Goal: Task Accomplishment & Management: Complete application form

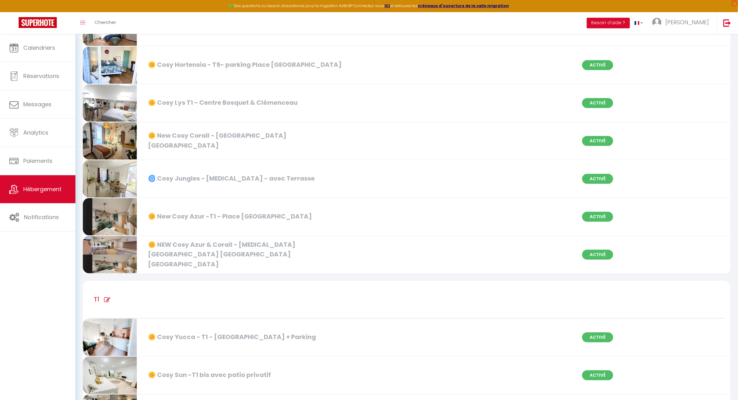
scroll to position [620, 0]
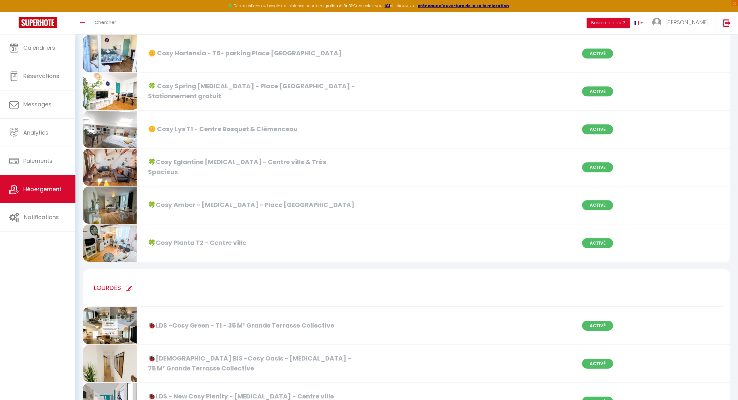
click at [206, 193] on div "🍀Cosy Amber - [MEDICAL_DATA] - Place [GEOGRAPHIC_DATA] Activé" at bounding box center [407, 205] width 656 height 38
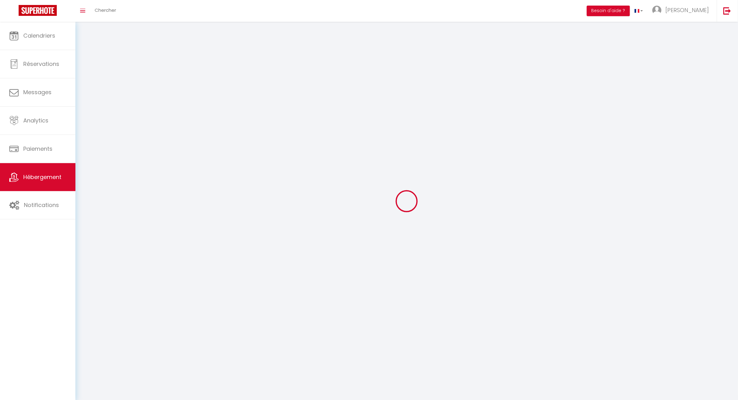
select select "1"
select select
select select "28"
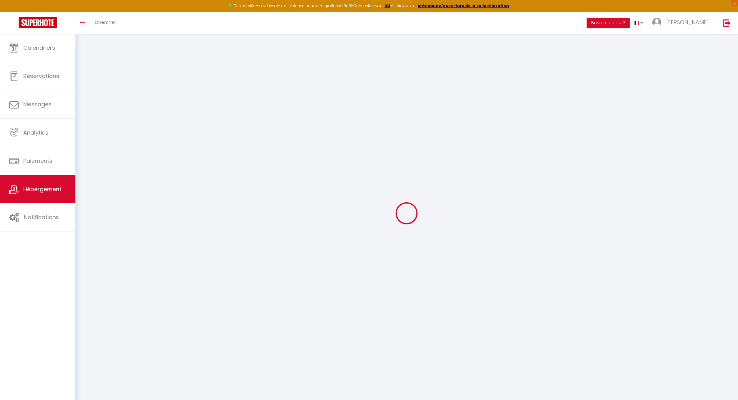
select select
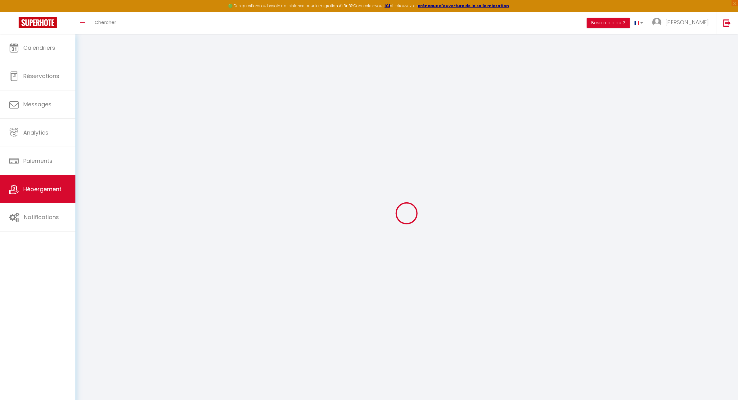
select select
checkbox input "false"
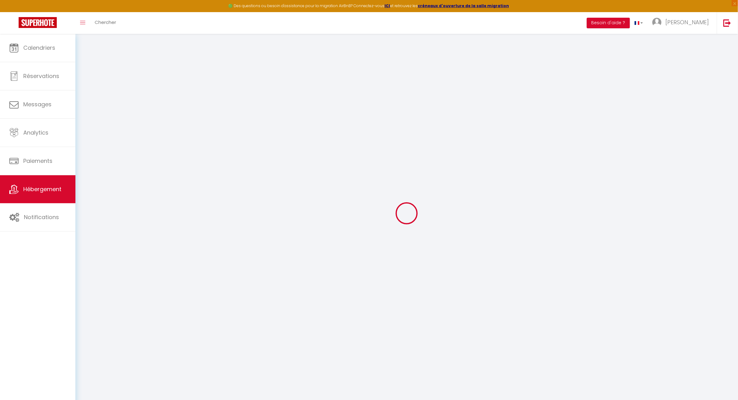
select select
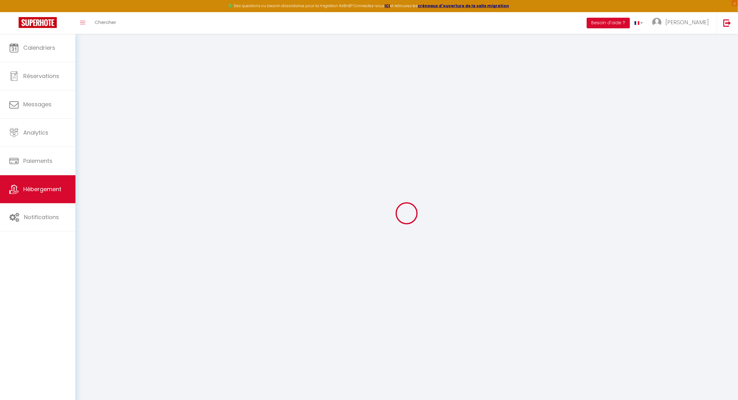
select select
checkbox input "false"
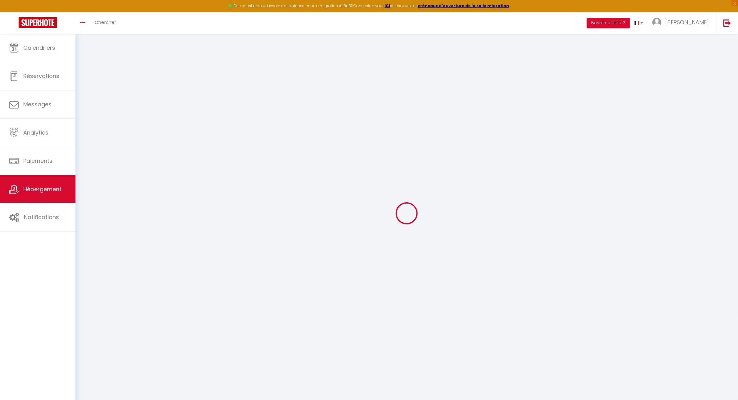
checkbox input "false"
select select
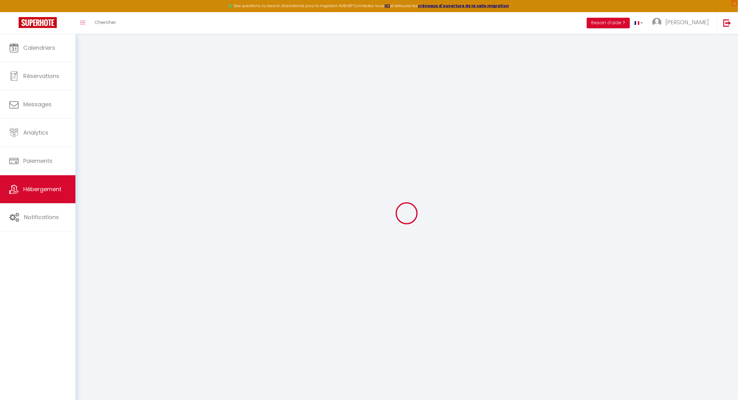
select select
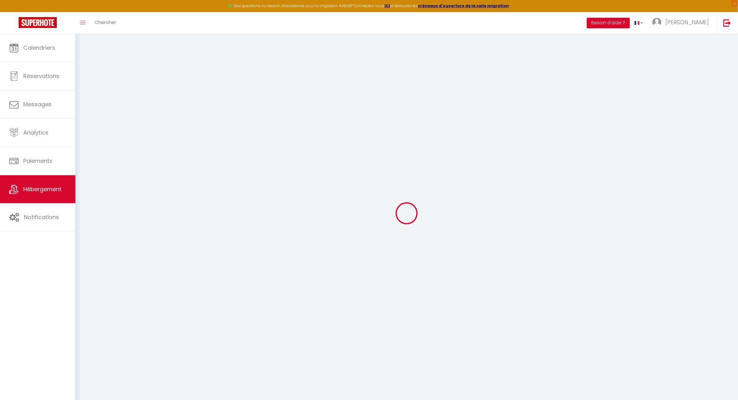
checkbox input "false"
select select
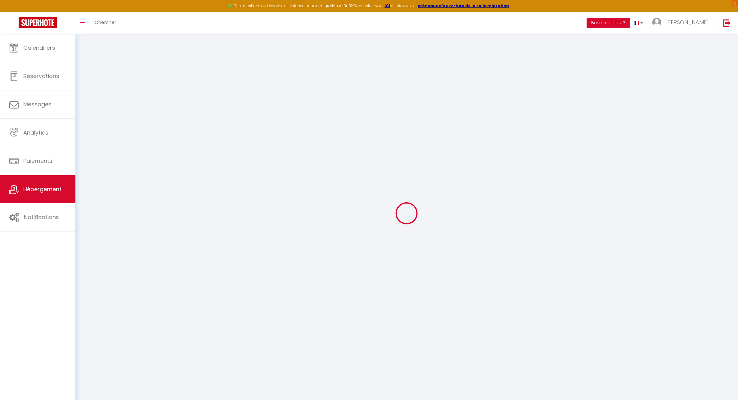
select select
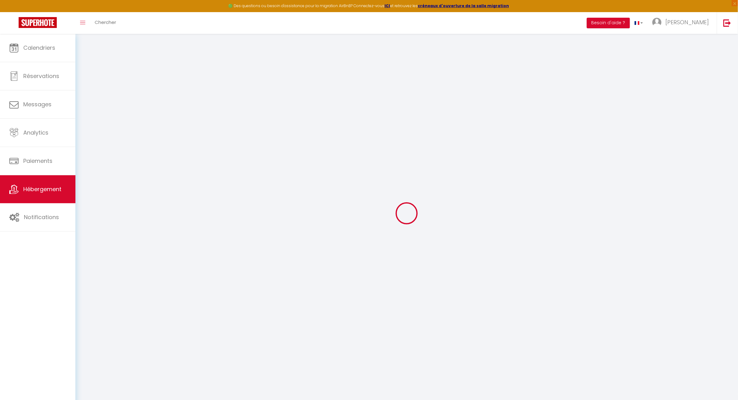
select select
checkbox input "false"
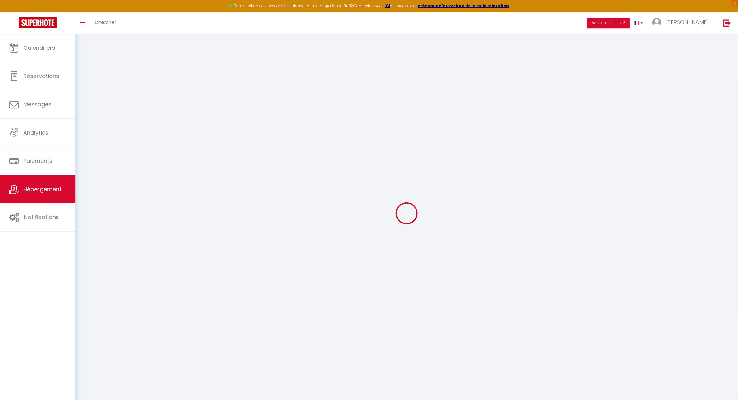
checkbox input "false"
select select
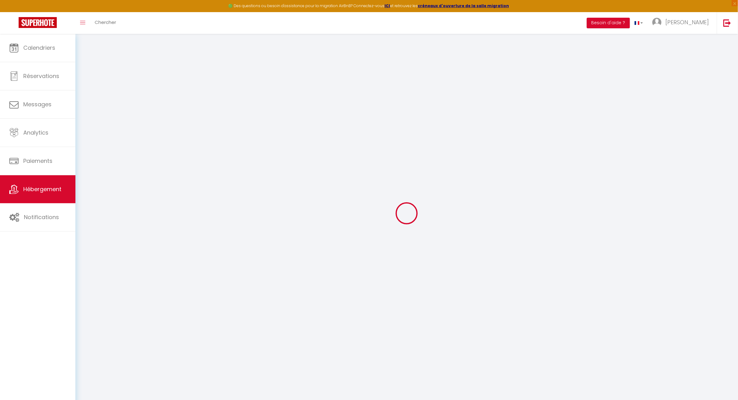
select select
checkbox input "false"
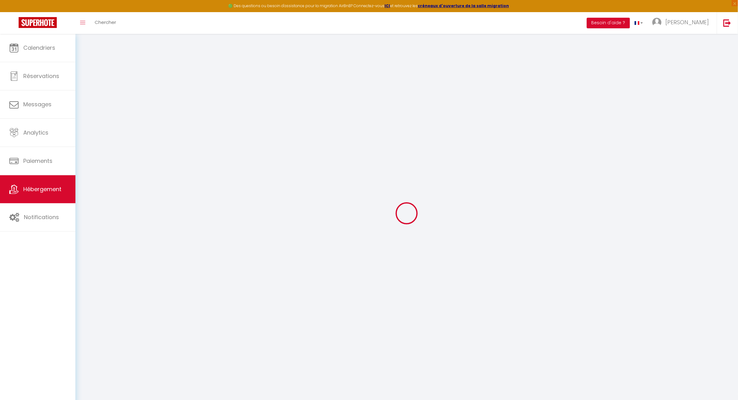
checkbox input "false"
select select
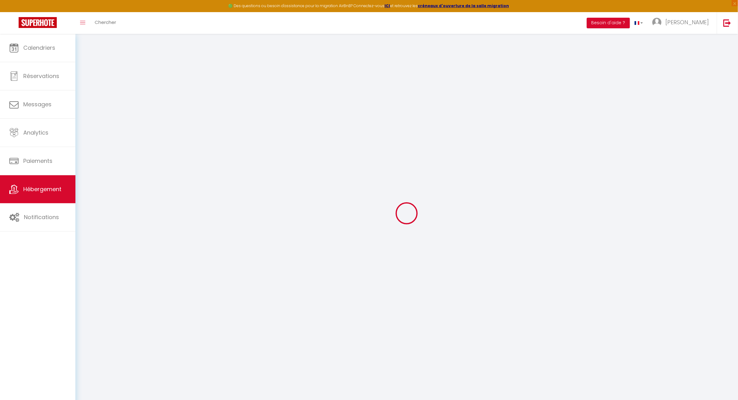
type input "🍀Cosy Amber - [MEDICAL_DATA] - Place [GEOGRAPHIC_DATA]"
type input "Home invest"
type input "64"
type input "[STREET_ADDRESS][PERSON_NAME]"
type input "64110"
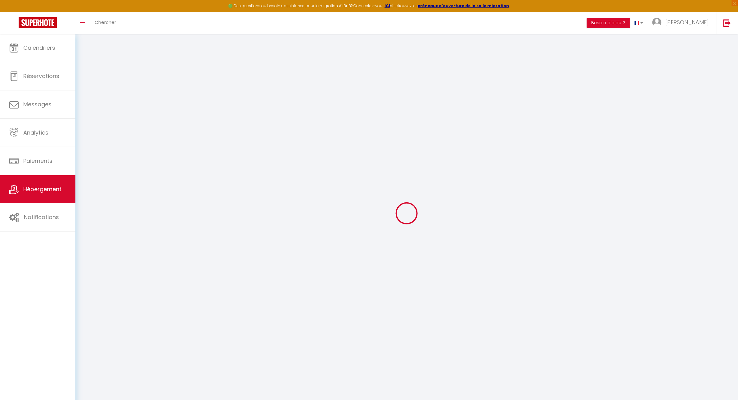
type input "Jurancon"
select select "6"
select select "2"
type input "60"
type input "5"
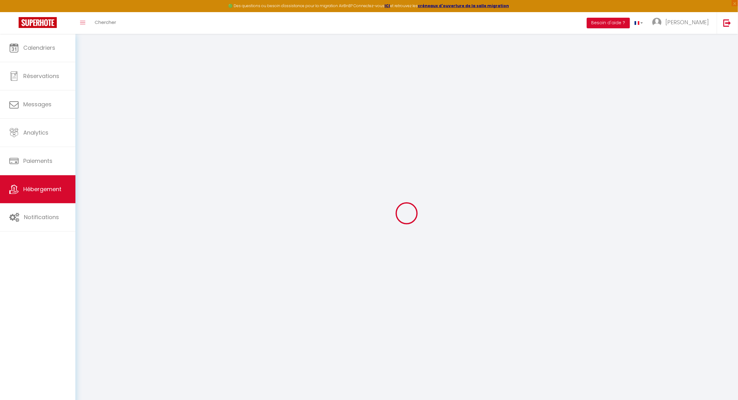
type input "70"
type input "5"
type input "40"
type input "700"
type input "5"
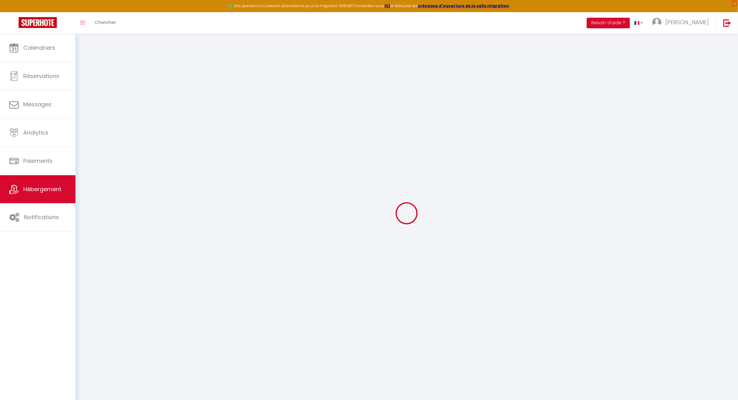
select select
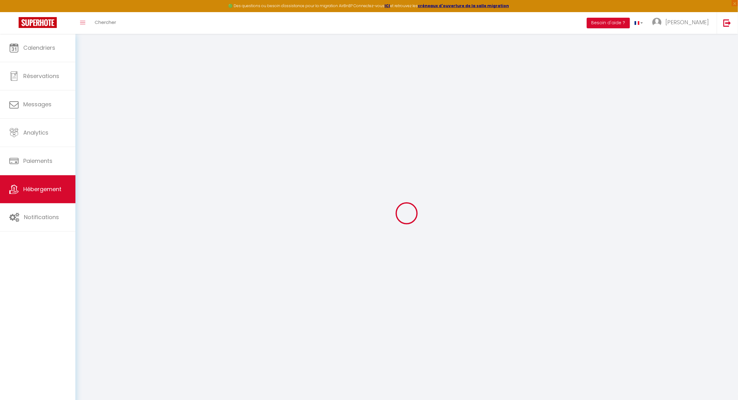
type input "[STREET_ADDRESS][PERSON_NAME]"
type input "64000"
type input "Pau"
type input "[EMAIL_ADDRESS][DOMAIN_NAME]"
select select "1743"
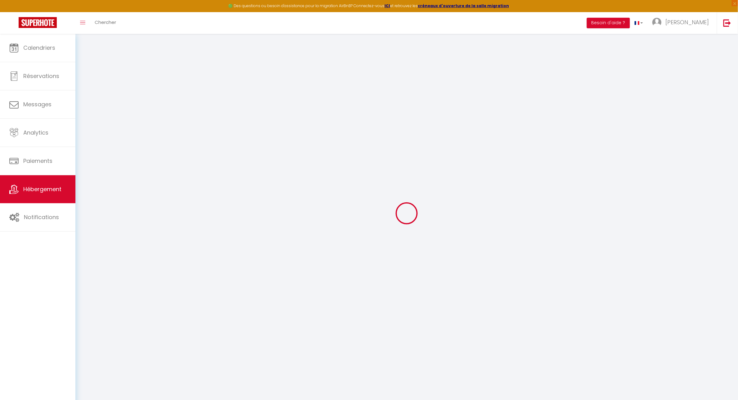
checkbox input "false"
checkbox input "true"
radio input "true"
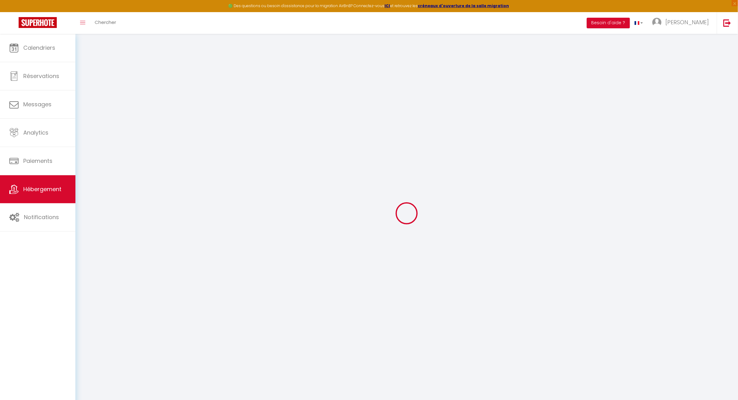
type input "0"
select select "+ 30 %"
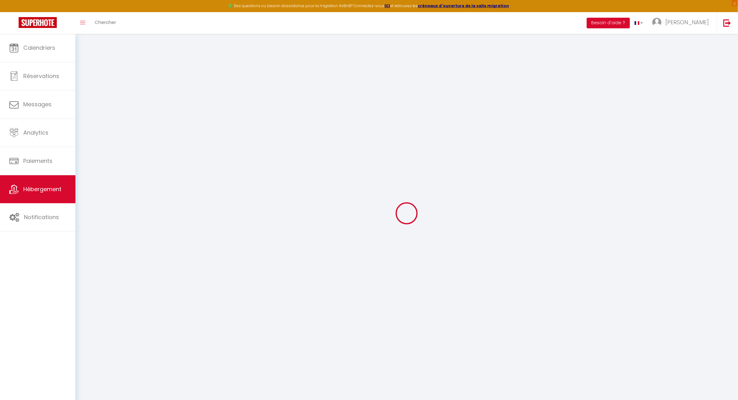
select select "+ 30 %"
select select "+ 5 %"
checkbox input "false"
checkbox input "true"
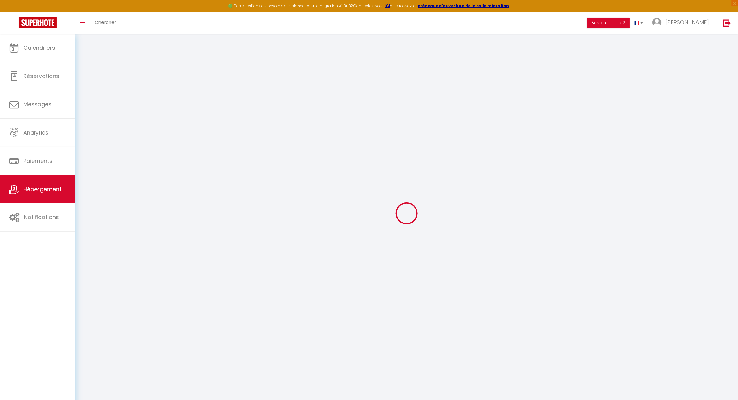
checkbox input "true"
select select "365"
select select "well_reviewed_guests"
select select "EUR"
select select
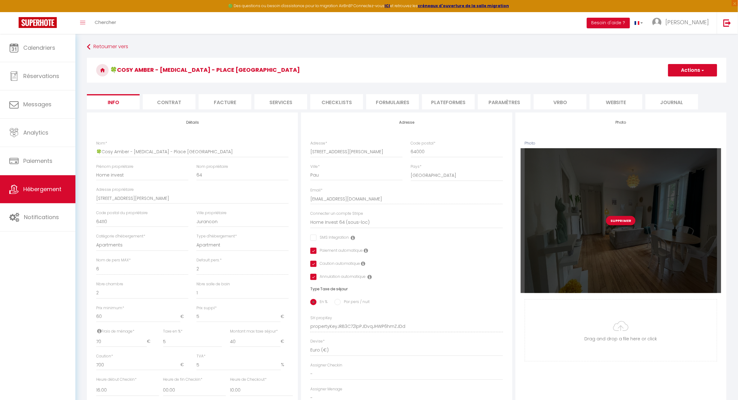
checkbox input "false"
checkbox input "true"
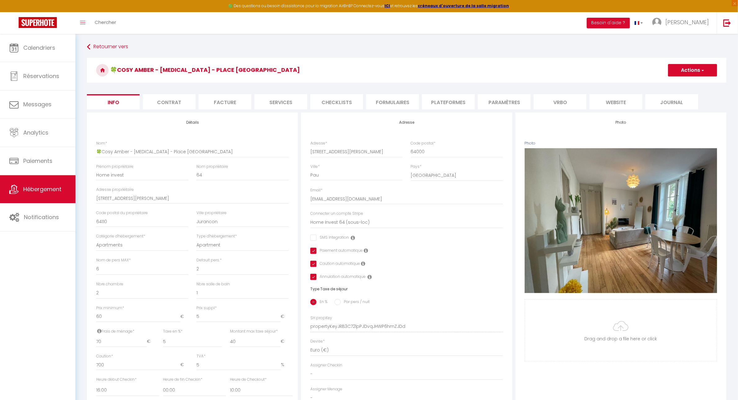
click at [444, 105] on li "Plateformes" at bounding box center [448, 101] width 53 height 15
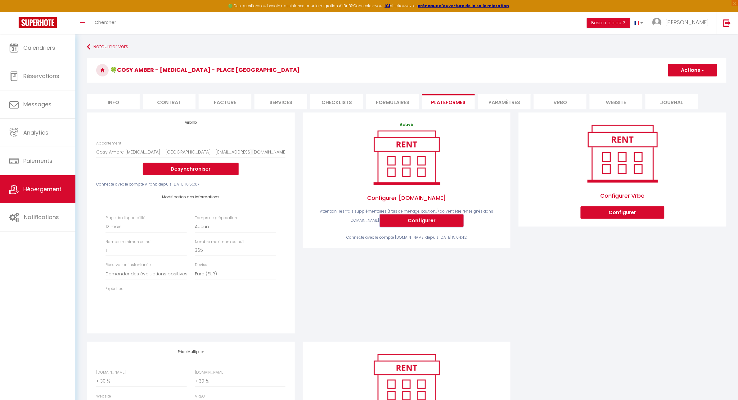
click at [428, 222] on button "Configurer" at bounding box center [422, 220] width 84 height 12
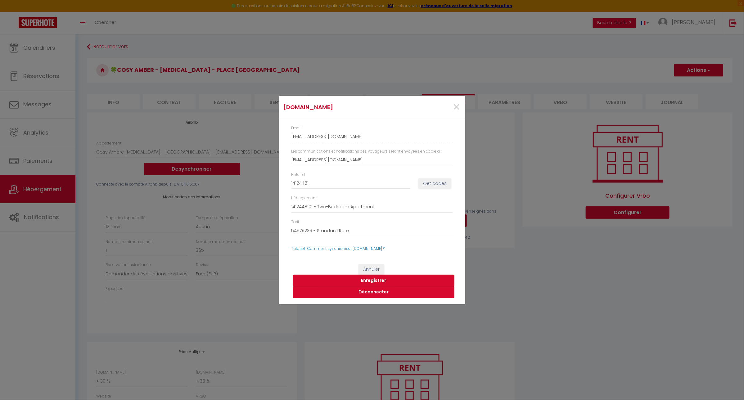
click at [369, 292] on button "Déconnecter" at bounding box center [373, 292] width 161 height 12
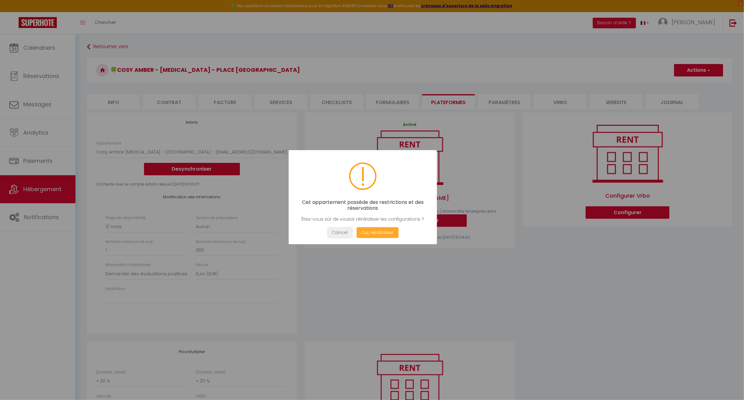
click at [380, 230] on button "Oui, réinitialiser" at bounding box center [377, 232] width 42 height 11
select select
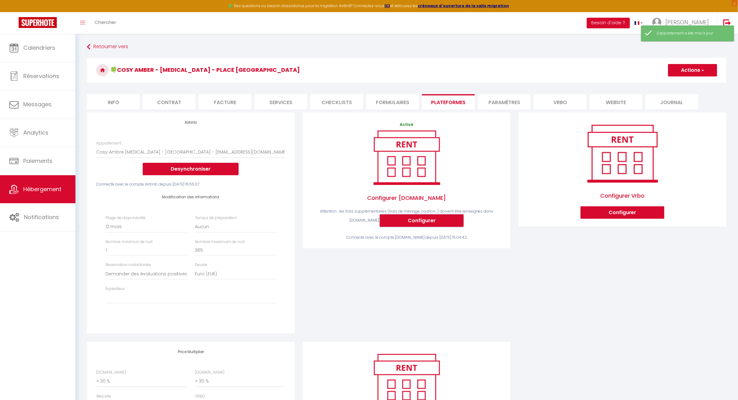
click at [416, 222] on button "Configurer" at bounding box center [422, 220] width 84 height 12
select select
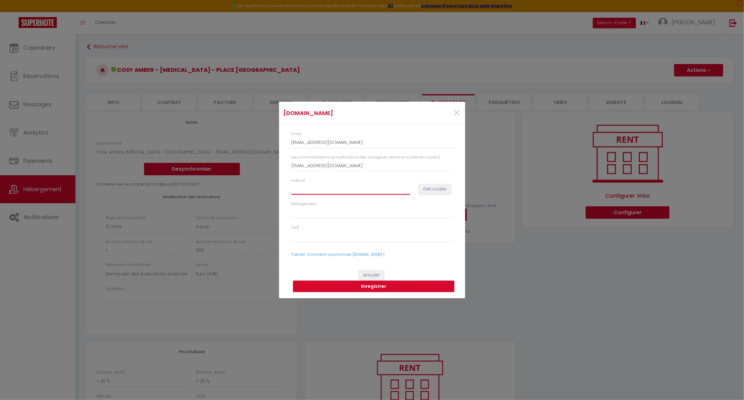
click at [320, 191] on input "Hotel id" at bounding box center [350, 188] width 119 height 11
type input "1"
select select
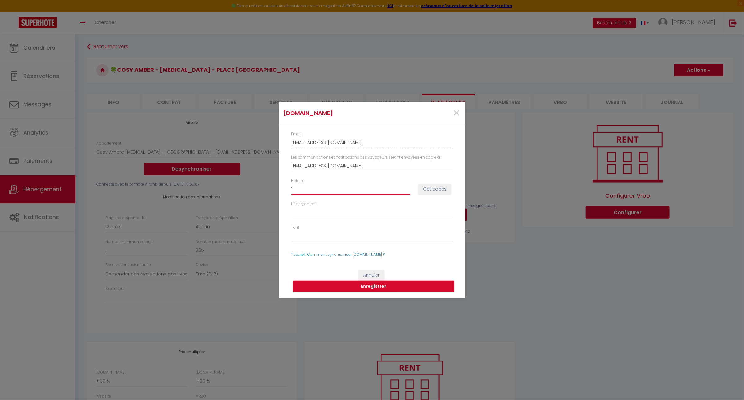
type input "14"
select select
type input "149"
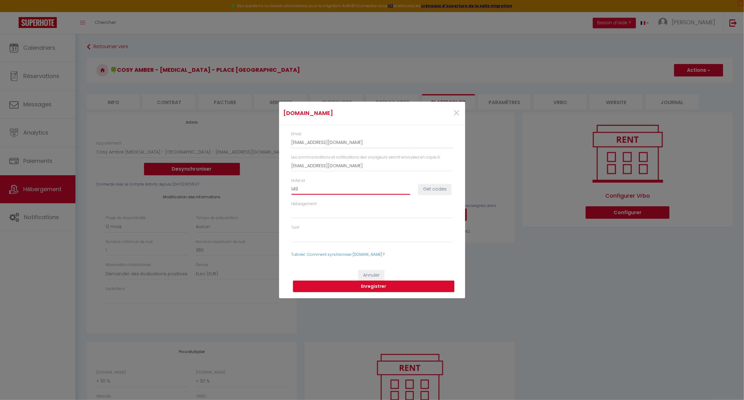
select select
type input "1491"
select select
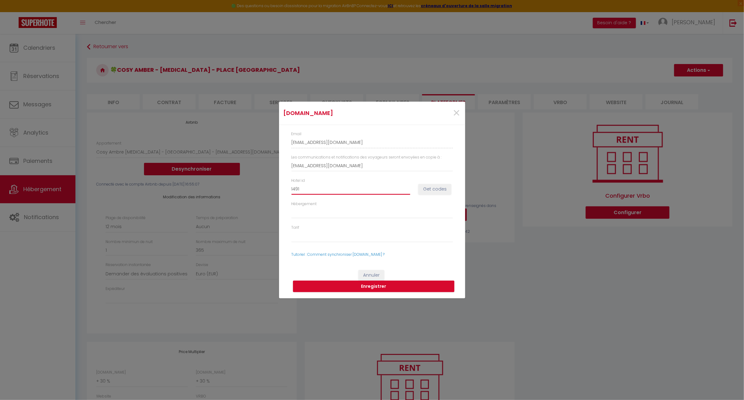
select select
type input "14911"
select select
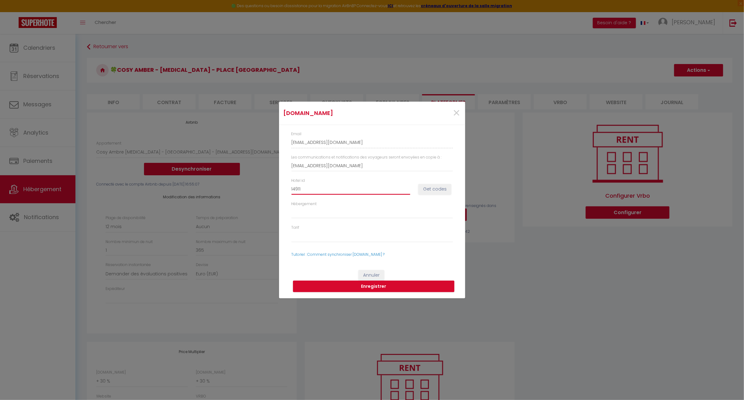
select select
type input "149117"
select select
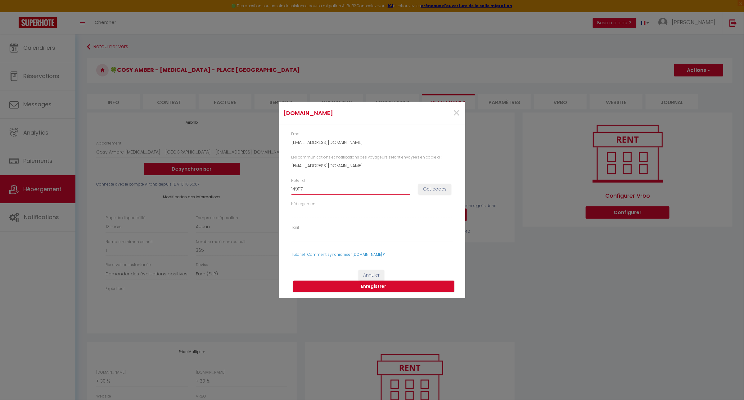
type input "1491176"
select select
type input "14911768"
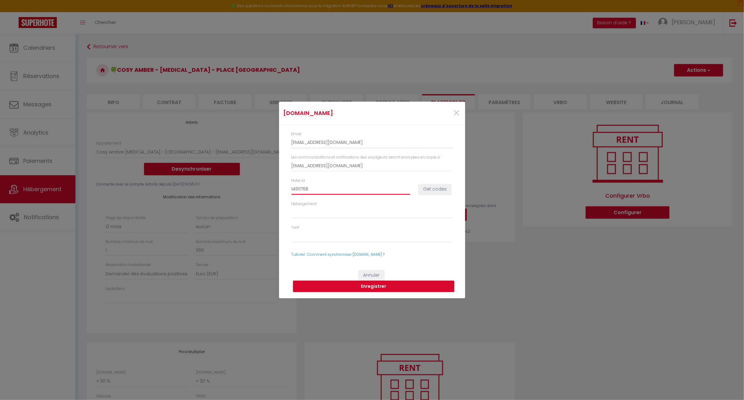
select select
type input "14911768"
click at [428, 188] on button "Get codes" at bounding box center [434, 189] width 33 height 11
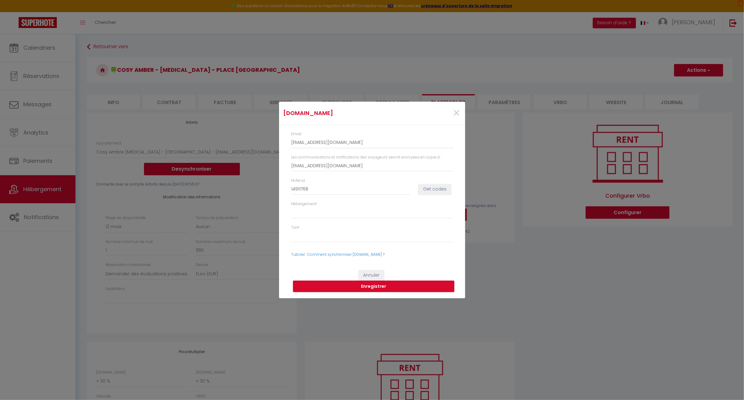
select select
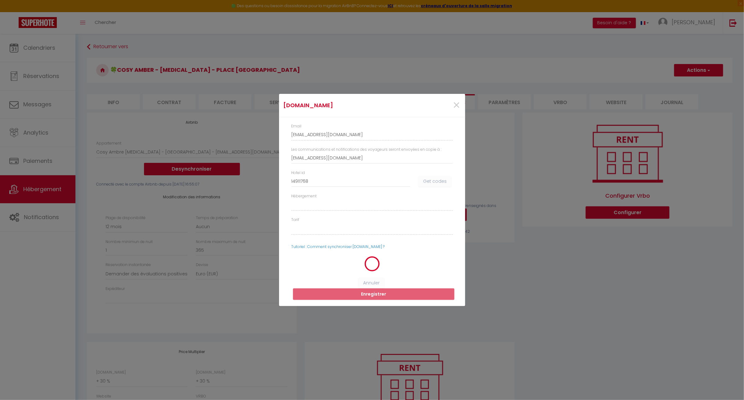
select select
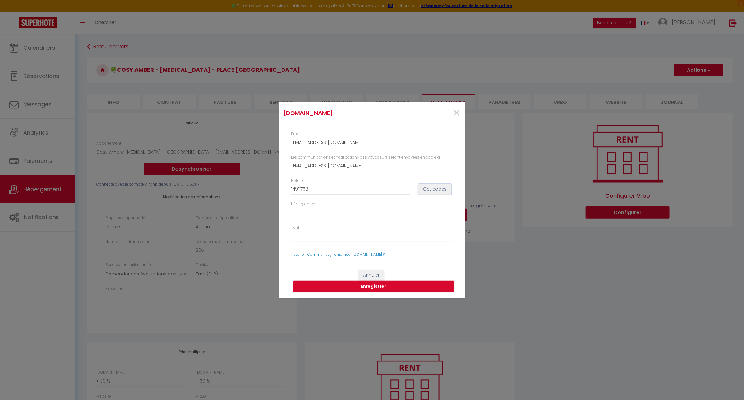
click at [428, 189] on button "Get codes" at bounding box center [434, 189] width 33 height 11
select select
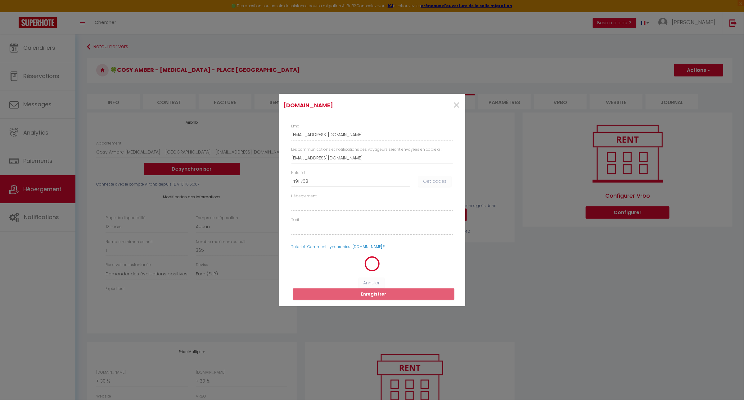
select select
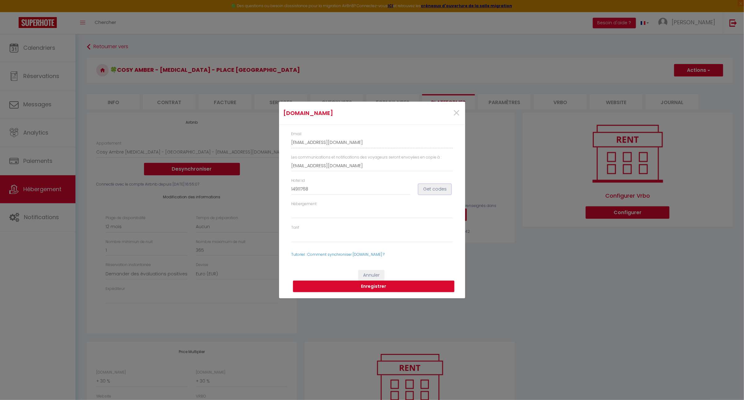
click at [423, 185] on button "Get codes" at bounding box center [434, 189] width 33 height 11
select select
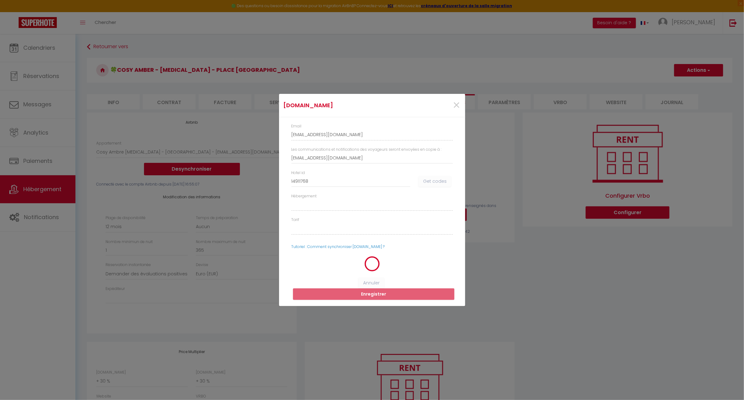
select select
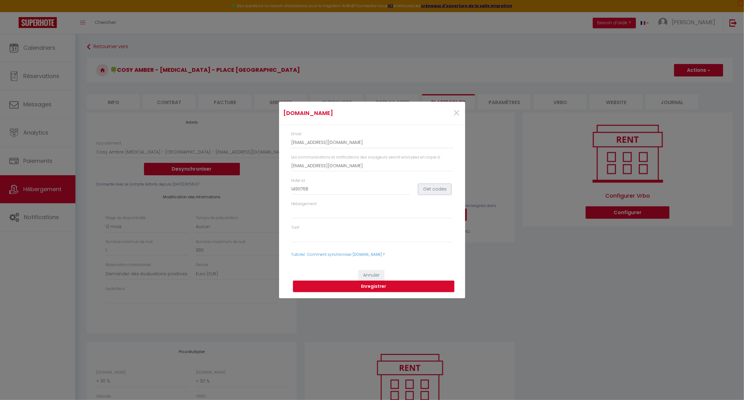
click at [426, 190] on button "Get codes" at bounding box center [434, 189] width 33 height 11
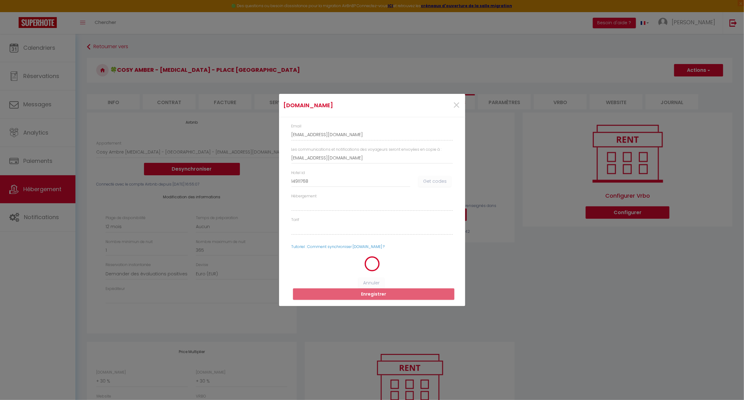
select select
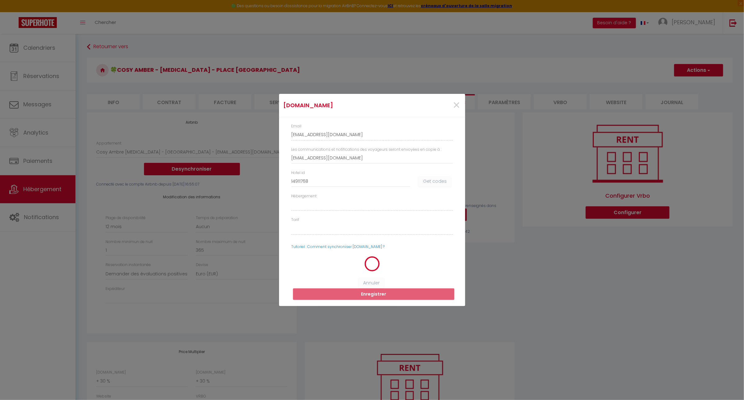
select select
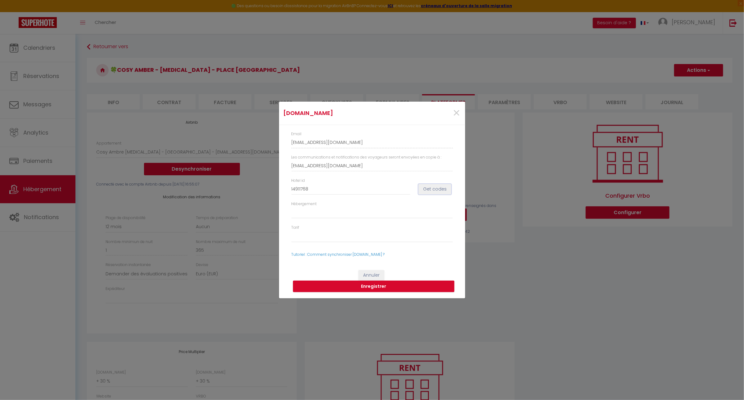
click at [426, 191] on button "Get codes" at bounding box center [434, 189] width 33 height 11
select select
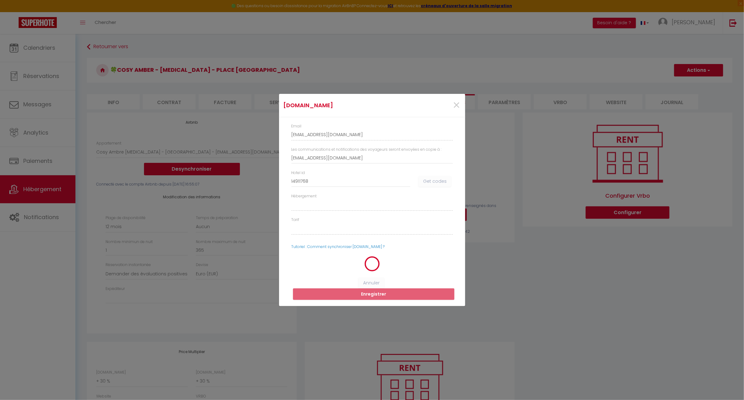
select select
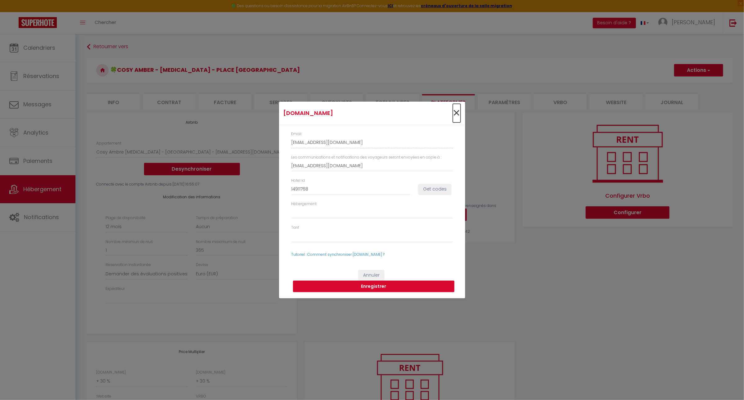
click at [455, 112] on span "×" at bounding box center [457, 113] width 8 height 19
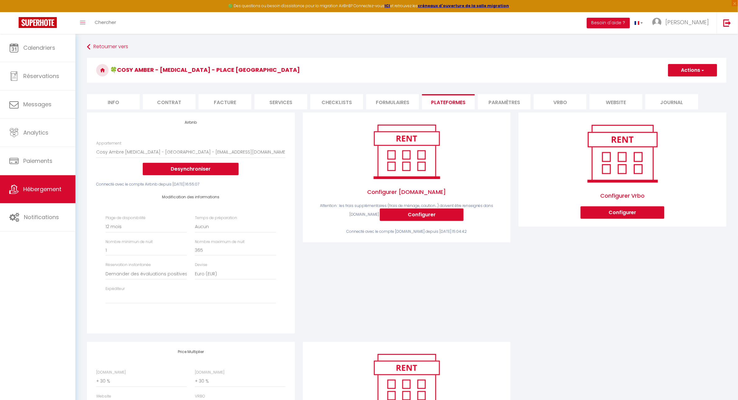
click at [518, 263] on div "Configurer Vrbo Configurer" at bounding box center [623, 226] width 216 height 229
click at [427, 215] on button "Configurer" at bounding box center [422, 214] width 84 height 12
type input "[EMAIL_ADDRESS][DOMAIN_NAME]"
select select
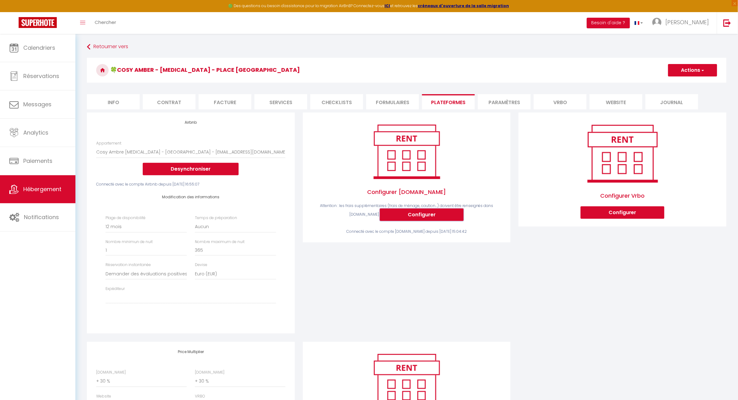
select select
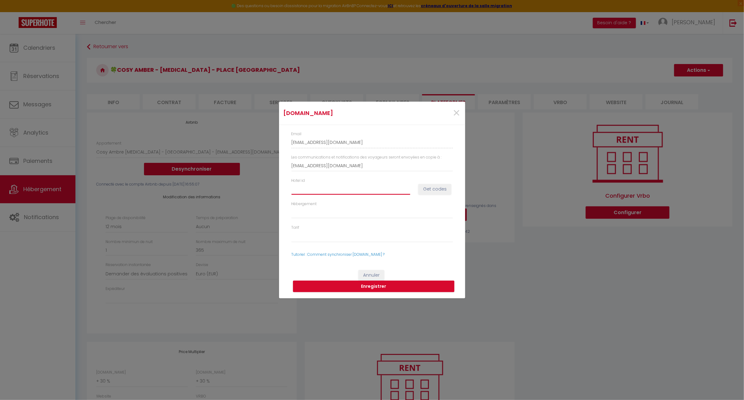
click at [337, 187] on input "Hotel id" at bounding box center [350, 188] width 119 height 11
type input "1"
select select
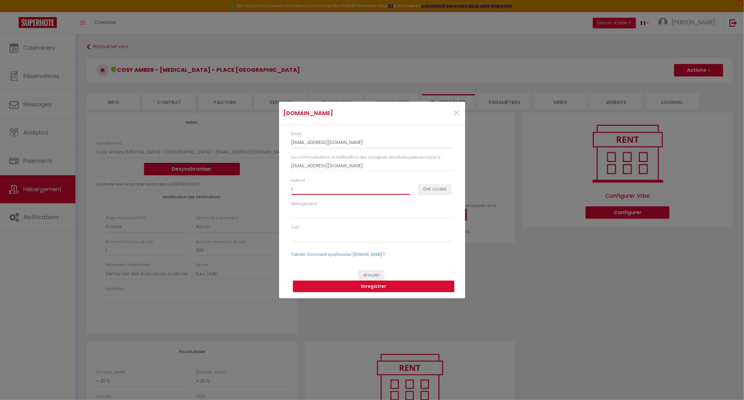
type input "14"
select select
type input "149"
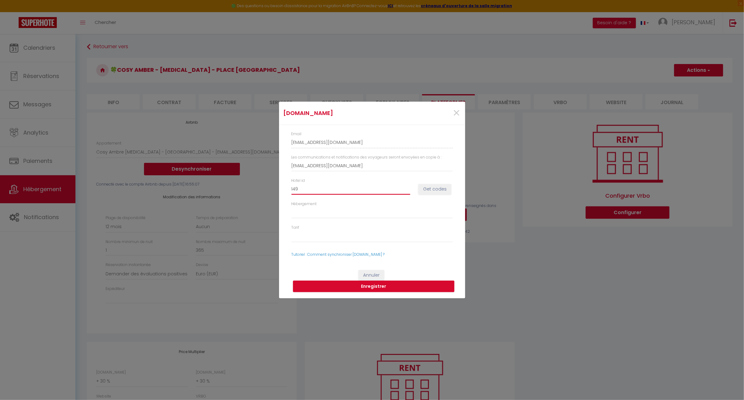
select select
click at [423, 190] on button "Get codes" at bounding box center [434, 189] width 33 height 11
click at [441, 190] on button "Get codes" at bounding box center [434, 189] width 33 height 11
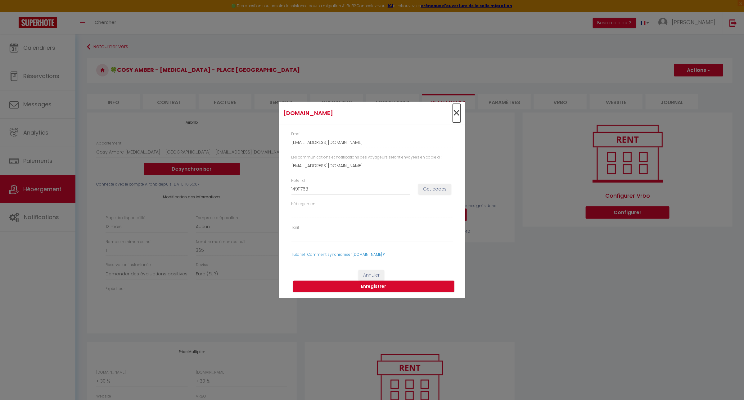
click at [457, 113] on span "×" at bounding box center [457, 113] width 8 height 19
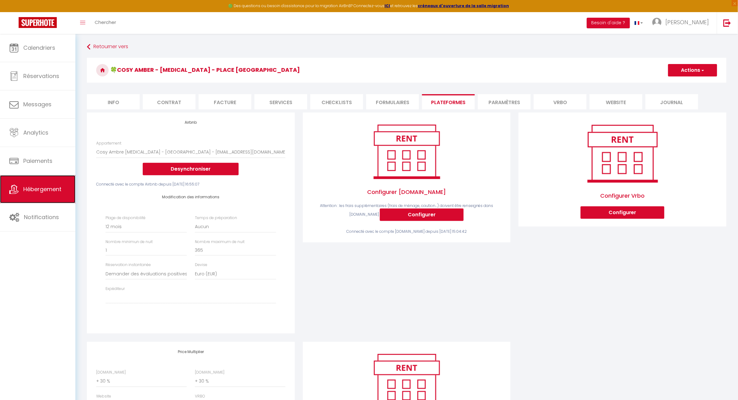
click at [29, 188] on span "Hébergement" at bounding box center [42, 189] width 38 height 8
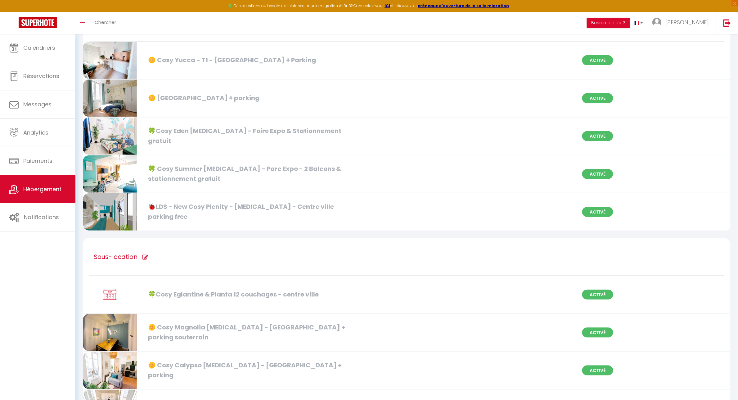
scroll to position [78, 0]
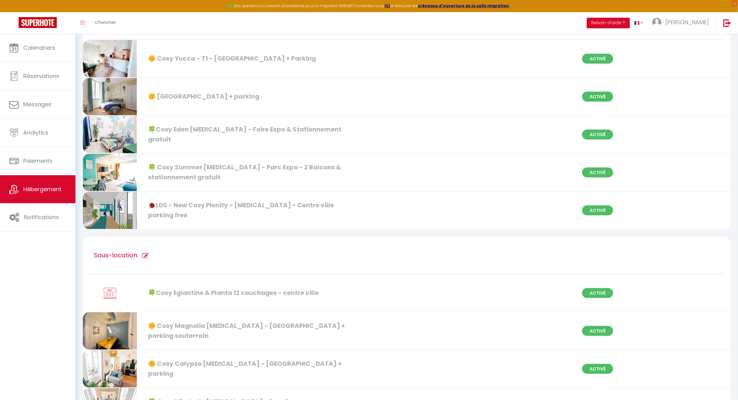
click at [491, 82] on div "🌼 Cosy Queen - T4 Hyper centre + parking Activé" at bounding box center [407, 97] width 656 height 38
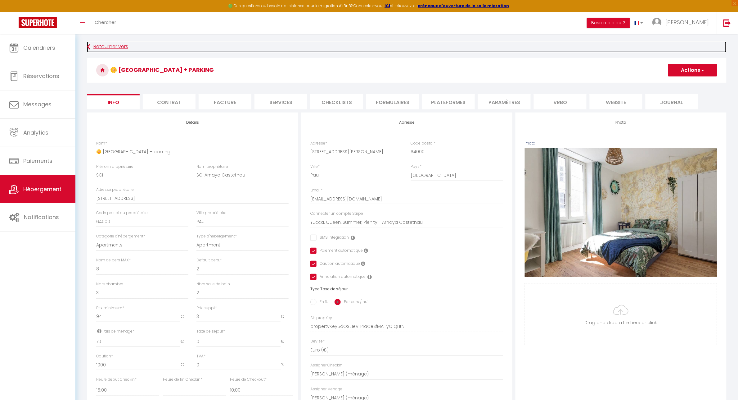
click at [102, 42] on link "Retourner vers" at bounding box center [407, 46] width 640 height 11
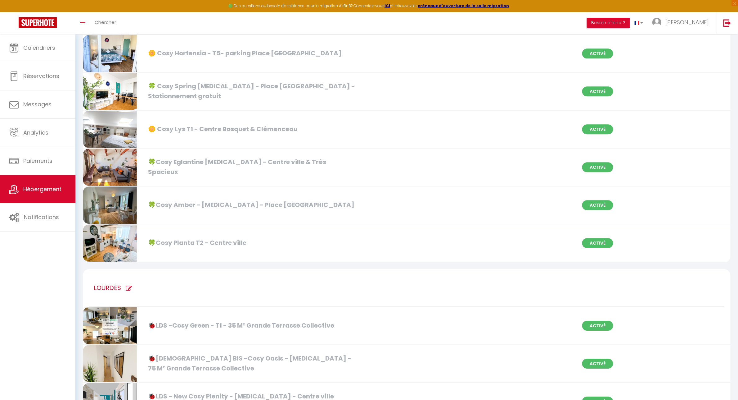
scroll to position [1875, 0]
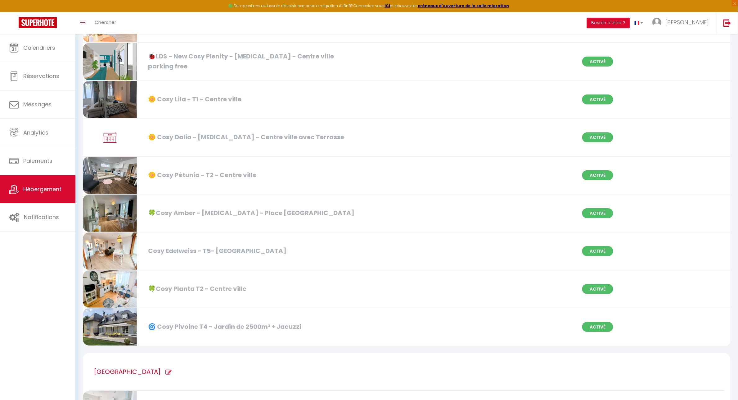
click at [313, 207] on div "🍀Cosy Amber - [MEDICAL_DATA] - Place [GEOGRAPHIC_DATA] Activé" at bounding box center [407, 213] width 656 height 38
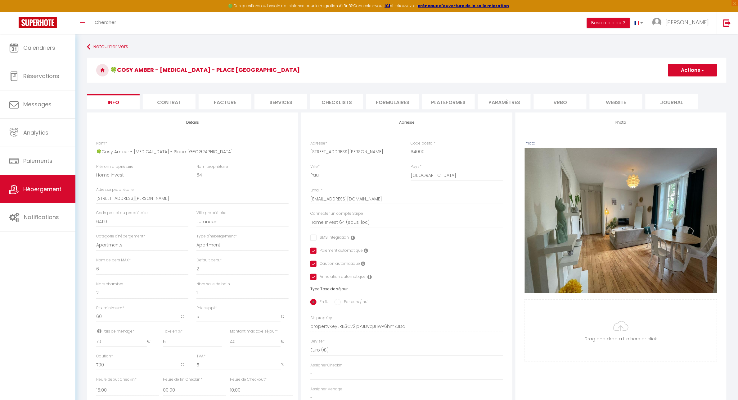
click at [456, 104] on li "Plateformes" at bounding box center [448, 101] width 53 height 15
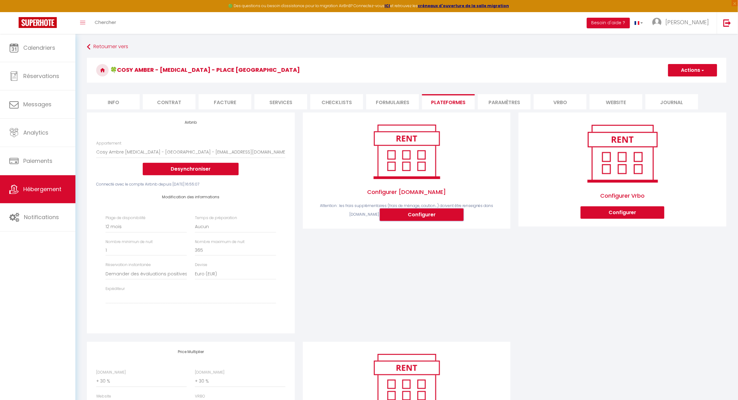
click at [397, 218] on button "Configurer" at bounding box center [422, 214] width 84 height 12
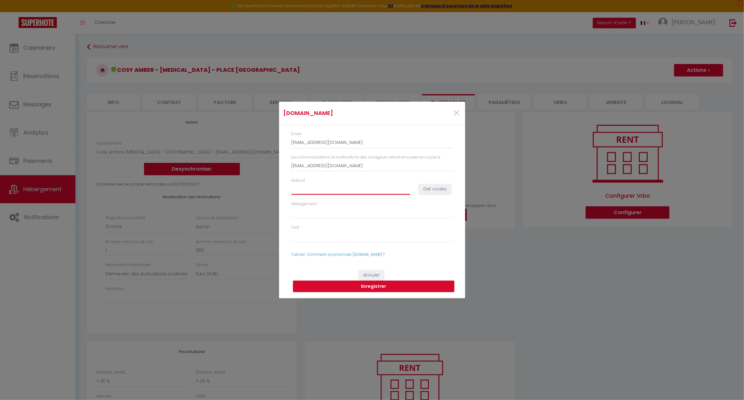
click at [345, 189] on input "Hotel id" at bounding box center [350, 188] width 119 height 11
click at [440, 192] on button "Get codes" at bounding box center [434, 189] width 33 height 11
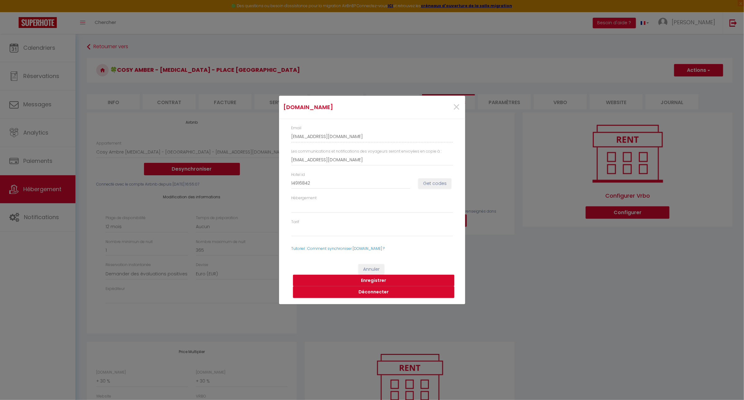
click at [372, 281] on button "Enregistrer" at bounding box center [373, 280] width 161 height 12
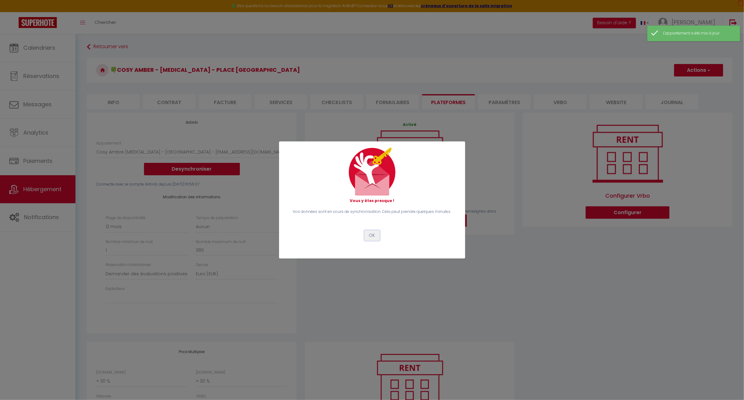
click at [374, 235] on button "OK" at bounding box center [372, 235] width 16 height 11
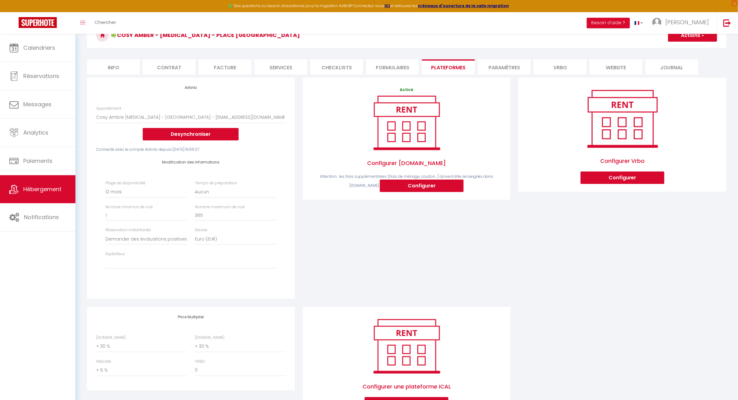
scroll to position [67, 0]
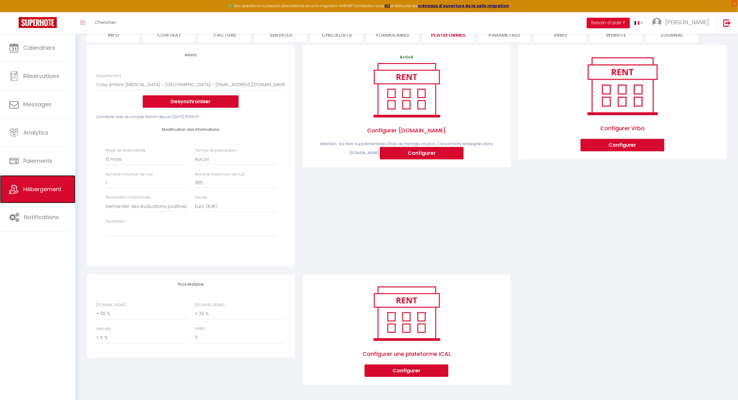
click at [39, 192] on span "Hébergement" at bounding box center [42, 189] width 38 height 8
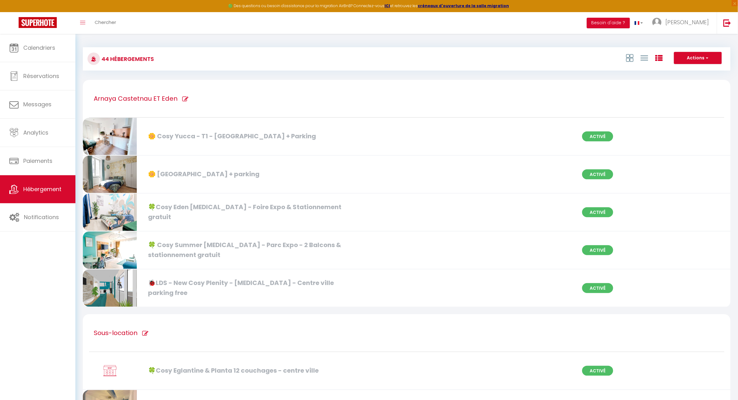
scroll to position [657, 0]
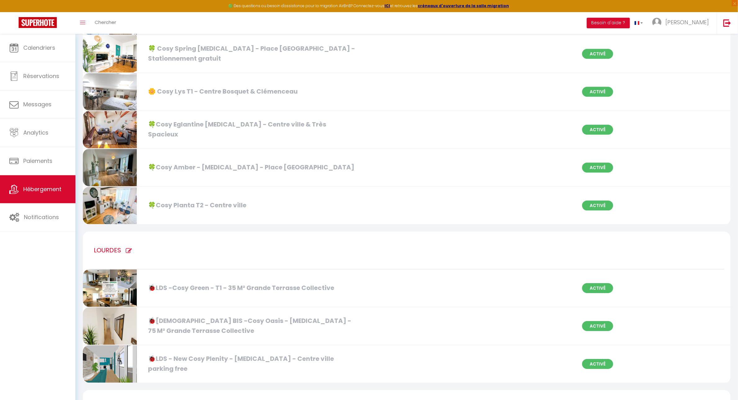
click at [468, 187] on div "🍀Cosy Planta T2 - Centre ville Activé" at bounding box center [407, 206] width 656 height 38
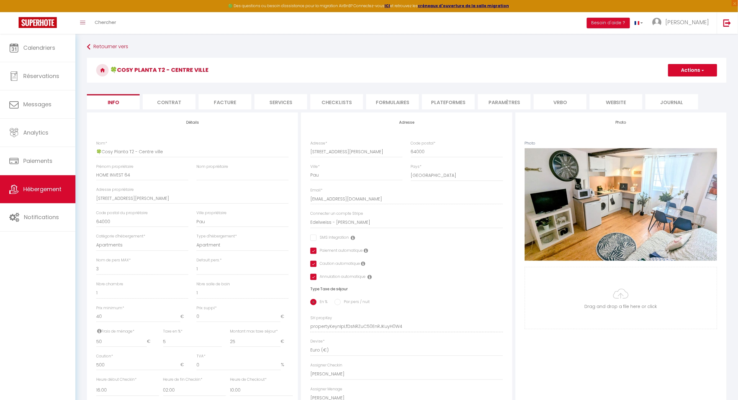
click at [464, 103] on li "Plateformes" at bounding box center [448, 101] width 53 height 15
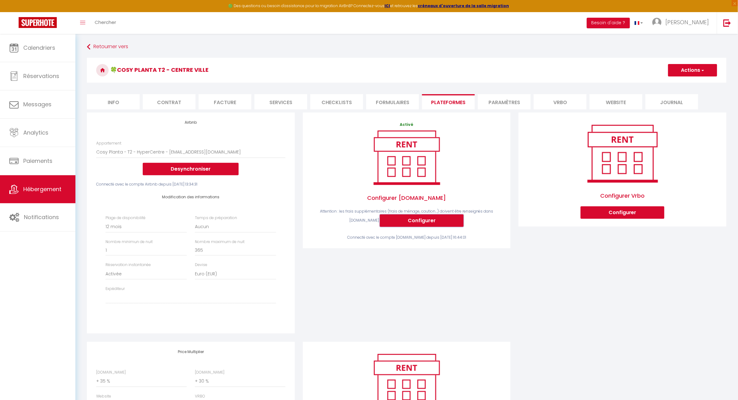
click at [419, 222] on button "Configurer" at bounding box center [422, 220] width 84 height 12
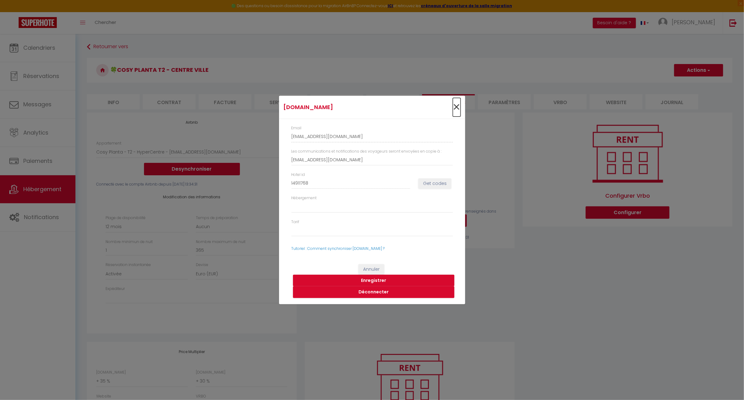
drag, startPoint x: 459, startPoint y: 107, endPoint x: 451, endPoint y: 100, distance: 10.8
click at [459, 107] on span "×" at bounding box center [457, 107] width 8 height 19
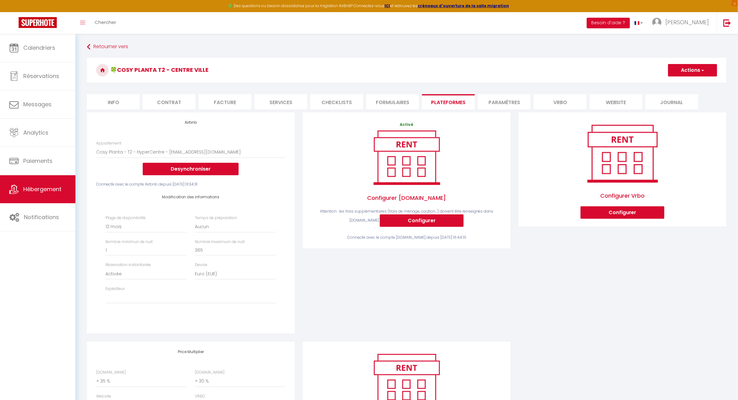
click at [703, 71] on span "button" at bounding box center [703, 70] width 4 height 6
click at [32, 47] on span "Calendriers" at bounding box center [39, 48] width 32 height 8
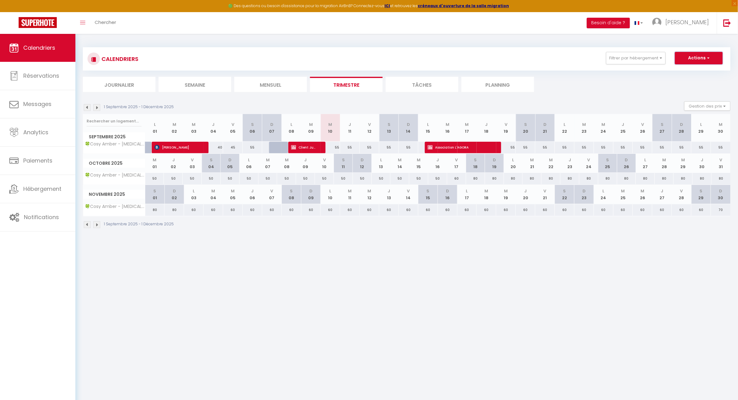
click at [704, 58] on button "Actions" at bounding box center [699, 58] width 48 height 12
click at [679, 72] on link "Nouvelle réservation" at bounding box center [693, 72] width 54 height 9
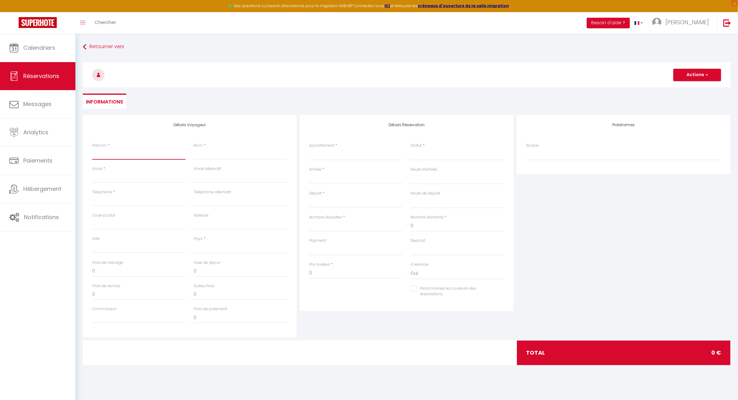
drag, startPoint x: 125, startPoint y: 154, endPoint x: 120, endPoint y: 156, distance: 5.3
click at [125, 154] on input "Prénom" at bounding box center [138, 153] width 93 height 11
click at [369, 151] on select "🍀 Cosy Lotus - T2 - Place [GEOGRAPHIC_DATA] 🌼 [GEOGRAPHIC_DATA] - T1 - [GEOGRAP…" at bounding box center [355, 154] width 93 height 12
click at [309, 148] on select "🍀 Cosy Lotus - T2 - Place [GEOGRAPHIC_DATA] 🌼 [GEOGRAPHIC_DATA] - T1 - [GEOGRAP…" at bounding box center [355, 154] width 93 height 12
click at [431, 154] on select "Confirmé Non Confirmé [PERSON_NAME] par le voyageur No Show Request" at bounding box center [457, 154] width 93 height 12
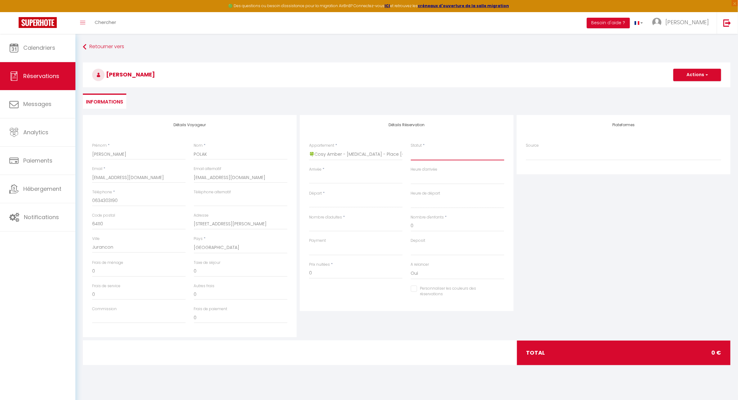
click at [411, 148] on select "Confirmé Non Confirmé [PERSON_NAME] par le voyageur No Show Request" at bounding box center [457, 154] width 93 height 12
click at [316, 177] on input "Arrivée" at bounding box center [355, 178] width 93 height 8
drag, startPoint x: 354, startPoint y: 226, endPoint x: 371, endPoint y: 227, distance: 17.1
click at [354, 226] on span "10" at bounding box center [355, 226] width 13 height 12
click at [332, 226] on input "Nombre d'adultes" at bounding box center [355, 225] width 93 height 11
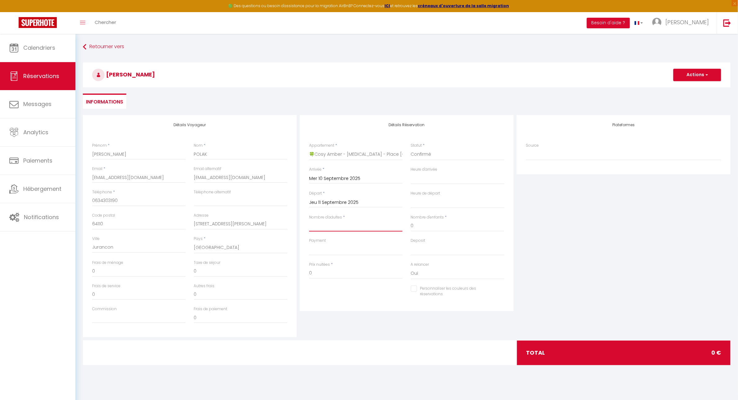
click at [331, 224] on input "Nombre d'adultes" at bounding box center [355, 225] width 93 height 11
click at [331, 269] on input "60" at bounding box center [355, 272] width 93 height 11
drag, startPoint x: 324, startPoint y: 274, endPoint x: 295, endPoint y: 273, distance: 29.2
click at [295, 273] on div "Détails Voyageur Prénom * [PERSON_NAME] * POLAK Email * [EMAIL_ADDRESS][DOMAIN_…" at bounding box center [406, 226] width 651 height 222
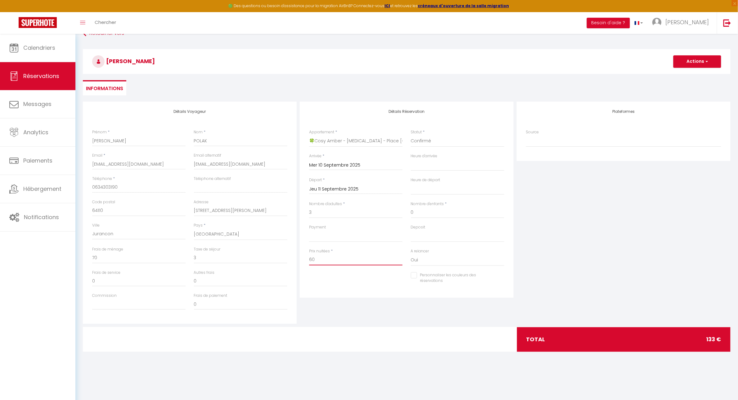
scroll to position [34, 0]
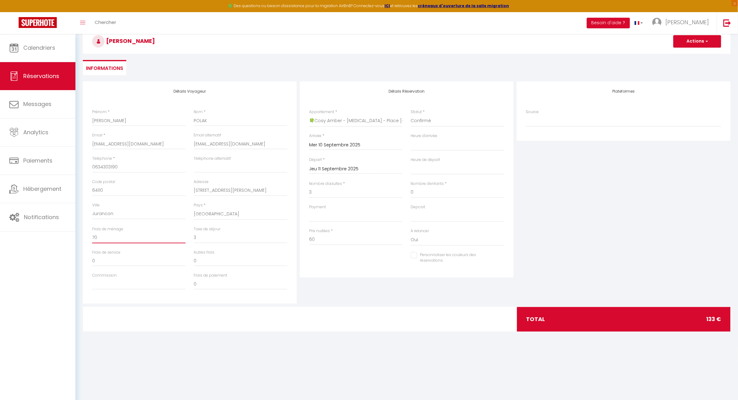
drag, startPoint x: 102, startPoint y: 235, endPoint x: 93, endPoint y: 235, distance: 9.9
click at [93, 235] on input "70" at bounding box center [138, 237] width 93 height 11
drag, startPoint x: 365, startPoint y: 233, endPoint x: 296, endPoint y: 239, distance: 70.1
click at [296, 239] on div "Détails Voyageur Prénom * [PERSON_NAME] * POLAK Email * [EMAIL_ADDRESS][DOMAIN_…" at bounding box center [406, 192] width 651 height 222
click at [398, 283] on div "Détails Réservation Appartement * 🍀 Cosy Lotus - [GEOGRAPHIC_DATA] [GEOGRAPHIC_…" at bounding box center [406, 192] width 217 height 222
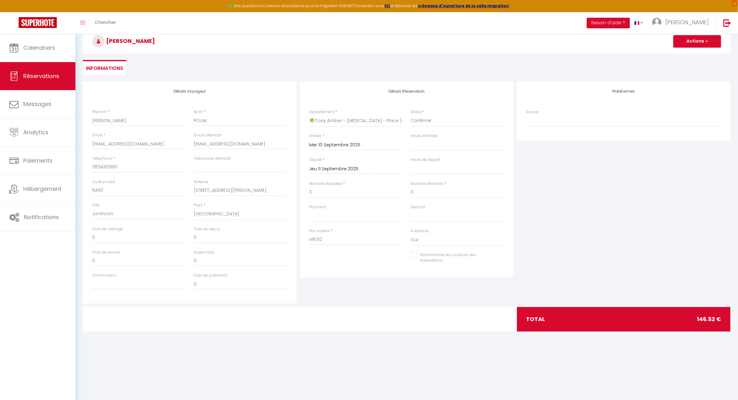
click at [415, 255] on input "Personnaliser les couleurs des réservations" at bounding box center [454, 255] width 86 height 6
click at [504, 258] on span at bounding box center [501, 256] width 5 height 5
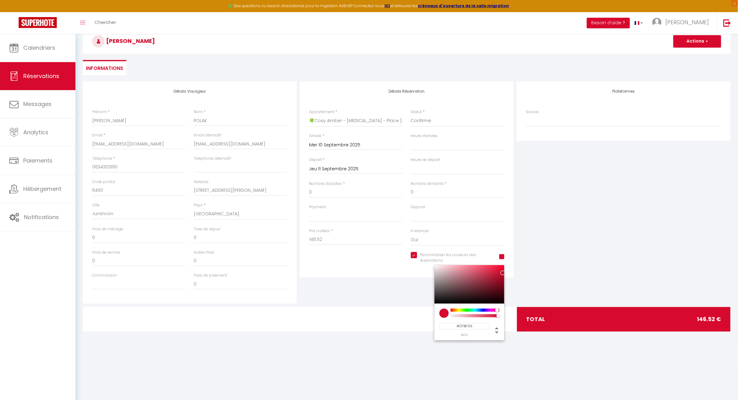
click at [458, 310] on div at bounding box center [474, 309] width 47 height 3
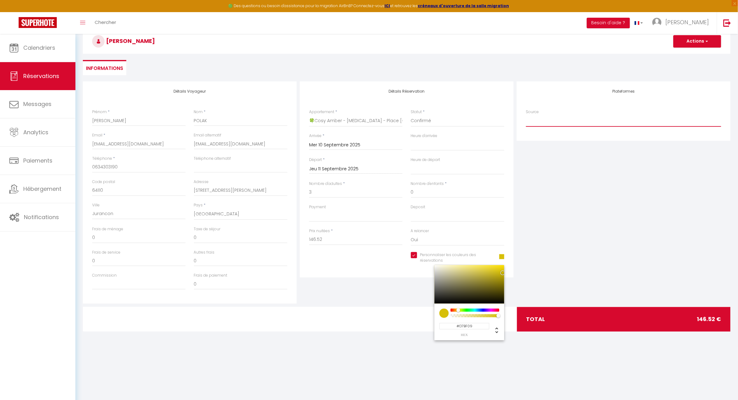
drag, startPoint x: 534, startPoint y: 116, endPoint x: 542, endPoint y: 123, distance: 9.9
click at [534, 116] on select "Direct [DOMAIN_NAME] [DOMAIN_NAME] Chalet montagne Expedia Gite de [GEOGRAPHIC_…" at bounding box center [623, 121] width 195 height 12
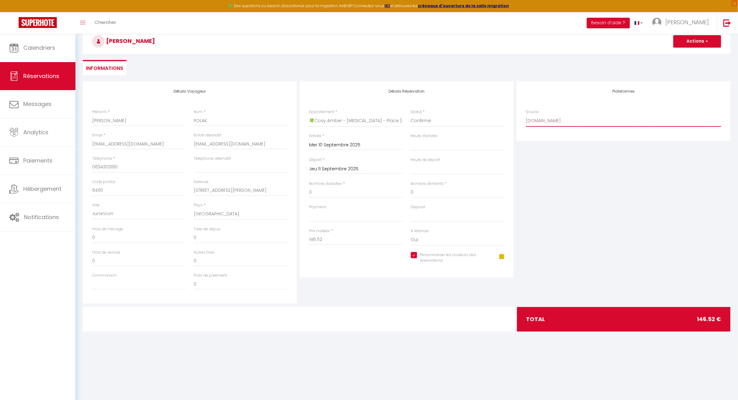
click at [526, 115] on select "Direct [DOMAIN_NAME] [DOMAIN_NAME] Chalet montagne Expedia Gite de [GEOGRAPHIC_…" at bounding box center [623, 121] width 195 height 12
click at [711, 42] on button "Actions" at bounding box center [698, 41] width 48 height 12
click at [689, 56] on link "Enregistrer" at bounding box center [691, 55] width 49 height 8
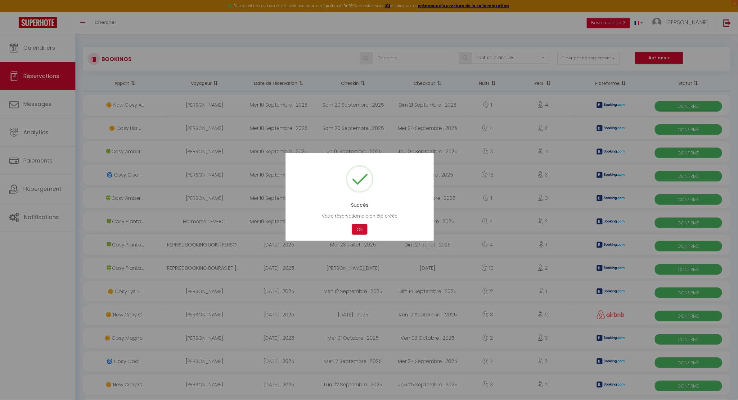
drag, startPoint x: 673, startPoint y: 60, endPoint x: 662, endPoint y: 70, distance: 14.5
click at [672, 60] on div at bounding box center [369, 200] width 738 height 400
click at [668, 58] on div at bounding box center [369, 200] width 738 height 400
click at [359, 227] on button "OK" at bounding box center [360, 229] width 16 height 11
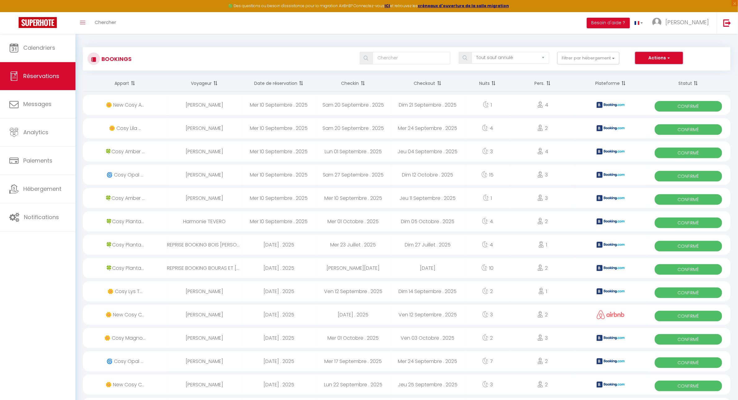
click at [667, 57] on span "button" at bounding box center [668, 58] width 4 height 6
click at [651, 71] on link "Nouvelle Réservation" at bounding box center [650, 71] width 66 height 8
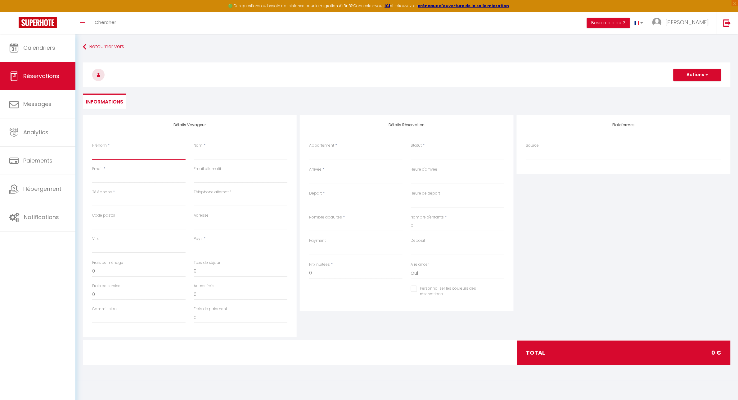
click at [121, 152] on input "Prénom" at bounding box center [138, 153] width 93 height 11
click at [326, 153] on select "🍀 Cosy Lotus - T2 - Place [GEOGRAPHIC_DATA] 🌼 [GEOGRAPHIC_DATA] - T1 - [GEOGRAP…" at bounding box center [355, 154] width 93 height 12
click at [309, 148] on select "🍀 Cosy Lotus - T2 - Place [GEOGRAPHIC_DATA] 🌼 [GEOGRAPHIC_DATA] - T1 - [GEOGRAP…" at bounding box center [355, 154] width 93 height 12
click at [420, 117] on div "Détails Réservation Appartement * 🍀 Cosy Lotus - [GEOGRAPHIC_DATA] [GEOGRAPHIC_…" at bounding box center [407, 213] width 214 height 196
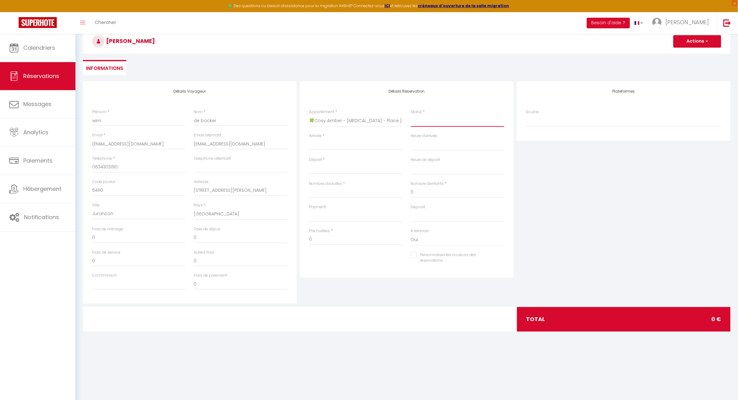
click at [419, 116] on select "Confirmé Non Confirmé [PERSON_NAME] par le voyageur No Show Request" at bounding box center [457, 121] width 93 height 12
click at [424, 120] on select "Confirmé Non Confirmé [PERSON_NAME] par le voyageur No Show Request" at bounding box center [457, 121] width 93 height 12
click at [411, 115] on select "Confirmé Non Confirmé [PERSON_NAME] par le voyageur No Show Request" at bounding box center [457, 121] width 93 height 12
click at [342, 144] on input "Arrivée" at bounding box center [355, 145] width 93 height 8
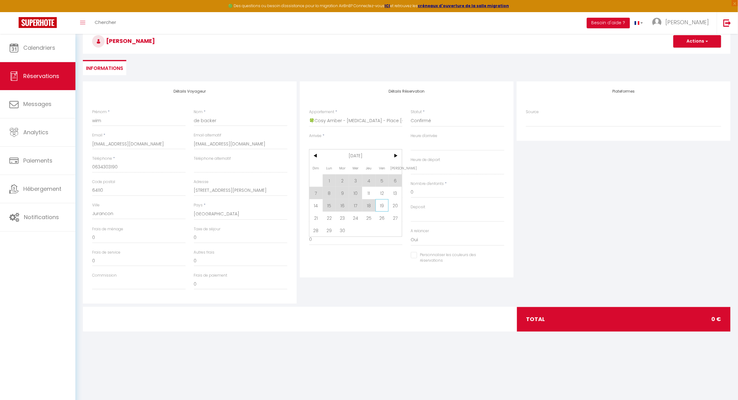
click at [381, 205] on span "19" at bounding box center [382, 205] width 13 height 12
click at [364, 166] on input "Sam 20 Septembre 2025" at bounding box center [355, 169] width 93 height 8
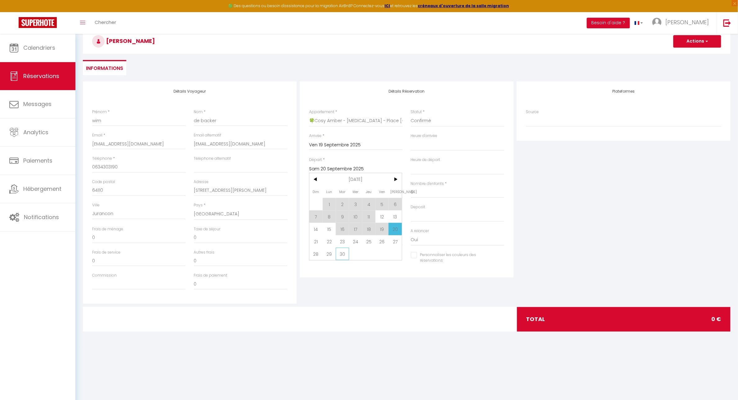
click at [344, 254] on span "30" at bounding box center [342, 253] width 13 height 12
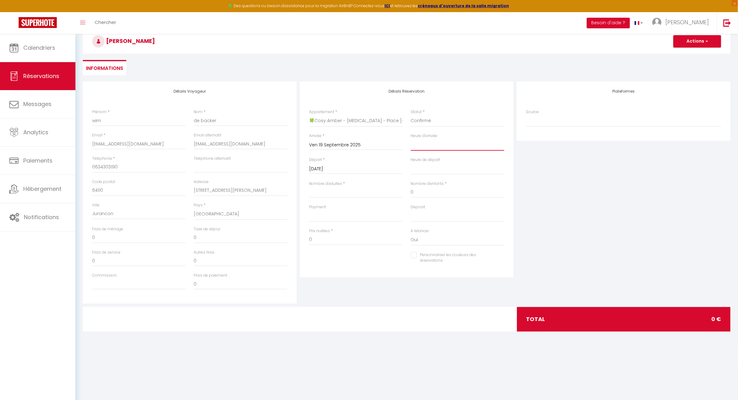
click at [433, 143] on select "00:00 00:30 01:00 01:30 02:00 02:30 03:00 03:30 04:00 04:30 05:00 05:30 06:00 0…" at bounding box center [457, 145] width 93 height 12
click at [411, 139] on select "00:00 00:30 01:00 01:30 02:00 02:30 03:00 03:30 04:00 04:30 05:00 05:30 06:00 0…" at bounding box center [457, 145] width 93 height 12
click at [434, 165] on select "00:00 00:30 01:00 01:30 02:00 02:30 03:00 03:30 04:00 04:30 05:00 05:30 06:00 0…" at bounding box center [457, 169] width 93 height 12
click at [411, 163] on select "00:00 00:30 01:00 01:30 02:00 02:30 03:00 03:30 04:00 04:30 05:00 05:30 06:00 0…" at bounding box center [457, 169] width 93 height 12
click at [330, 190] on input "Nombre d'adultes" at bounding box center [355, 192] width 93 height 11
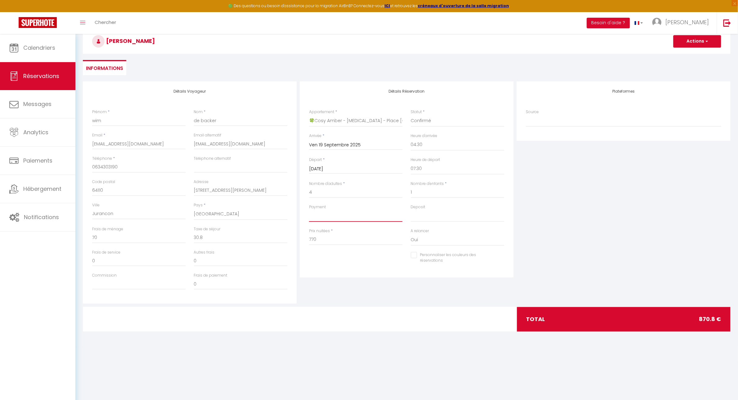
click at [325, 218] on select "OK KO" at bounding box center [355, 216] width 93 height 12
click at [309, 210] on select "OK KO" at bounding box center [355, 216] width 93 height 12
click at [428, 217] on select "OK KO" at bounding box center [457, 216] width 93 height 12
click at [411, 210] on select "OK KO" at bounding box center [457, 216] width 93 height 12
click at [334, 242] on input "770" at bounding box center [355, 239] width 93 height 11
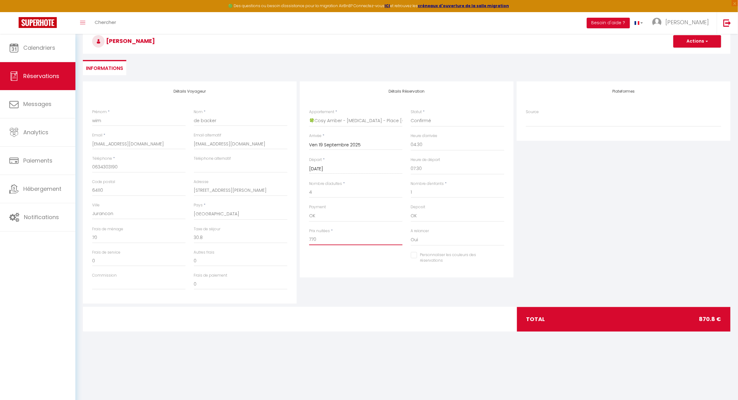
drag, startPoint x: 338, startPoint y: 243, endPoint x: 289, endPoint y: 243, distance: 48.4
click at [289, 243] on div "Détails Voyageur Prénom * [PERSON_NAME] * de backer Email * [EMAIL_ADDRESS][DOM…" at bounding box center [406, 192] width 651 height 222
click at [125, 233] on input "0" at bounding box center [138, 237] width 93 height 11
click at [107, 237] on input "0" at bounding box center [138, 237] width 93 height 11
click at [412, 255] on input "Personnaliser les couleurs des réservations" at bounding box center [454, 255] width 86 height 6
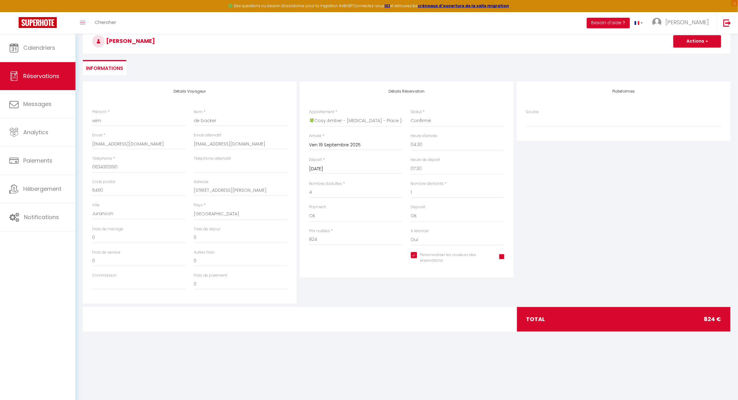
click at [504, 255] on span at bounding box center [501, 256] width 5 height 5
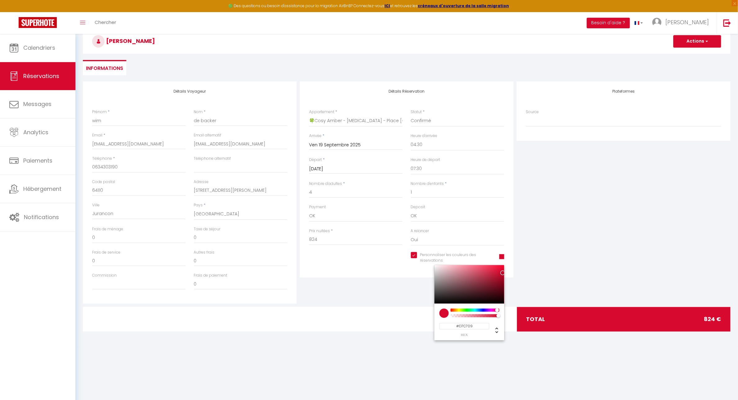
click at [459, 308] on div at bounding box center [474, 309] width 47 height 3
click at [573, 129] on div "Source Direct [DOMAIN_NAME] [DOMAIN_NAME] Chalet montagne Expedia Gite de [GEOG…" at bounding box center [623, 121] width 203 height 24
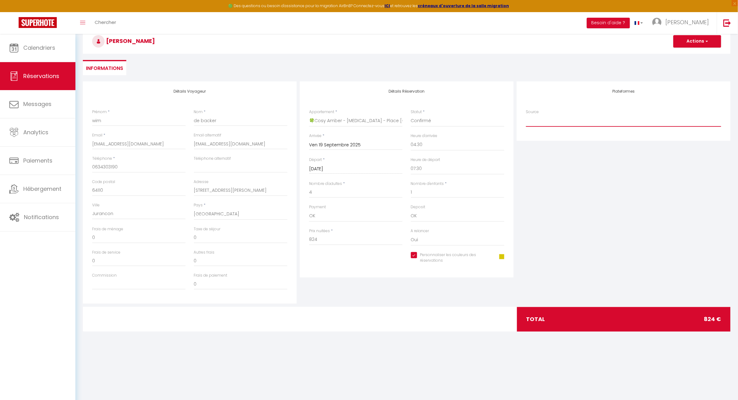
click at [574, 123] on select "Direct [DOMAIN_NAME] [DOMAIN_NAME] Chalet montagne Expedia Gite de [GEOGRAPHIC_…" at bounding box center [623, 121] width 195 height 12
click at [526, 115] on select "Direct [DOMAIN_NAME] [DOMAIN_NAME] Chalet montagne Expedia Gite de [GEOGRAPHIC_…" at bounding box center [623, 121] width 195 height 12
click at [593, 213] on div "Plateformes Source Direct [DOMAIN_NAME] [DOMAIN_NAME] Chalet montagne Expedia G…" at bounding box center [623, 192] width 217 height 222
click at [707, 38] on span "button" at bounding box center [706, 41] width 4 height 6
click at [684, 53] on link "Enregistrer" at bounding box center [691, 55] width 49 height 8
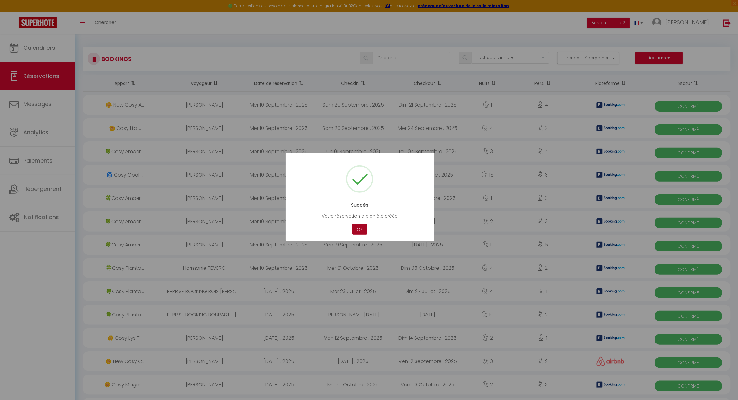
click at [351, 230] on div "OK" at bounding box center [359, 229] width 19 height 11
click at [360, 230] on button "OK" at bounding box center [360, 229] width 16 height 11
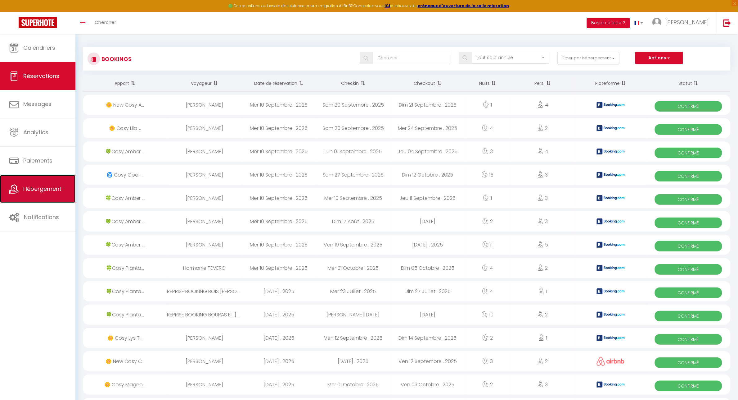
click at [23, 187] on span "Hébergement" at bounding box center [42, 189] width 38 height 8
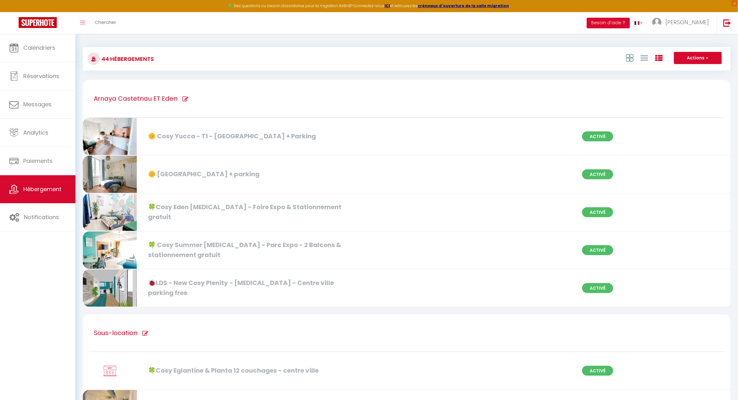
scroll to position [1913, 0]
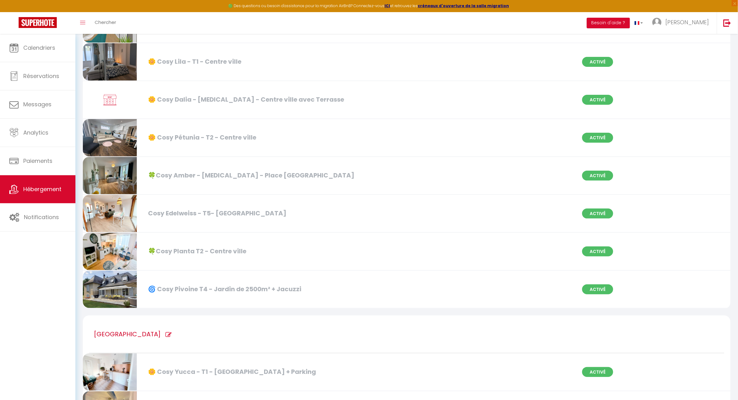
click at [499, 197] on div "Cosy Edelweiss - T5- Vue Pyrénées & Parking Activé" at bounding box center [407, 214] width 656 height 38
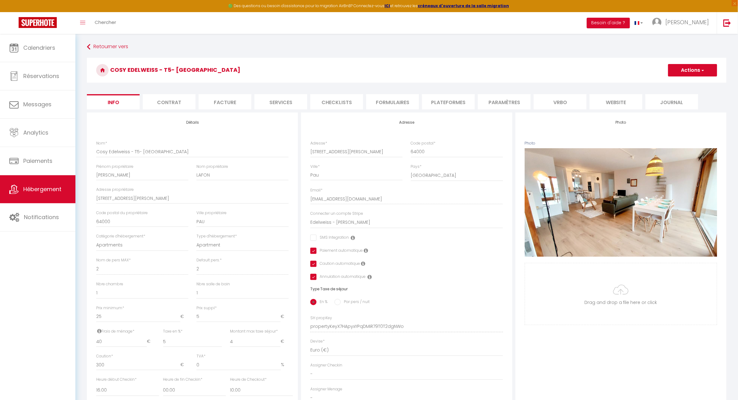
click at [450, 105] on li "Plateformes" at bounding box center [448, 101] width 53 height 15
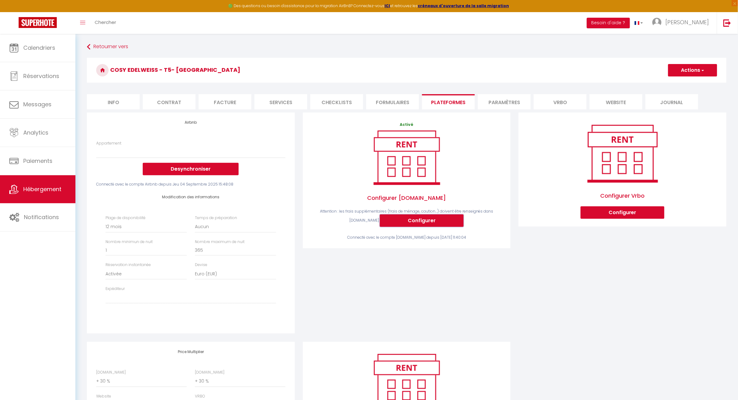
click at [419, 219] on button "Configurer" at bounding box center [422, 220] width 84 height 12
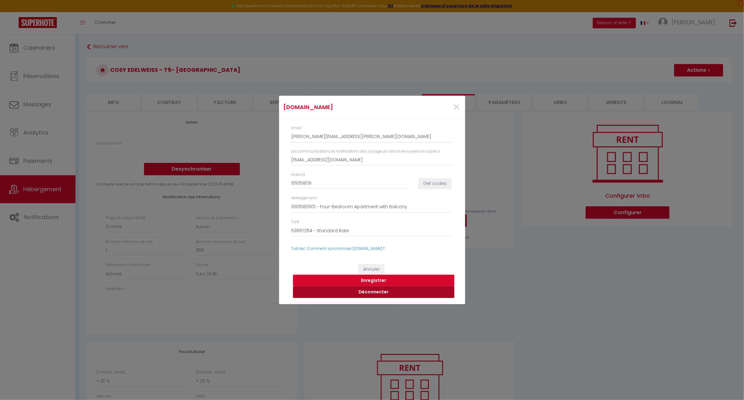
click at [368, 292] on button "Déconnecter" at bounding box center [373, 292] width 161 height 12
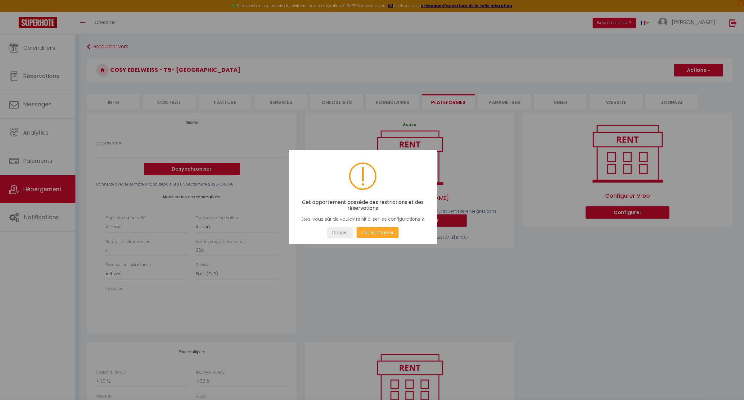
click at [374, 233] on button "Oui, réinitialiser" at bounding box center [377, 232] width 42 height 11
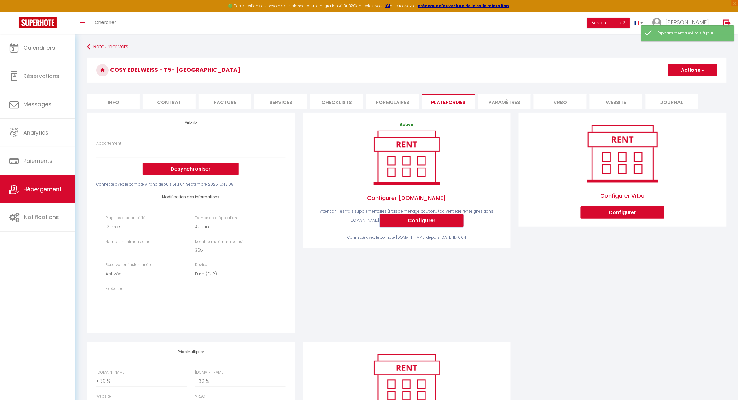
click at [419, 220] on button "Configurer" at bounding box center [422, 220] width 84 height 12
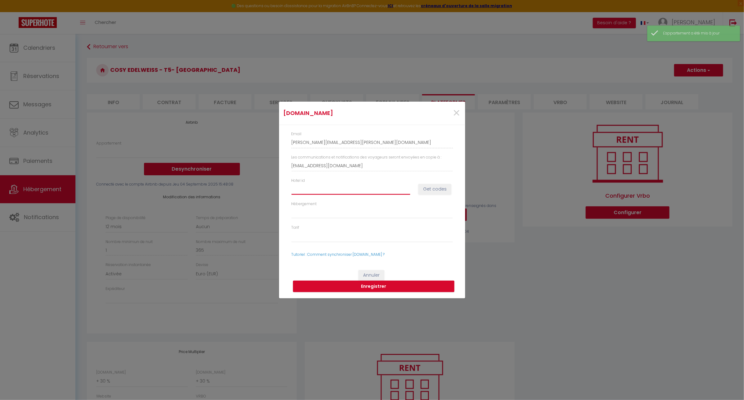
click at [318, 183] on input "Hotel id" at bounding box center [350, 188] width 119 height 11
click at [432, 187] on button "Get codes" at bounding box center [434, 189] width 33 height 11
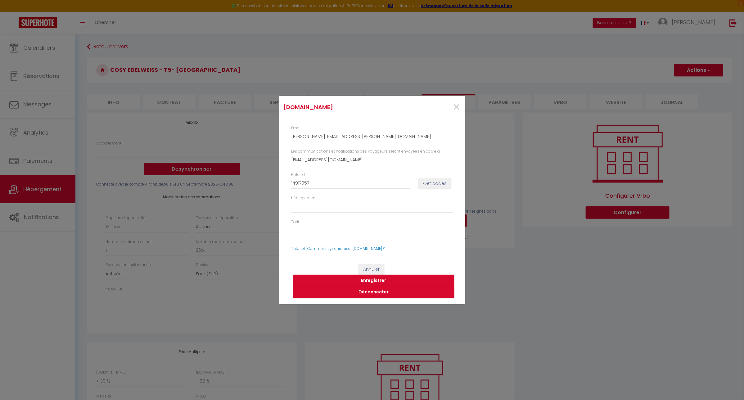
click at [387, 282] on button "Enregistrer" at bounding box center [373, 280] width 161 height 12
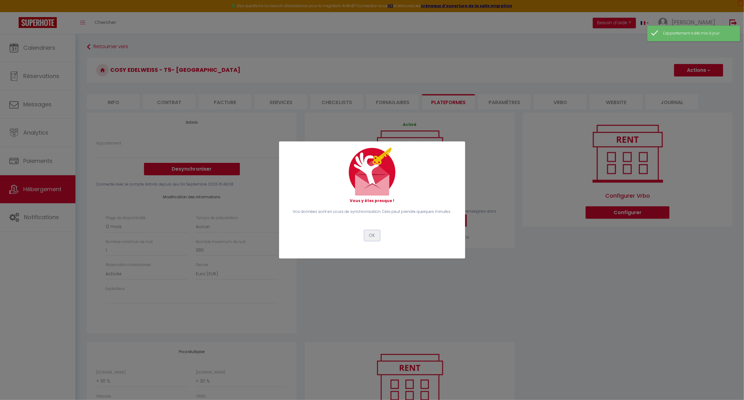
click at [373, 237] on button "OK" at bounding box center [372, 235] width 16 height 11
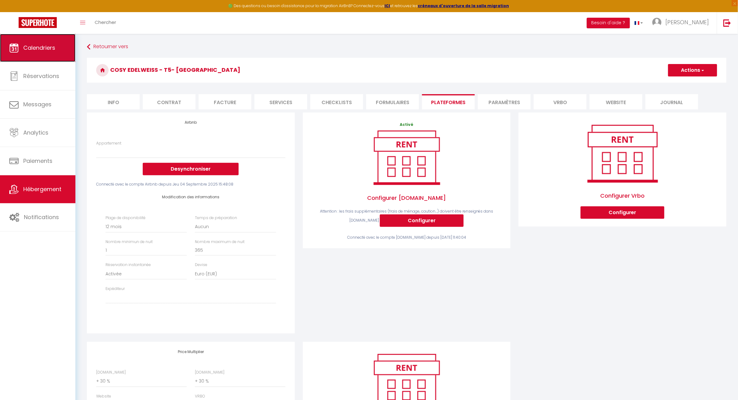
click at [25, 42] on link "Calendriers" at bounding box center [37, 48] width 75 height 28
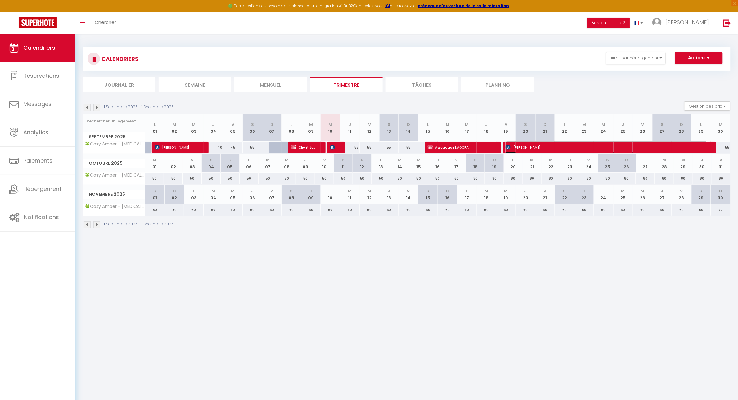
click at [567, 149] on span "[PERSON_NAME]" at bounding box center [607, 147] width 202 height 12
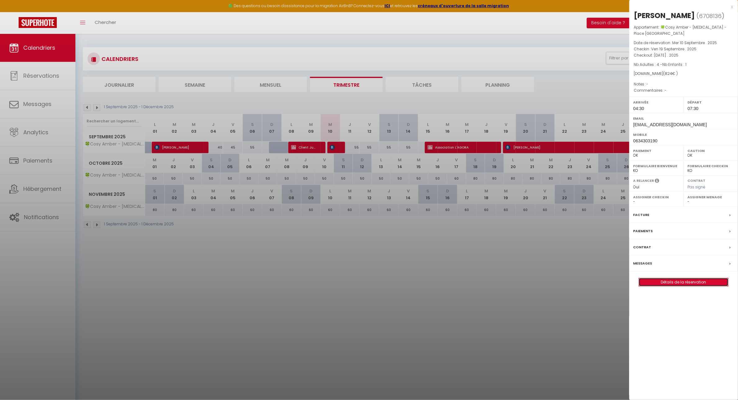
click at [671, 282] on link "Détails de la réservation" at bounding box center [683, 282] width 89 height 8
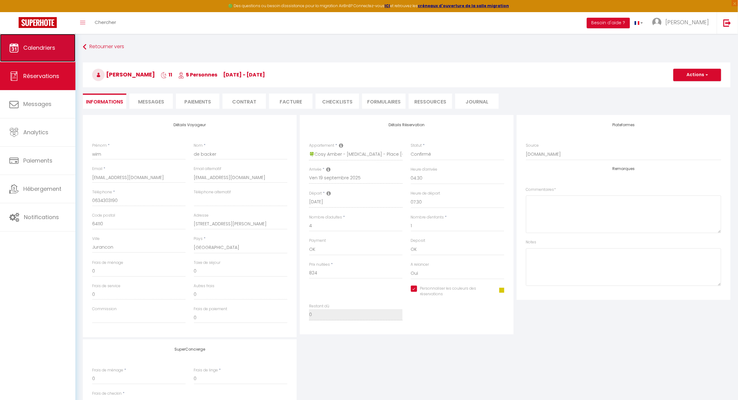
click at [36, 47] on span "Calendriers" at bounding box center [39, 48] width 32 height 8
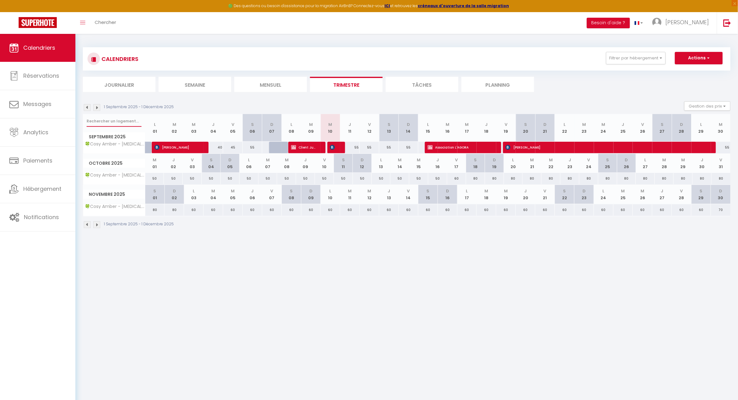
click at [111, 121] on input "text" at bounding box center [114, 120] width 55 height 11
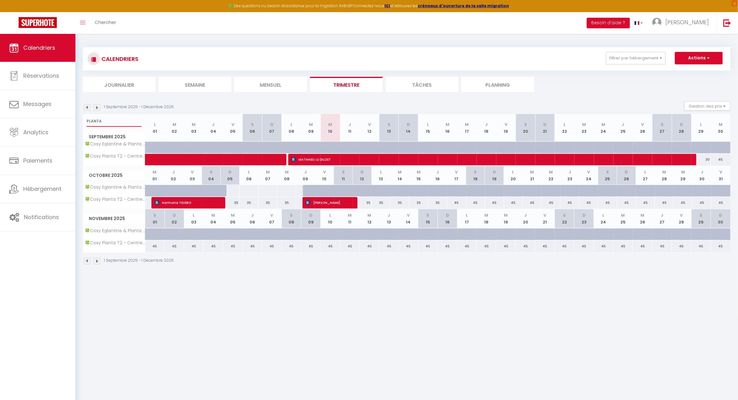
scroll to position [34, 0]
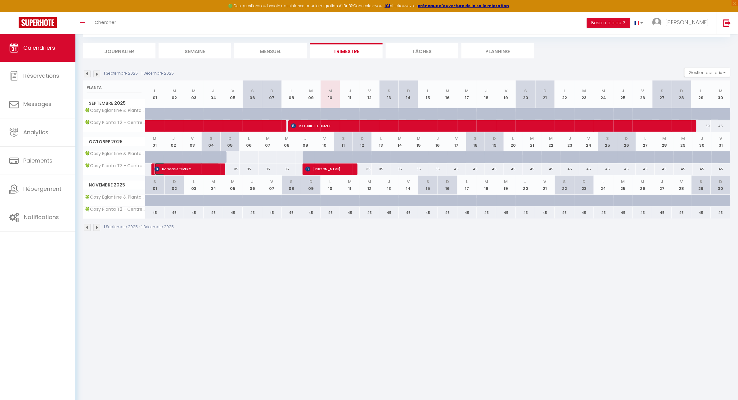
click at [186, 172] on span "Harmonie TEVERO" at bounding box center [187, 169] width 65 height 12
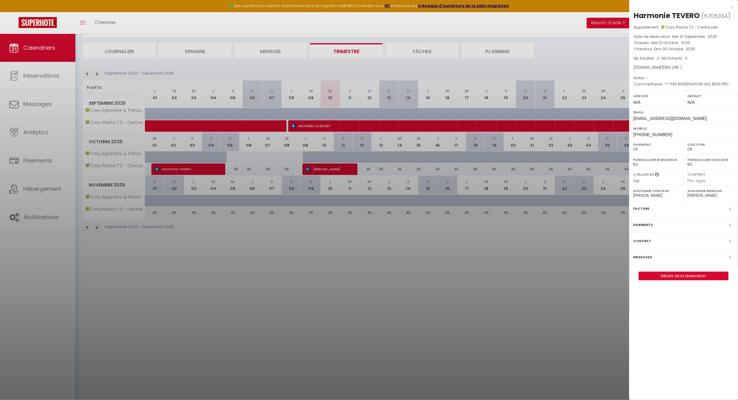
click at [85, 73] on div at bounding box center [369, 200] width 738 height 400
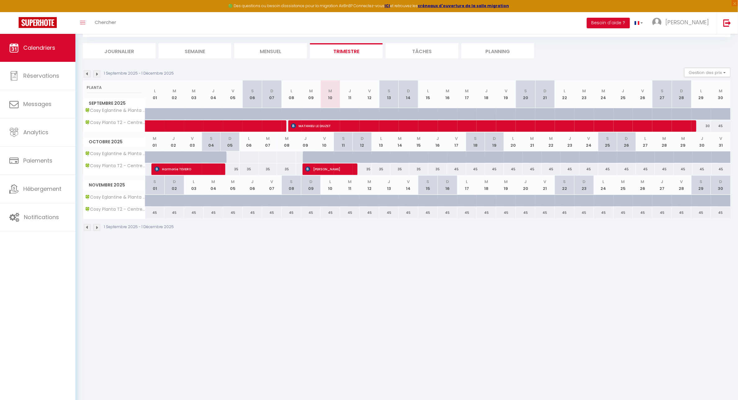
click at [85, 73] on img at bounding box center [87, 73] width 7 height 7
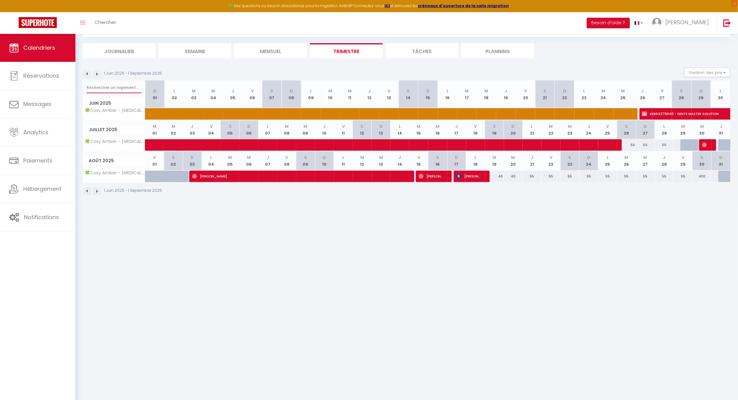
click at [95, 85] on input "text" at bounding box center [114, 87] width 55 height 11
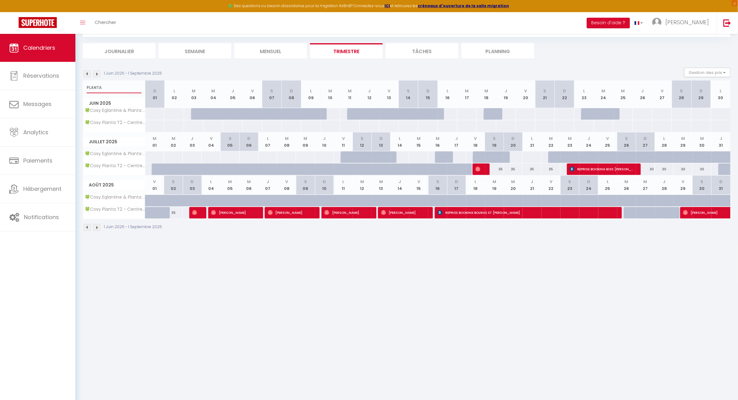
click at [111, 86] on input "PLANTA" at bounding box center [114, 87] width 55 height 11
drag, startPoint x: 109, startPoint y: 86, endPoint x: 60, endPoint y: 84, distance: 49.4
click at [60, 84] on div "🟢 Des questions ou besoin d'assistance pour la migration AirBnB? Connectez-vous…" at bounding box center [369, 122] width 738 height 244
click at [97, 229] on img at bounding box center [96, 227] width 7 height 7
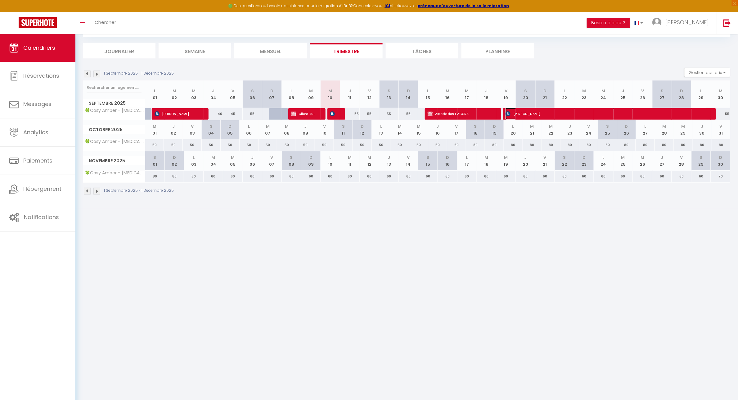
click at [562, 115] on span "[PERSON_NAME]" at bounding box center [607, 114] width 202 height 12
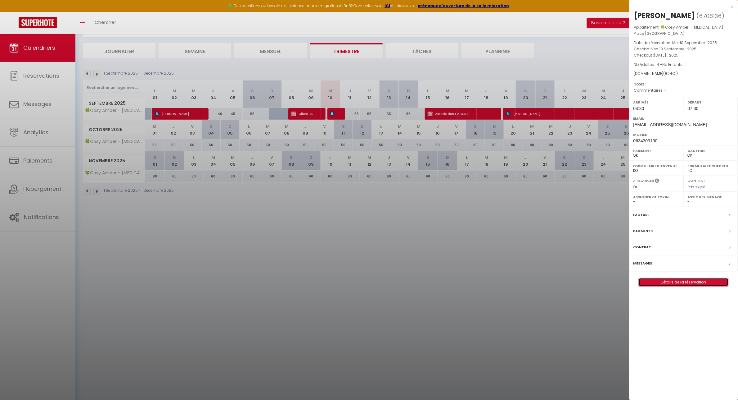
click at [665, 281] on link "Détails de la réservation" at bounding box center [683, 282] width 89 height 8
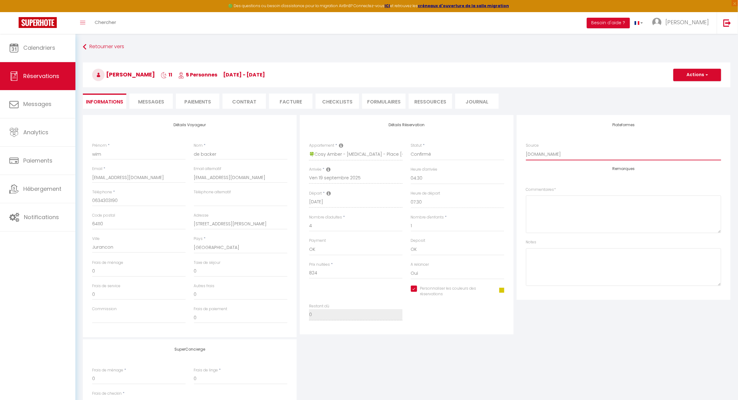
click at [558, 154] on select "Direct [DOMAIN_NAME] [DOMAIN_NAME] Chalet montagne Expedia Gite de [GEOGRAPHIC_…" at bounding box center [623, 154] width 195 height 12
click at [526, 148] on select "Direct [DOMAIN_NAME] [DOMAIN_NAME] Chalet montagne Expedia Gite de [GEOGRAPHIC_…" at bounding box center [623, 154] width 195 height 12
click at [345, 178] on input "Ven 19 Septembre 2025" at bounding box center [355, 178] width 93 height 8
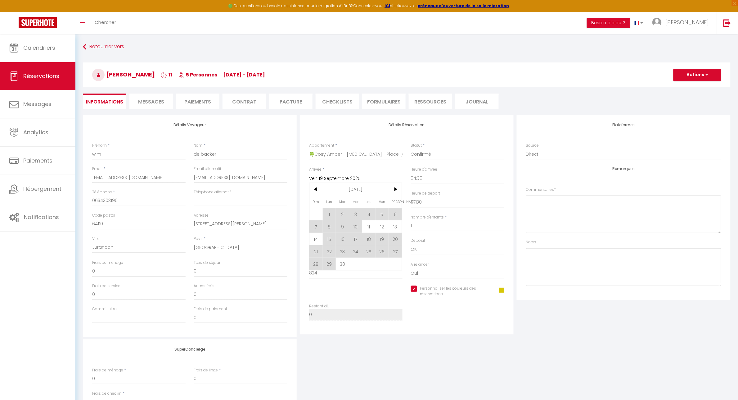
click at [345, 178] on input "Ven 19 Septembre 2025" at bounding box center [355, 178] width 93 height 8
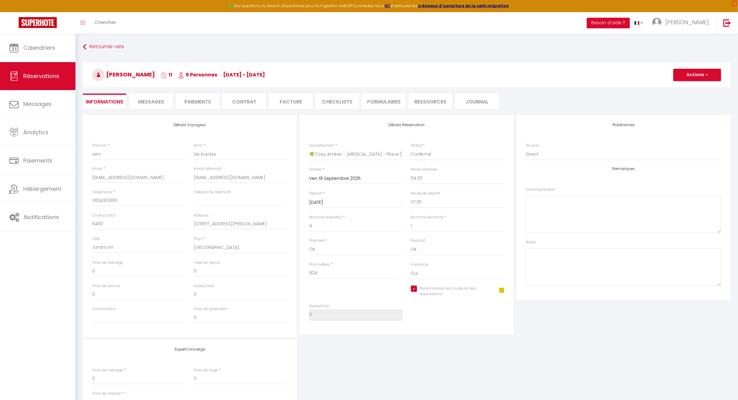
click at [345, 177] on input "Ven 19 Septembre 2025" at bounding box center [355, 178] width 93 height 8
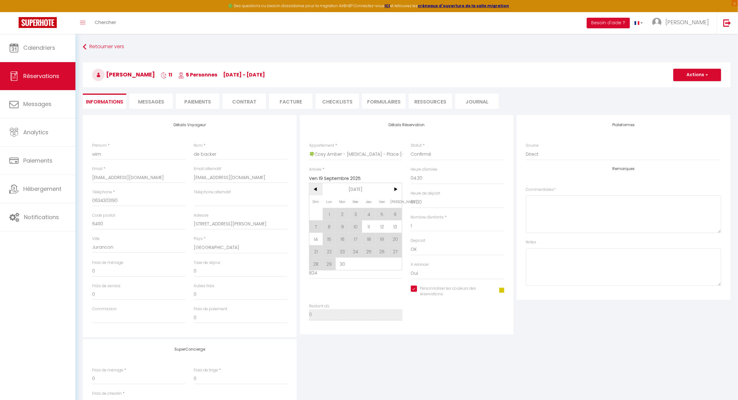
click at [315, 190] on span "<" at bounding box center [315, 189] width 13 height 12
click at [342, 252] on span "19" at bounding box center [342, 251] width 13 height 12
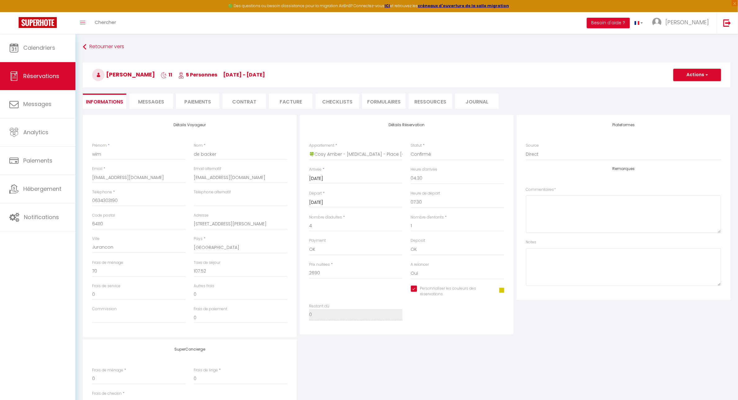
click at [359, 196] on div "Départ * [DATE] < [DATE] > Dim Lun Mar Mer Jeu Ven Sam 1 2 3 4 5 6 7 8 9 10 11 …" at bounding box center [355, 198] width 93 height 17
click at [356, 202] on input "[DATE]" at bounding box center [355, 202] width 93 height 8
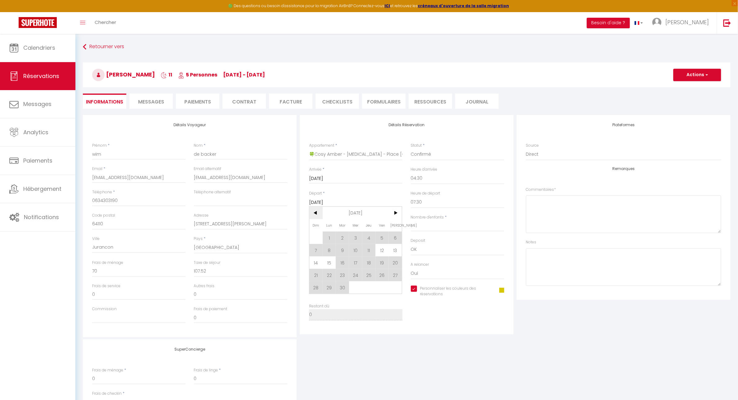
click at [321, 214] on span "<" at bounding box center [315, 212] width 13 height 12
click at [320, 299] on span "31" at bounding box center [315, 299] width 13 height 12
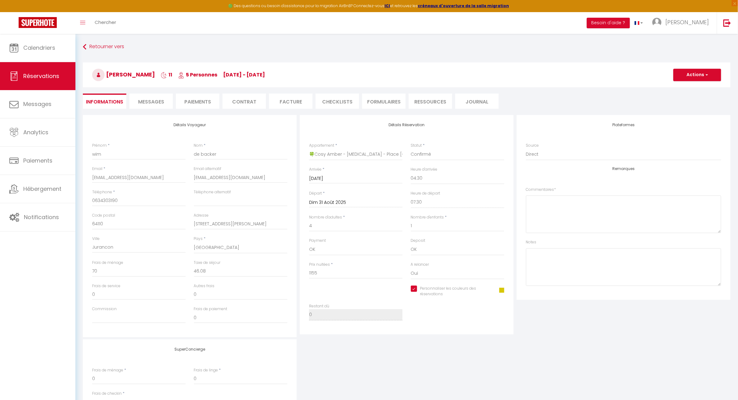
click at [416, 343] on div "SuperConcierge Frais de ménage * 0 Frais de linge * 0 Frais de checkin * 0" at bounding box center [406, 380] width 651 height 82
click at [350, 278] on input "1155" at bounding box center [355, 272] width 93 height 11
drag, startPoint x: 345, startPoint y: 275, endPoint x: 283, endPoint y: 270, distance: 62.3
click at [283, 270] on div "Détails Voyageur Prénom * [PERSON_NAME] * de backer Email * [EMAIL_ADDRESS][DOM…" at bounding box center [406, 226] width 651 height 222
click at [108, 275] on input "0" at bounding box center [138, 270] width 93 height 11
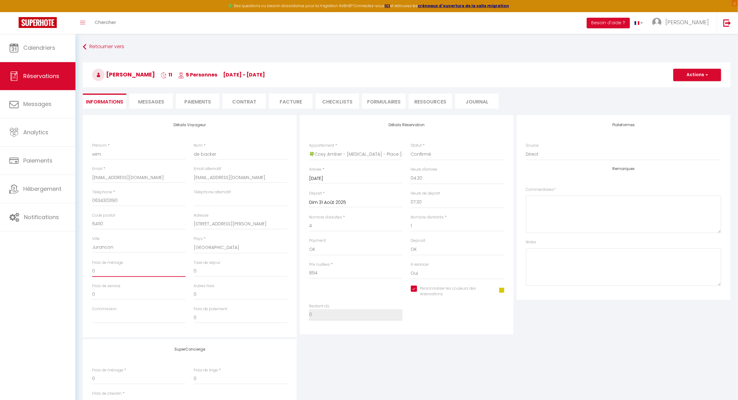
drag, startPoint x: 106, startPoint y: 273, endPoint x: 65, endPoint y: 277, distance: 41.2
click at [65, 277] on div "🟢 Des questions ou besoin d'assistance pour la migration AirBnB? Connectez-vous…" at bounding box center [369, 249] width 738 height 431
click at [520, 336] on div "Plateformes Source Direct [DOMAIN_NAME] [DOMAIN_NAME] Chalet montagne Expedia G…" at bounding box center [623, 226] width 217 height 222
click at [719, 74] on button "Actions" at bounding box center [698, 75] width 48 height 12
click at [690, 88] on link "Enregistrer" at bounding box center [691, 88] width 49 height 8
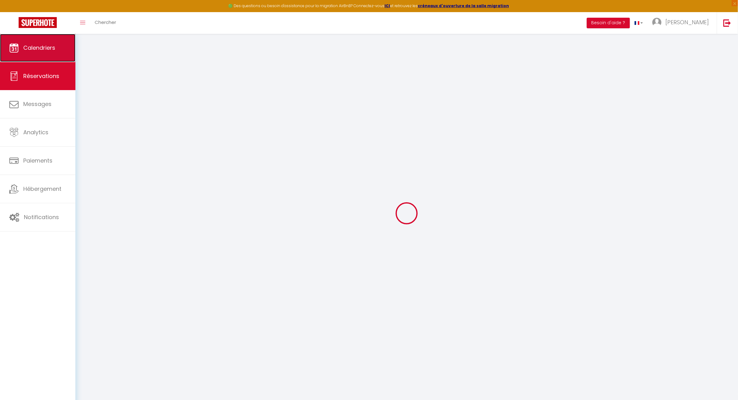
click at [48, 47] on span "Calendriers" at bounding box center [39, 48] width 32 height 8
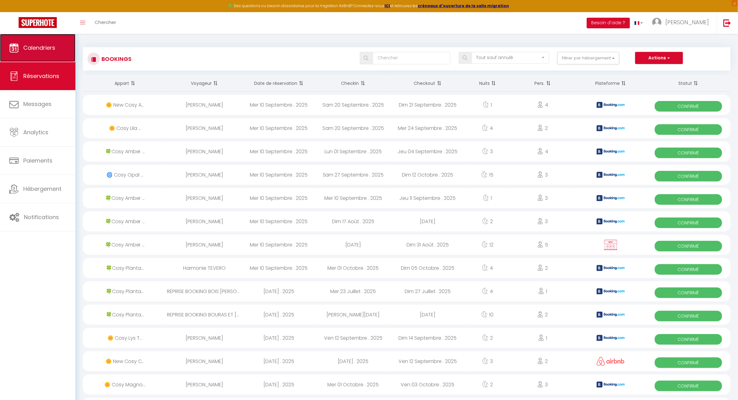
click at [28, 44] on span "Calendriers" at bounding box center [39, 48] width 32 height 8
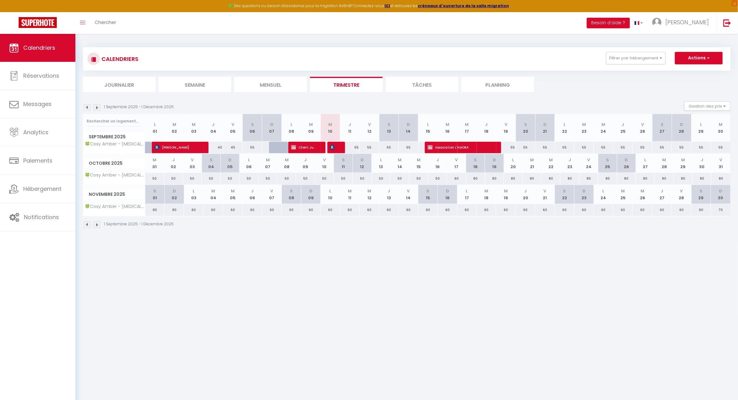
click at [87, 108] on img at bounding box center [87, 107] width 7 height 7
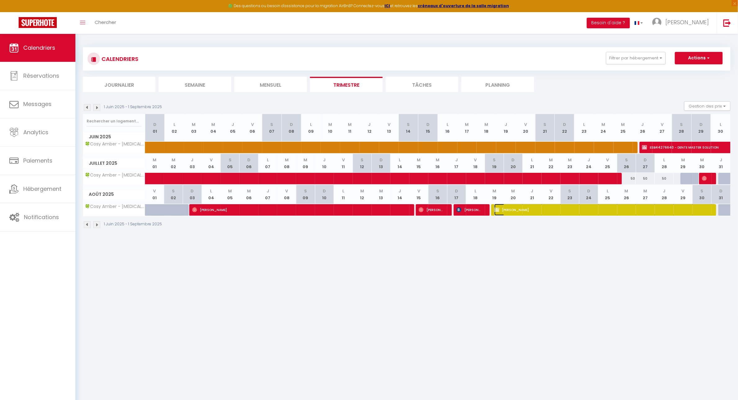
click at [528, 210] on span "[PERSON_NAME]" at bounding box center [606, 210] width 222 height 12
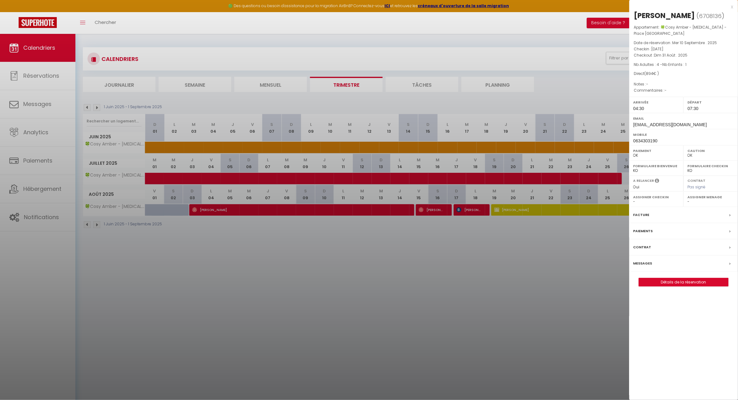
click at [693, 277] on div "[PERSON_NAME] ( 6708136 ) Appartement : 🍀Cosy Amber - [MEDICAL_DATA] - Place [G…" at bounding box center [684, 149] width 109 height 276
click at [693, 279] on link "Détails de la réservation" at bounding box center [683, 282] width 89 height 8
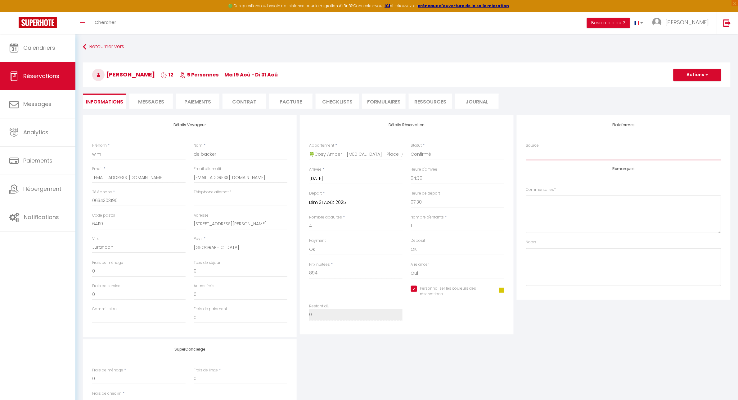
click at [560, 154] on select "Direct [DOMAIN_NAME] [DOMAIN_NAME] Chalet montagne Expedia Gite de [GEOGRAPHIC_…" at bounding box center [623, 154] width 195 height 12
click at [526, 148] on select "Direct [DOMAIN_NAME] [DOMAIN_NAME] Chalet montagne Expedia Gite de [GEOGRAPHIC_…" at bounding box center [623, 154] width 195 height 12
click at [711, 75] on button "Actions" at bounding box center [698, 75] width 48 height 12
click at [686, 86] on link "Enregistrer" at bounding box center [691, 88] width 49 height 8
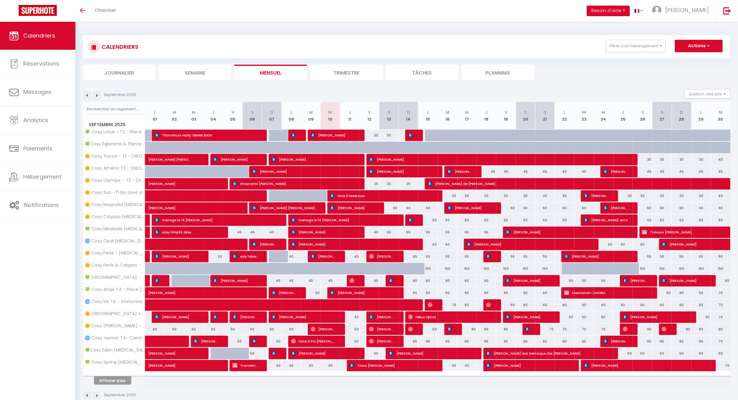
click at [355, 72] on li "Trimestre" at bounding box center [346, 72] width 73 height 15
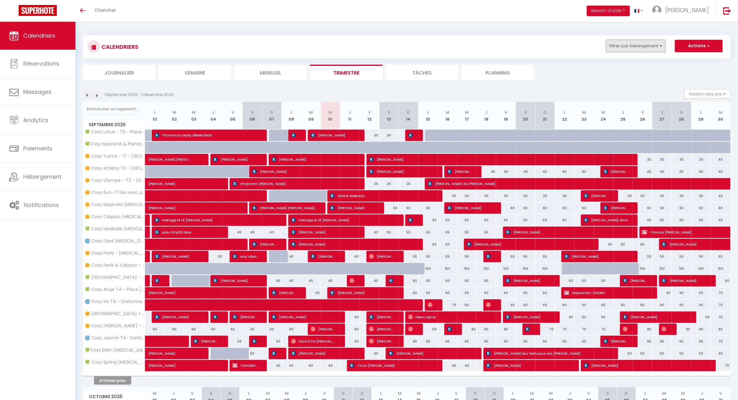
click at [655, 44] on button "Filtrer par hébergement" at bounding box center [636, 46] width 60 height 12
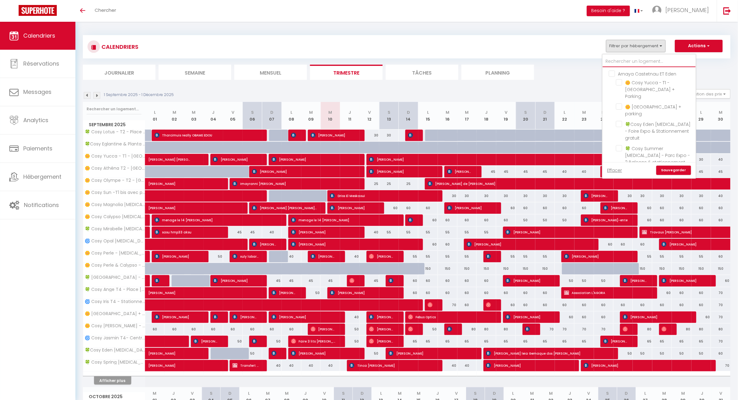
click at [635, 58] on input "text" at bounding box center [649, 61] width 93 height 11
type input "A"
checkbox input "false"
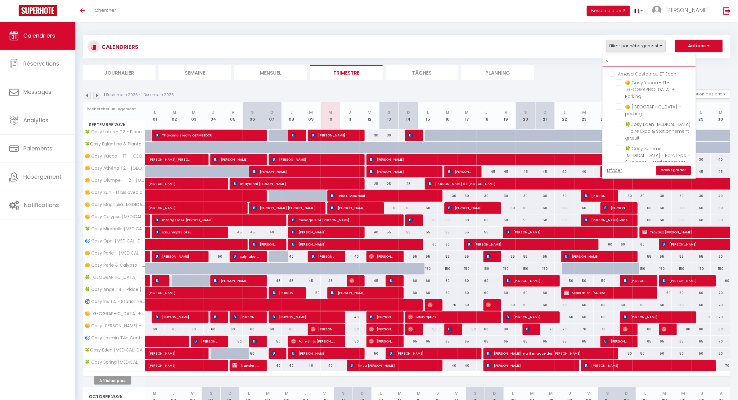
checkbox input "false"
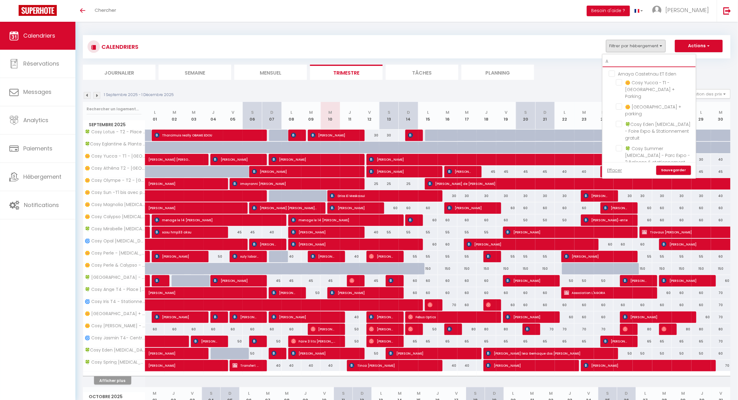
checkbox input "false"
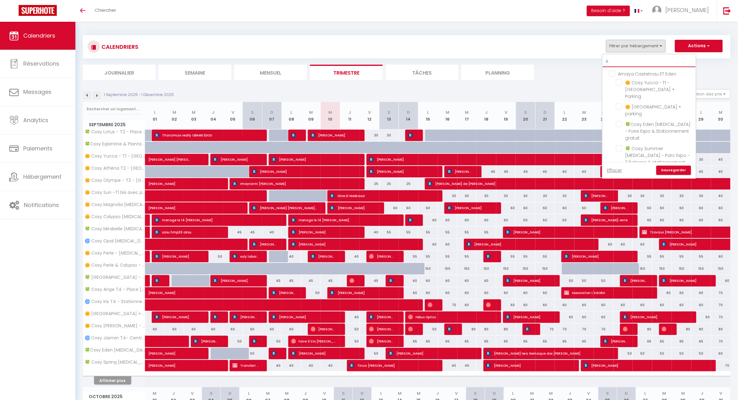
checkbox input "false"
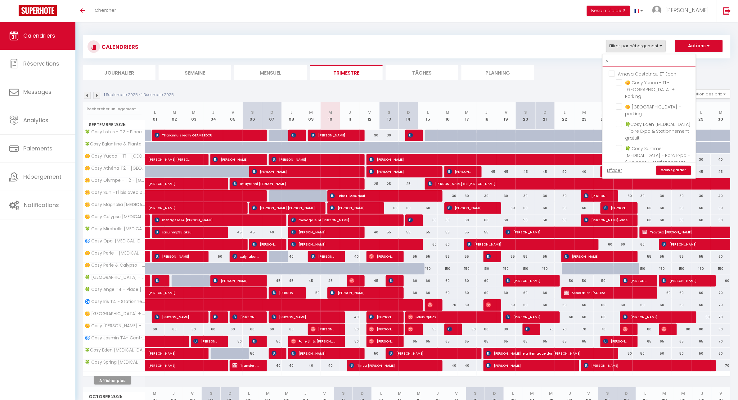
checkbox input "false"
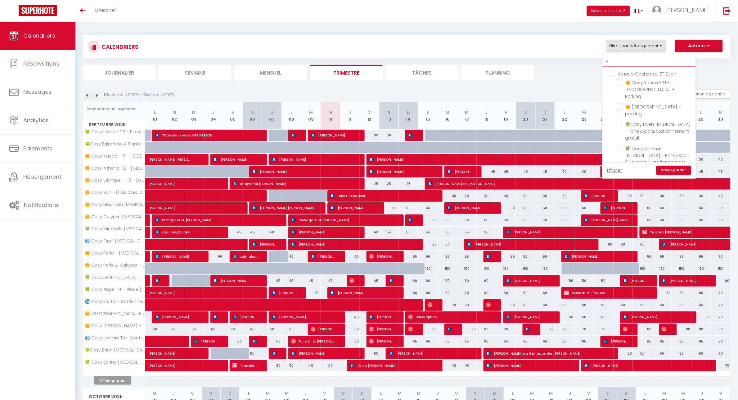
checkbox input "false"
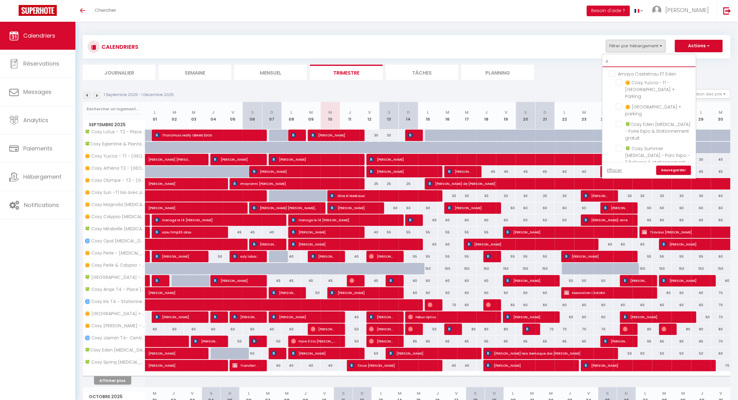
checkbox input "false"
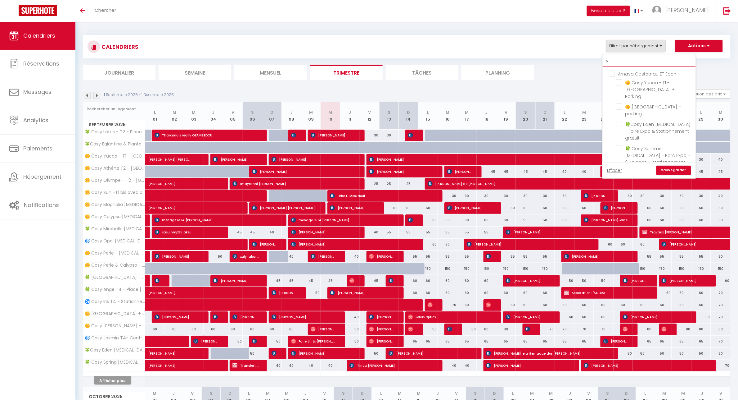
checkbox input "false"
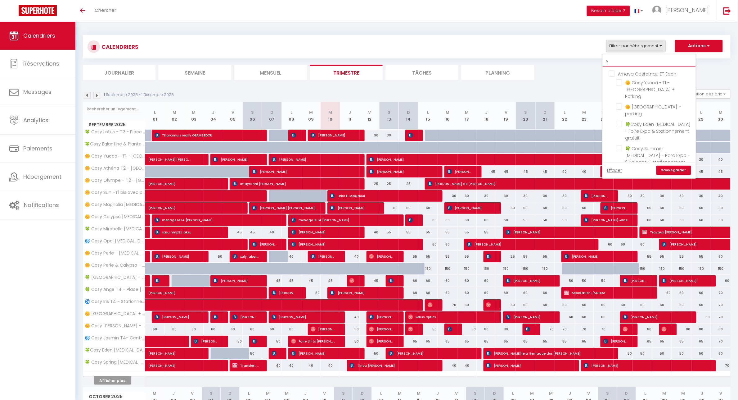
checkbox input "false"
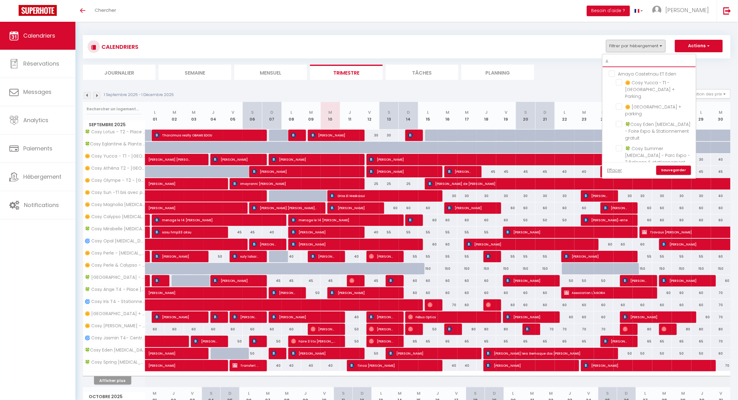
checkbox input "false"
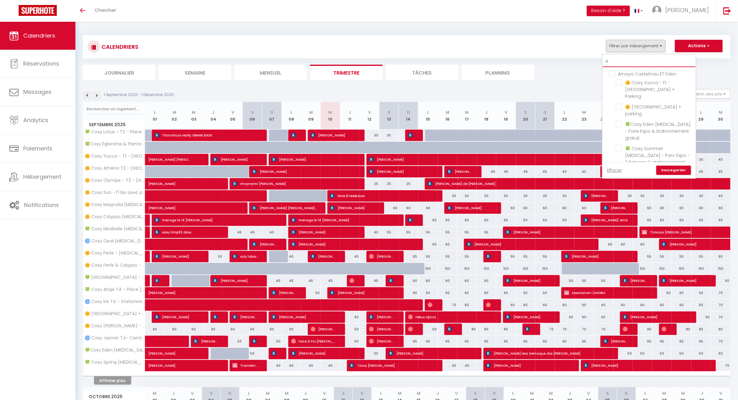
checkbox input "false"
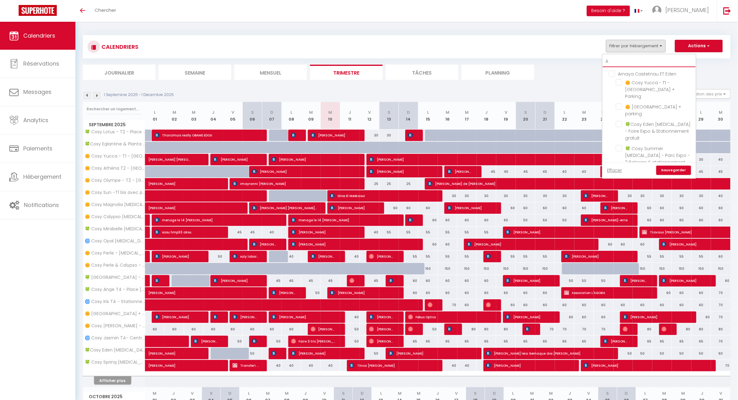
checkbox input "false"
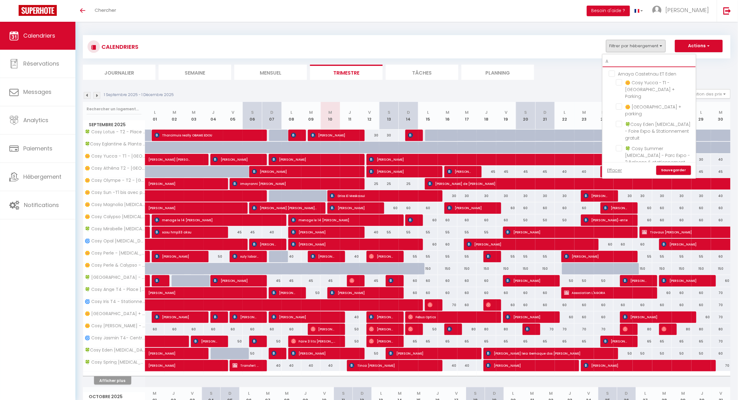
checkbox input "false"
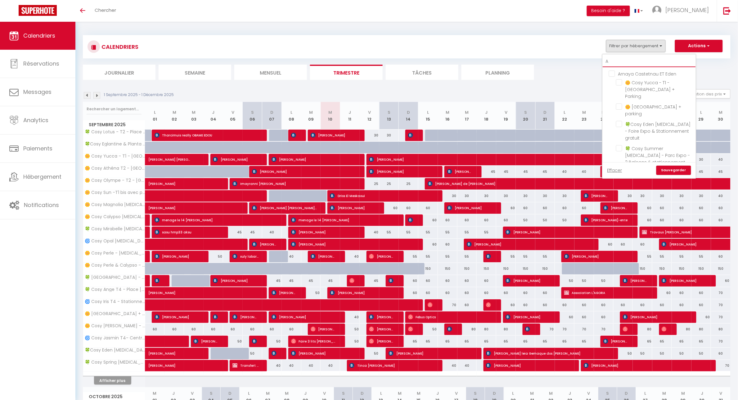
checkbox input "false"
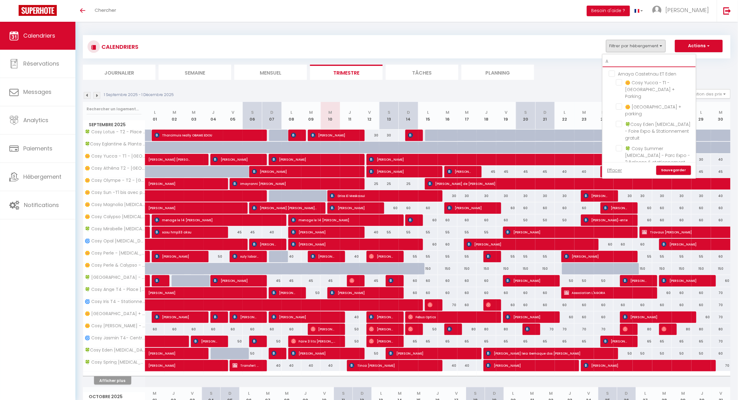
checkbox input "false"
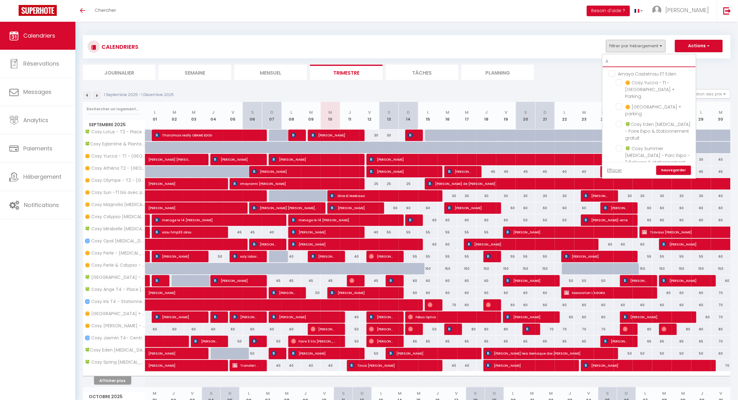
checkbox input "false"
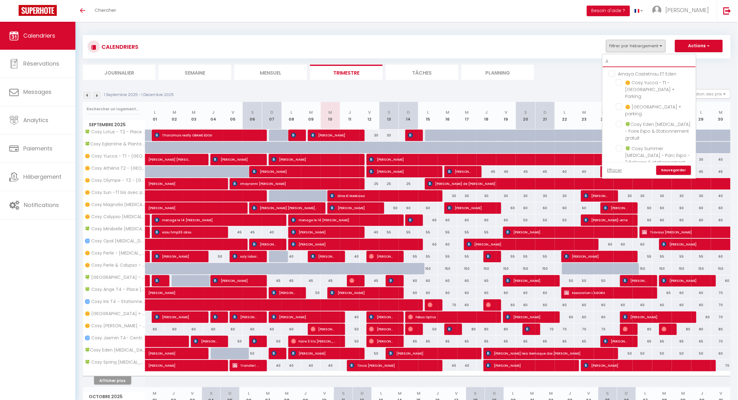
checkbox input "false"
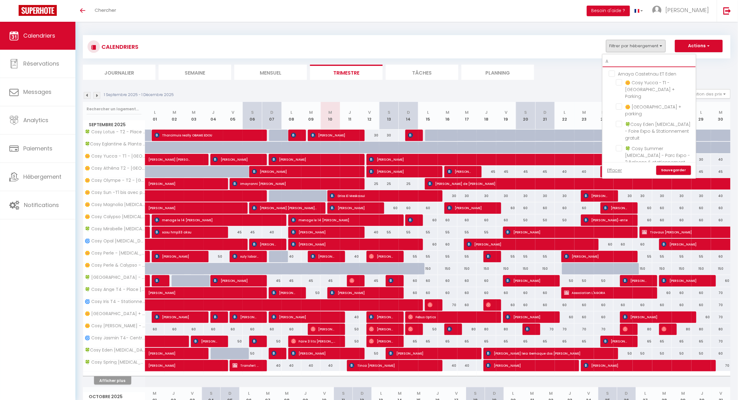
checkbox input "false"
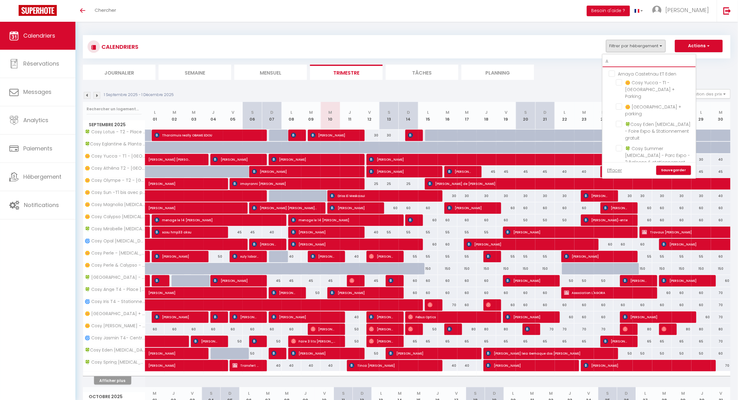
checkbox input "false"
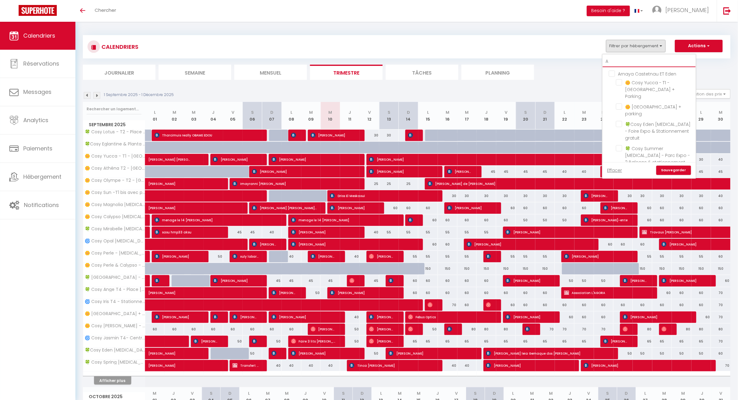
checkbox input "false"
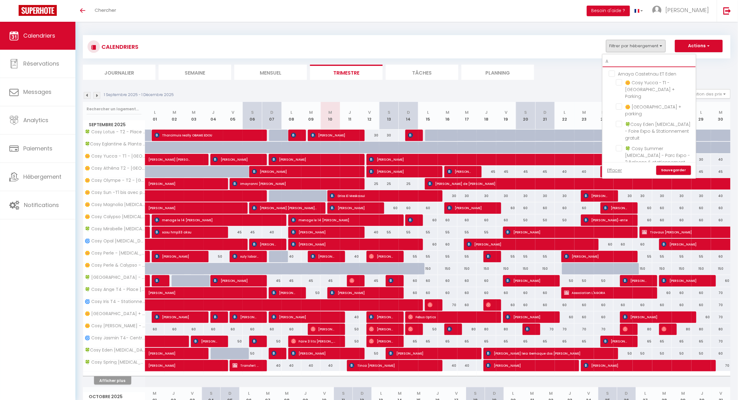
checkbox input "false"
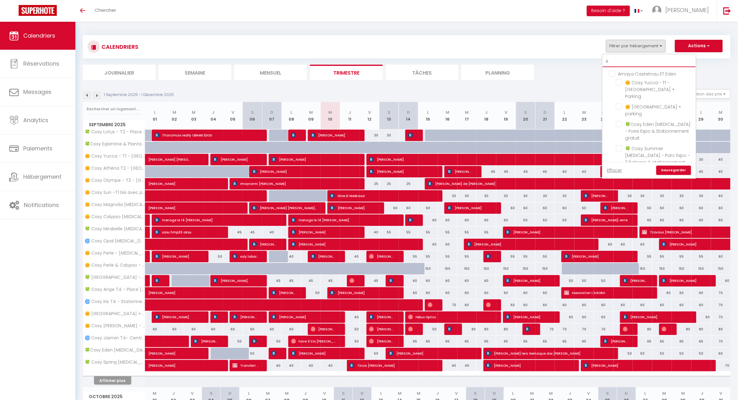
checkbox input "false"
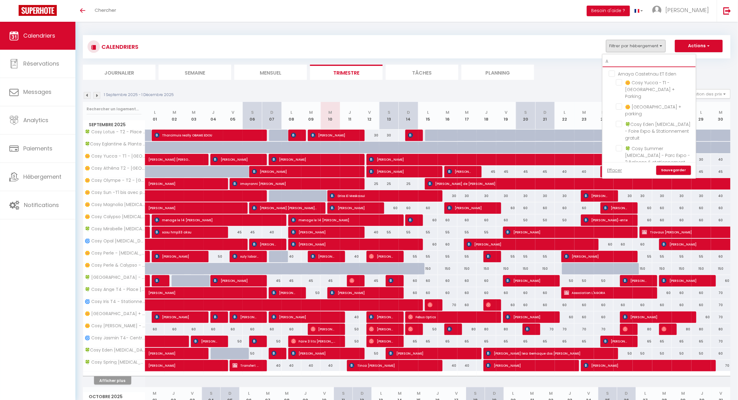
checkbox input "false"
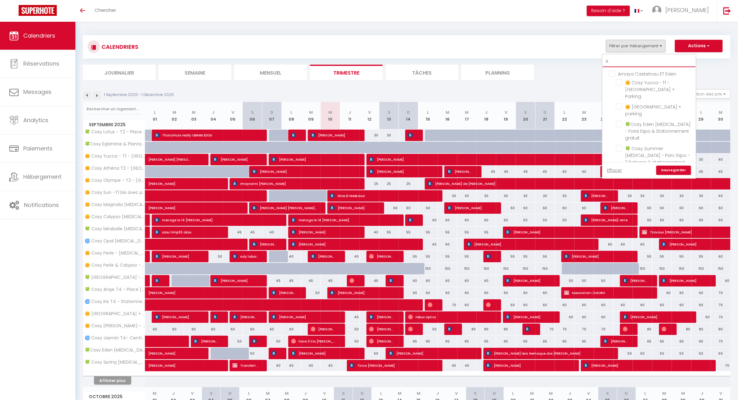
checkbox input "false"
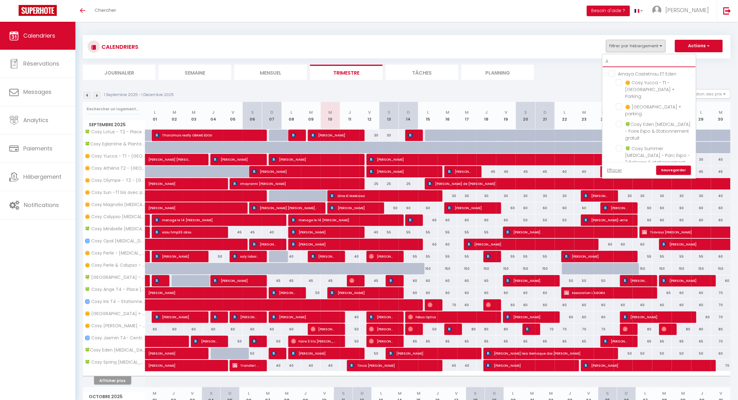
checkbox input "false"
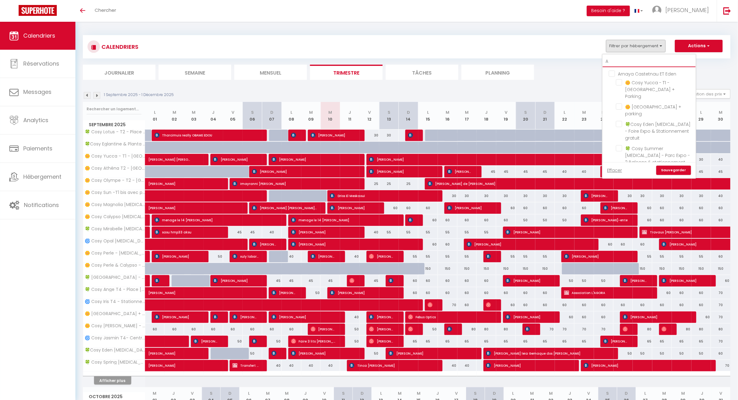
checkbox input "false"
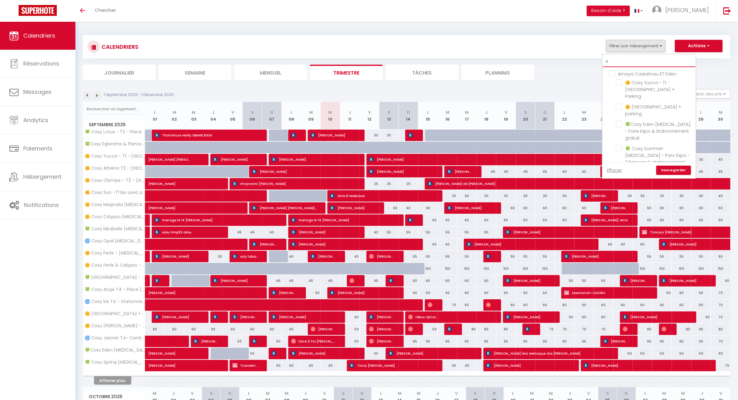
checkbox input "false"
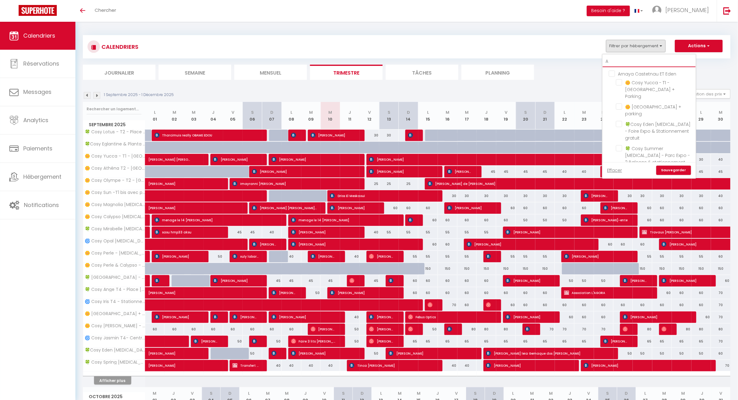
checkbox input "false"
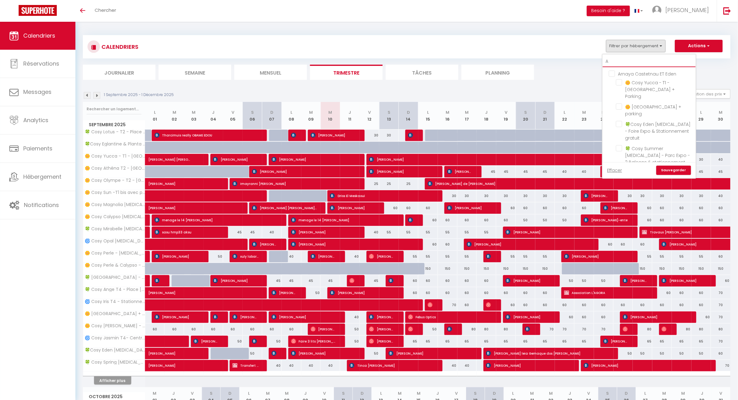
checkbox input "false"
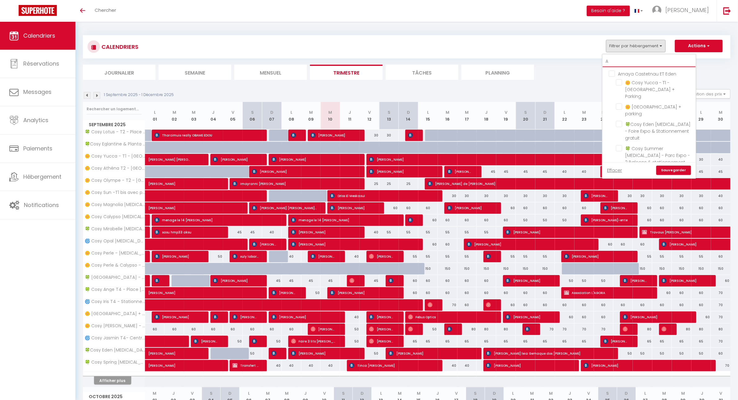
checkbox input "false"
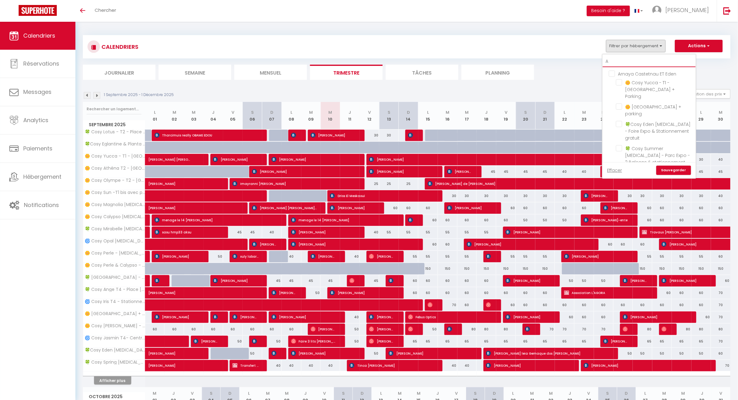
checkbox input "false"
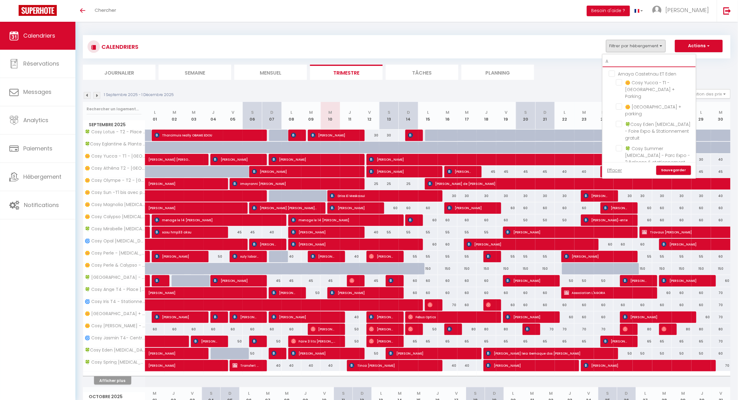
checkbox input "false"
type input "AM"
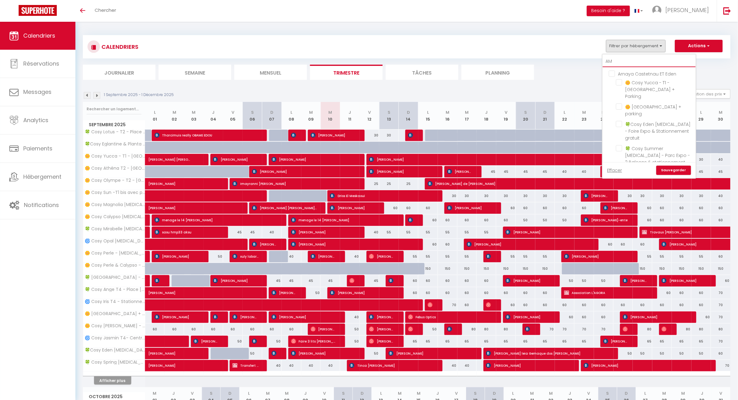
checkbox input "false"
type input "AMB"
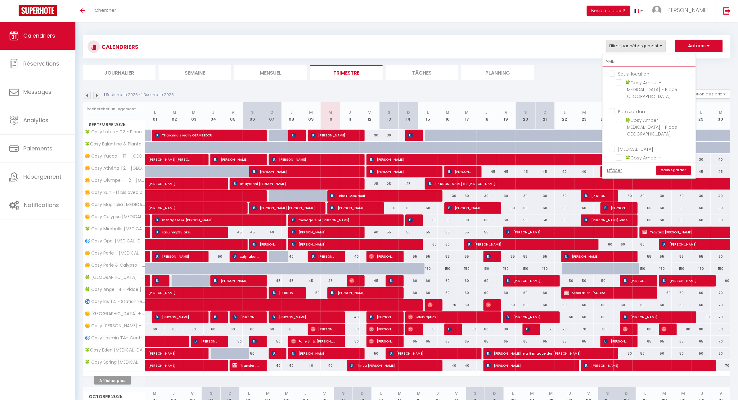
checkbox input "false"
type input "AMB"
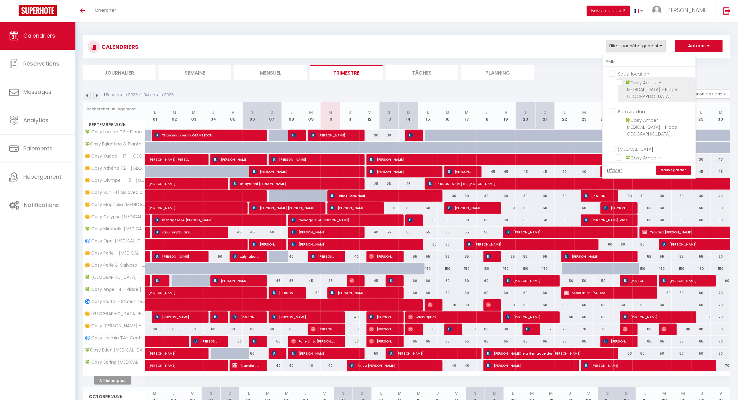
click at [621, 83] on input "🍀Cosy Amber - [MEDICAL_DATA] - Place [GEOGRAPHIC_DATA]" at bounding box center [655, 82] width 78 height 6
checkbox input "true"
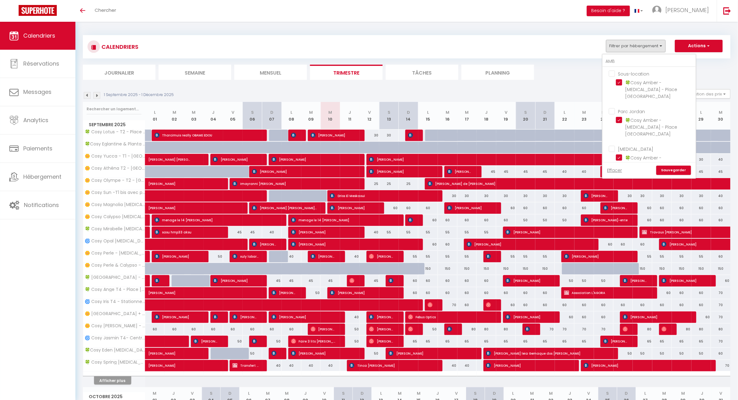
click at [668, 169] on link "Sauvegarder" at bounding box center [674, 169] width 35 height 9
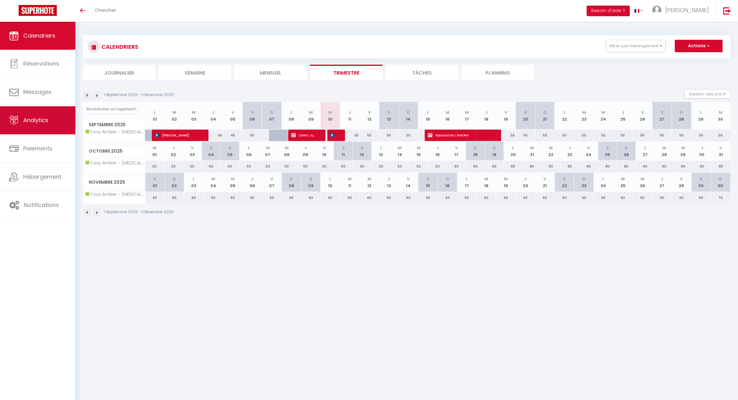
click at [47, 124] on link "Analytics" at bounding box center [37, 120] width 75 height 28
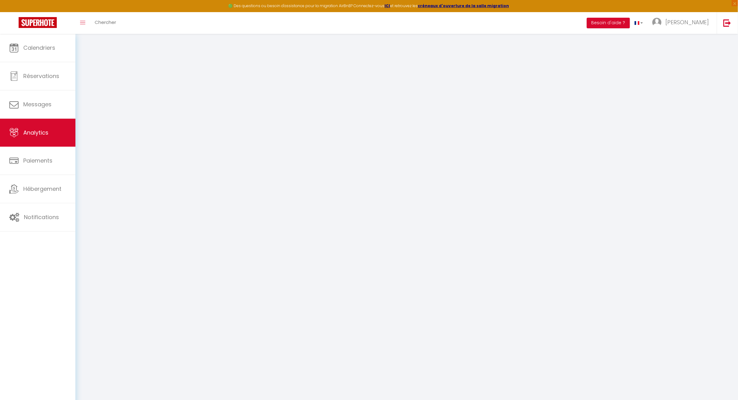
select select "2025"
select select "9"
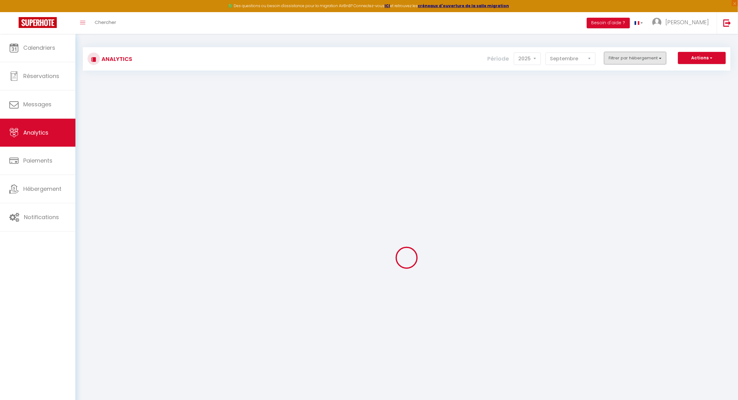
click at [662, 59] on button "Filtrer par hébergement" at bounding box center [635, 58] width 62 height 12
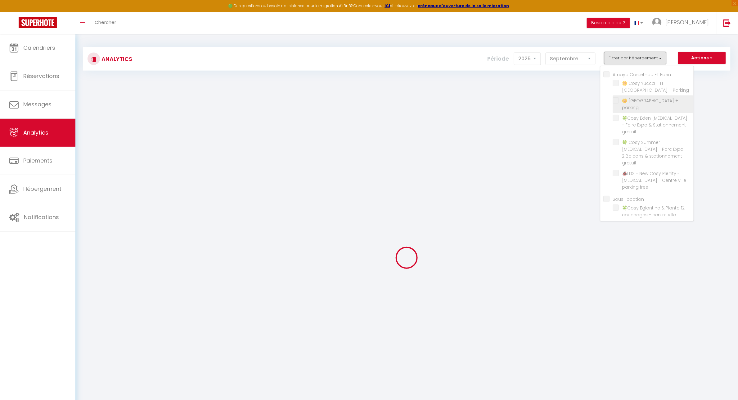
checkbox Eden "false"
checkbox Parking "false"
checkbox parking "false"
checkbox gratuit "false"
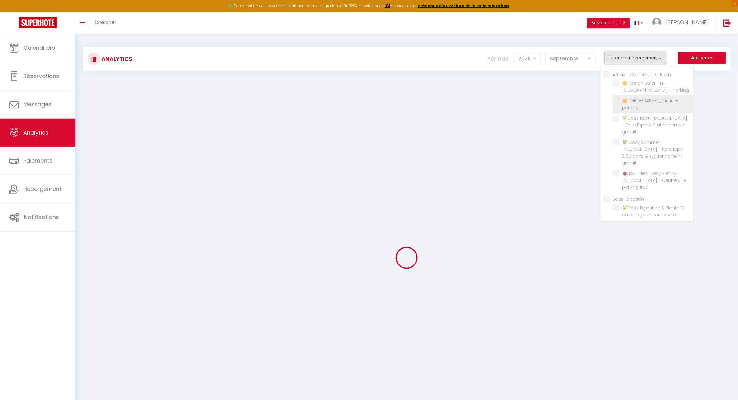
checkbox free "false"
checkbox input "false"
checkbox ville "false"
checkbox souterrain "false"
checkbox parking "false"
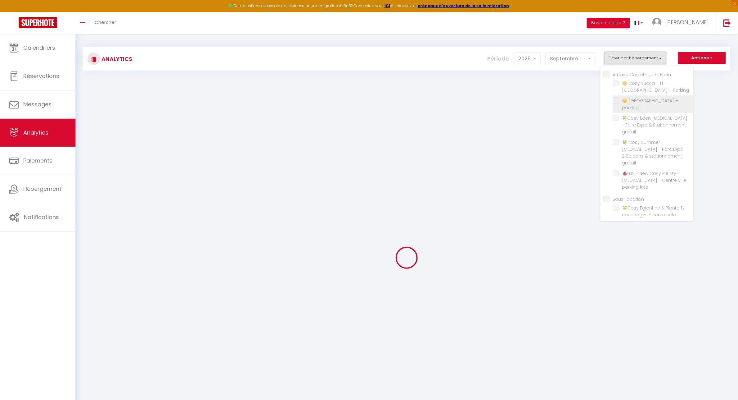
checkbox Parking "false"
checkbox gratuit "false"
checkbox souterrain "false"
checkbox parkings "false"
checkbox Balcon "false"
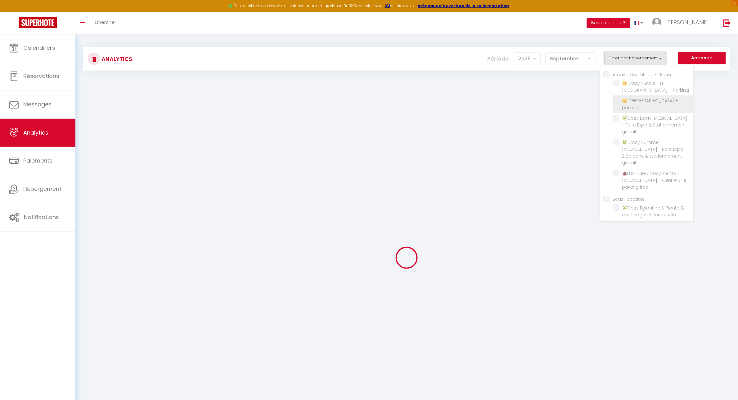
checkbox Clémenceau "false"
checkbox gratuit "false"
checkbox Clémenceau "false"
checkbox Spacieux "false"
checkbox Parking "false"
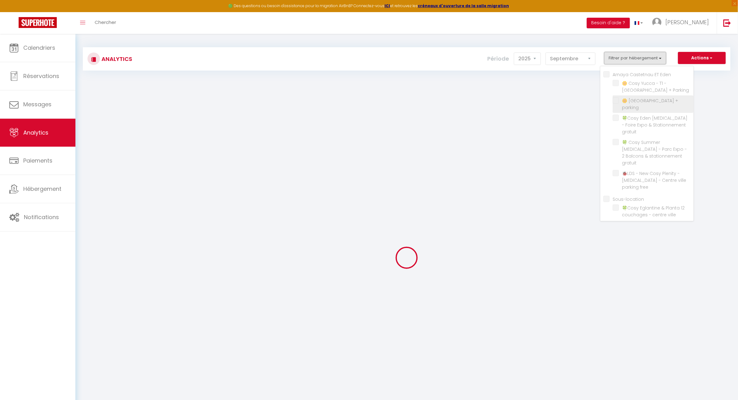
checkbox ville "false"
checkbox input "false"
checkbox Collective "false"
checkbox free "false"
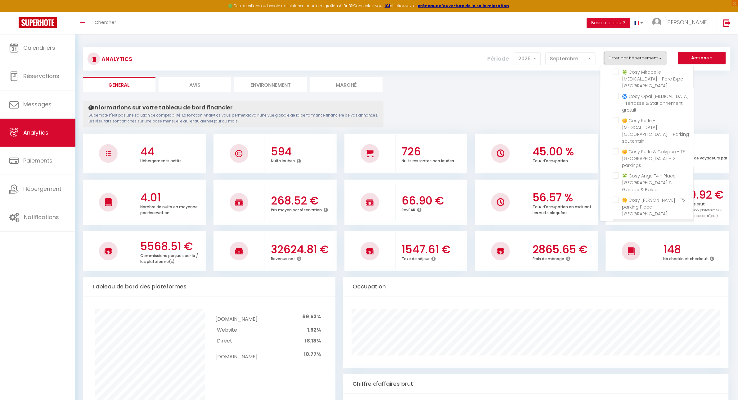
scroll to position [233, 0]
click at [618, 276] on Parking "checkbox" at bounding box center [653, 279] width 81 height 6
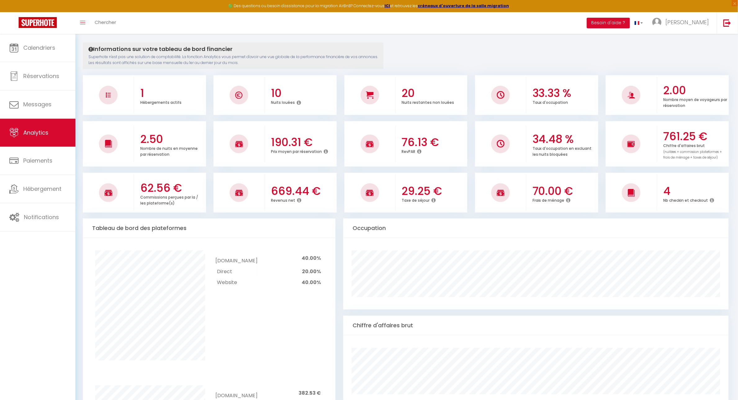
scroll to position [0, 0]
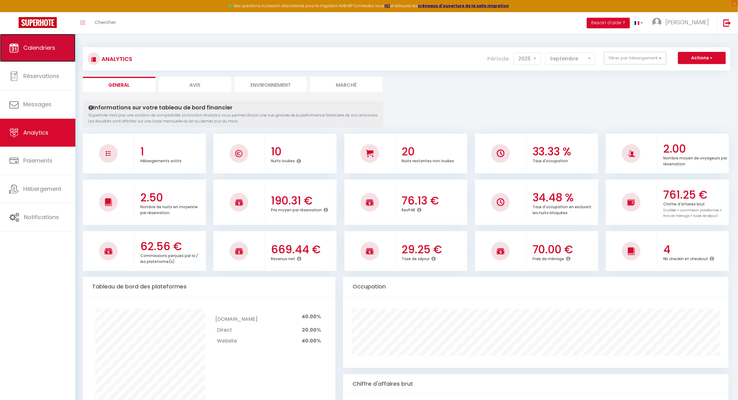
click at [49, 53] on link "Calendriers" at bounding box center [37, 48] width 75 height 28
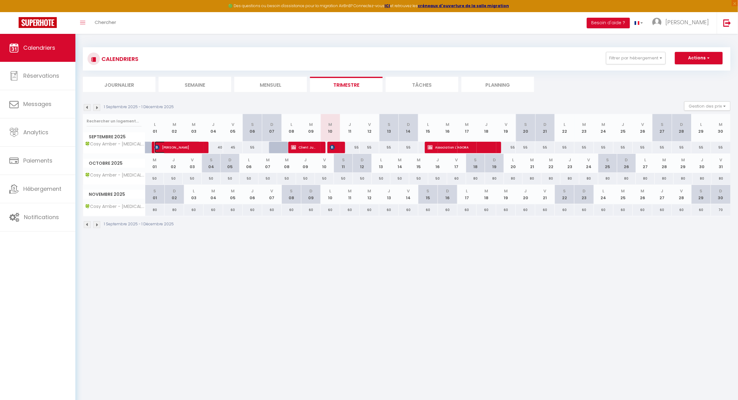
click at [179, 148] on span "Emilse Gonzalez" at bounding box center [178, 147] width 46 height 12
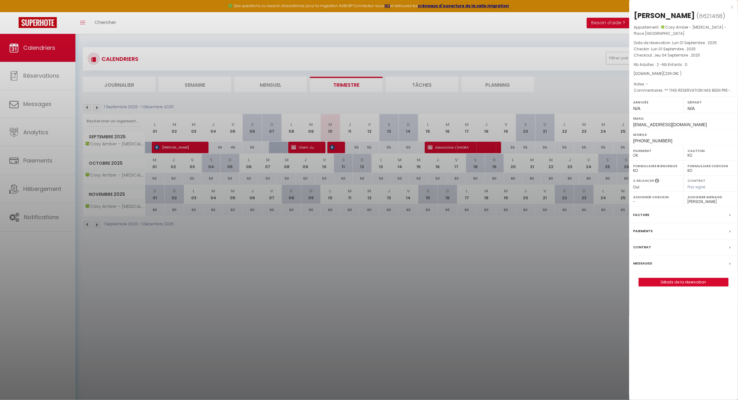
click at [368, 277] on div at bounding box center [369, 200] width 738 height 400
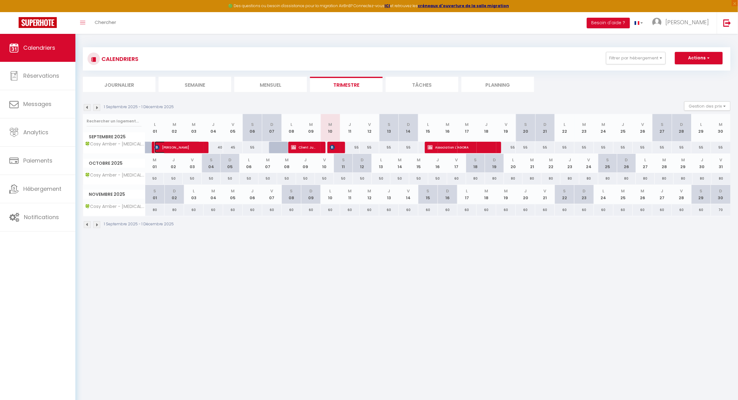
click at [167, 149] on span "Emilse Gonzalez" at bounding box center [178, 147] width 46 height 12
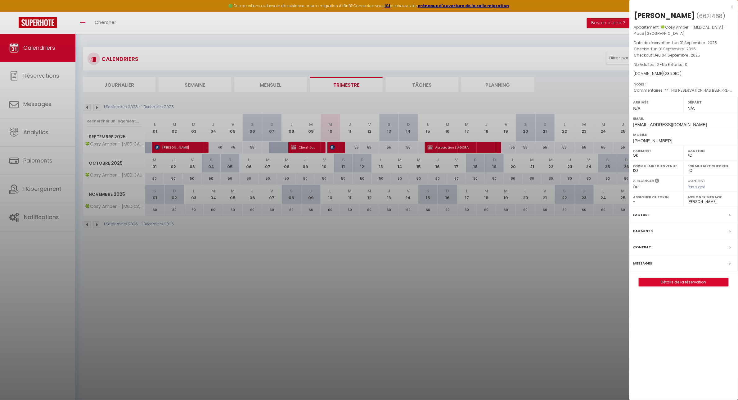
drag, startPoint x: 346, startPoint y: 270, endPoint x: 345, endPoint y: 265, distance: 5.0
click at [346, 270] on div at bounding box center [369, 200] width 738 height 400
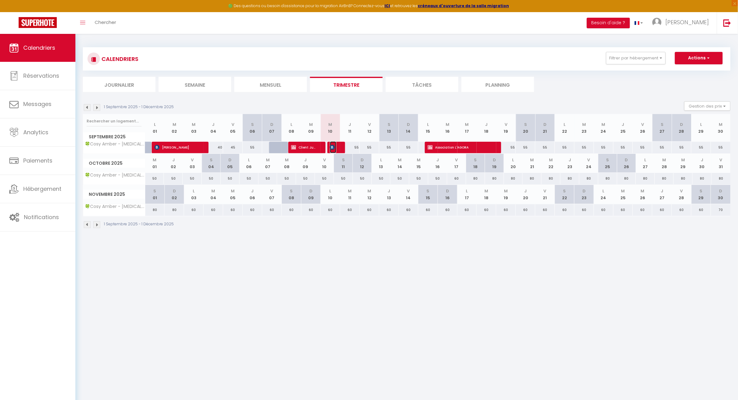
click at [335, 147] on span "Denis POLAK" at bounding box center [333, 147] width 7 height 12
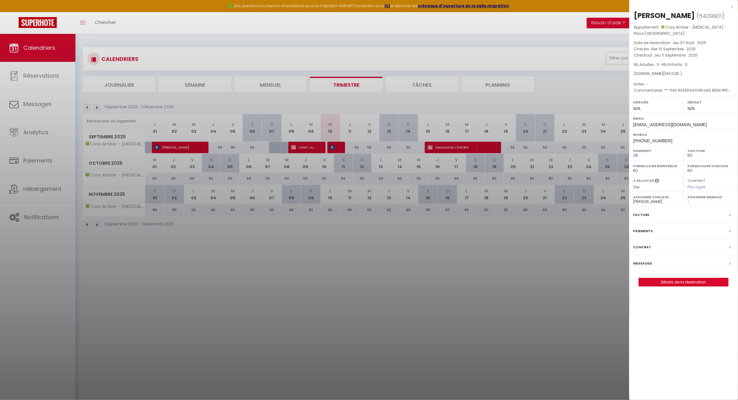
drag, startPoint x: 382, startPoint y: 280, endPoint x: 303, endPoint y: 211, distance: 104.5
click at [382, 280] on div at bounding box center [369, 200] width 738 height 400
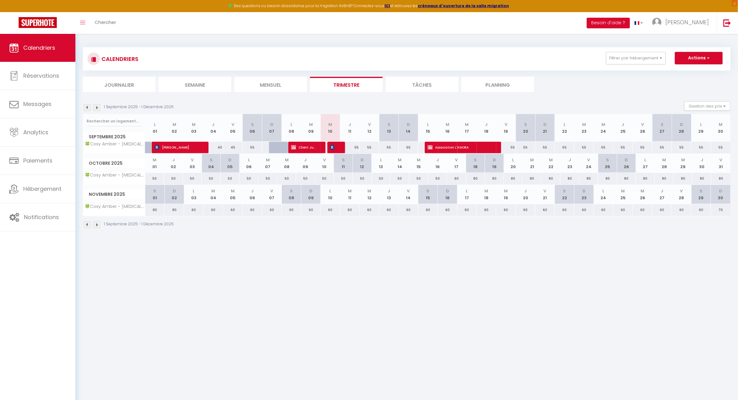
click at [87, 110] on img at bounding box center [87, 107] width 7 height 7
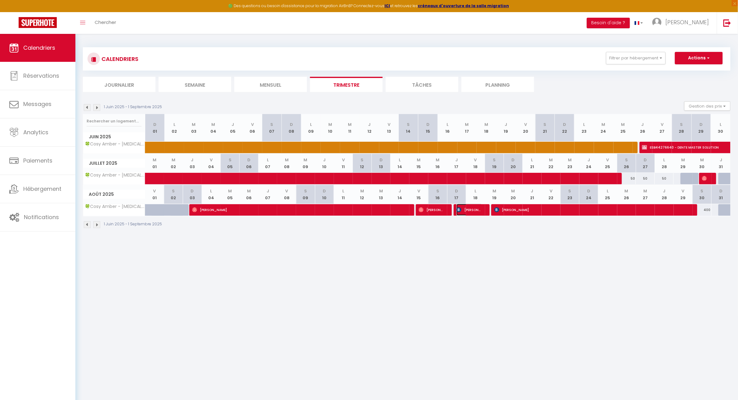
click at [474, 212] on span "Guillaume Duchaine" at bounding box center [470, 210] width 26 height 12
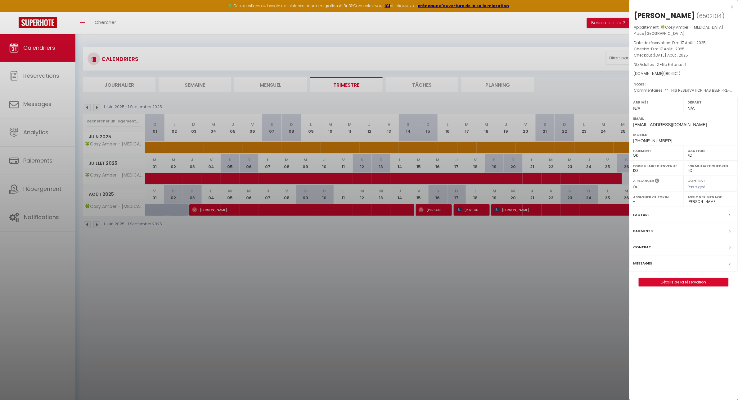
click at [544, 210] on div at bounding box center [369, 200] width 738 height 400
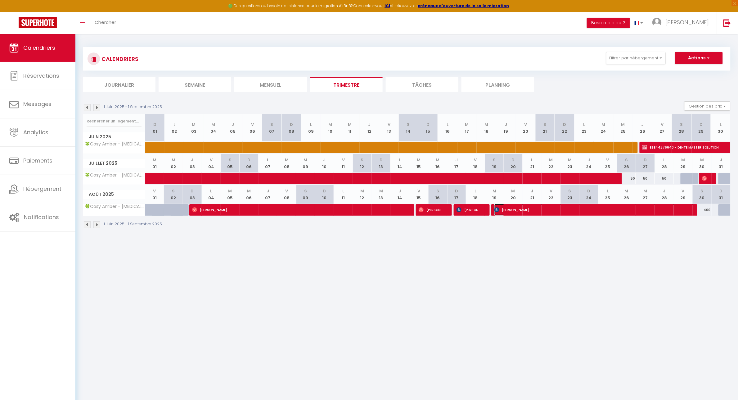
click at [626, 210] on span "Wim De Backer" at bounding box center [596, 210] width 202 height 12
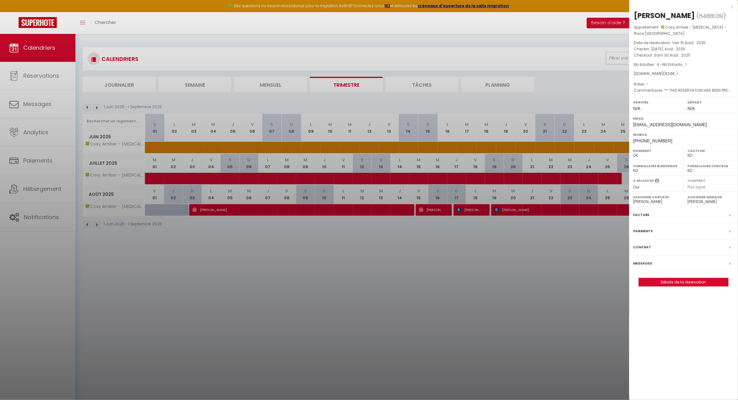
click at [469, 306] on div at bounding box center [369, 200] width 738 height 400
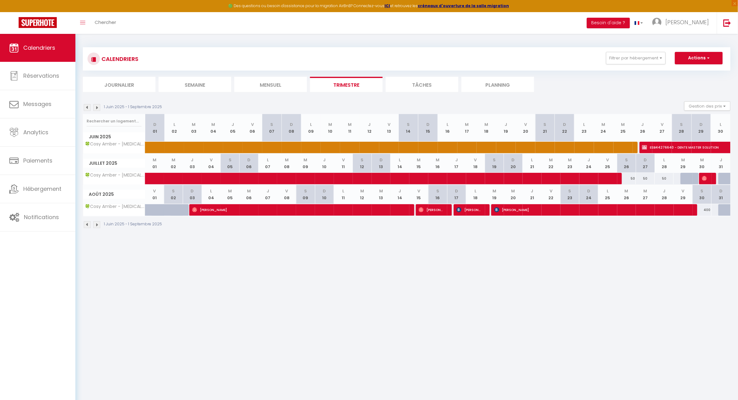
click at [432, 268] on body "🟢 Des questions ou besoin d'assistance pour la migration AirBnB? Connectez-vous…" at bounding box center [369, 234] width 738 height 400
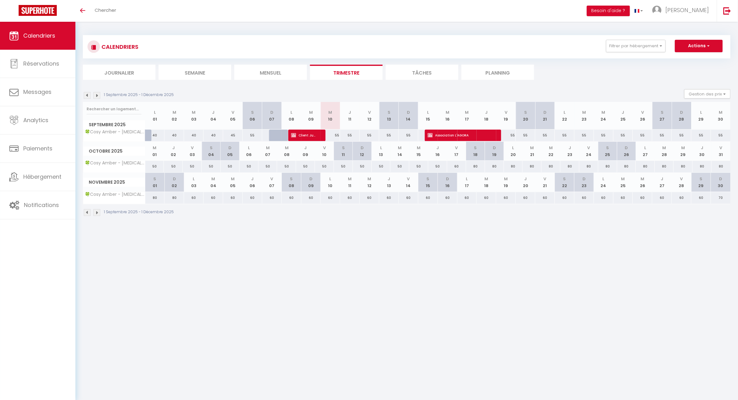
click at [88, 93] on img at bounding box center [87, 95] width 7 height 7
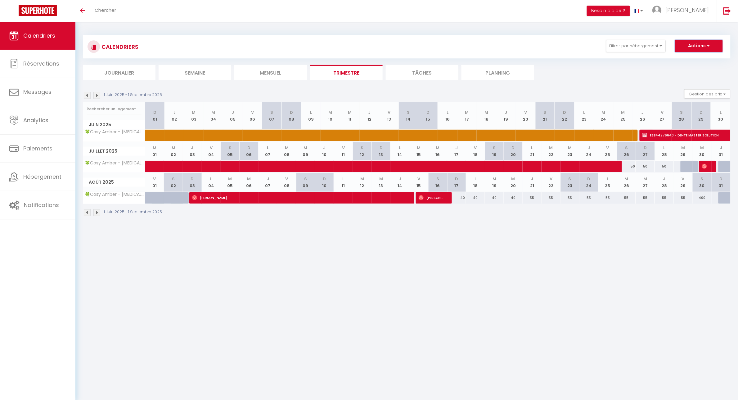
click at [708, 41] on button "Actions" at bounding box center [699, 46] width 48 height 12
click at [685, 61] on link "Nouvelle réservation" at bounding box center [693, 60] width 54 height 9
select select
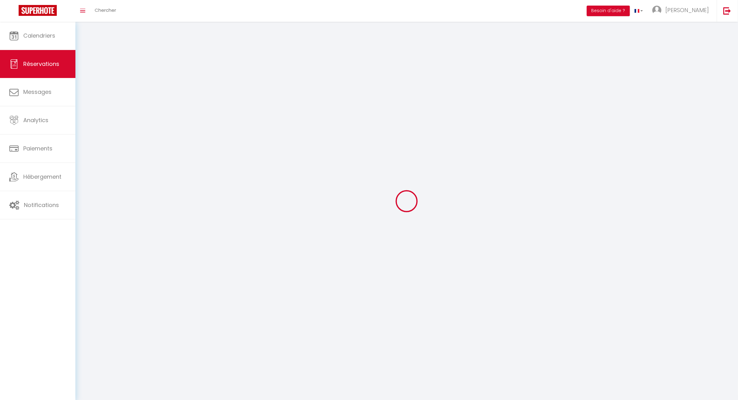
select select
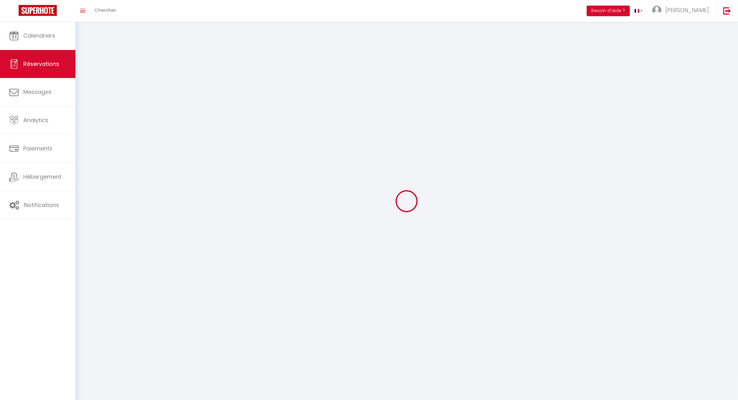
select select
checkbox input "false"
select select
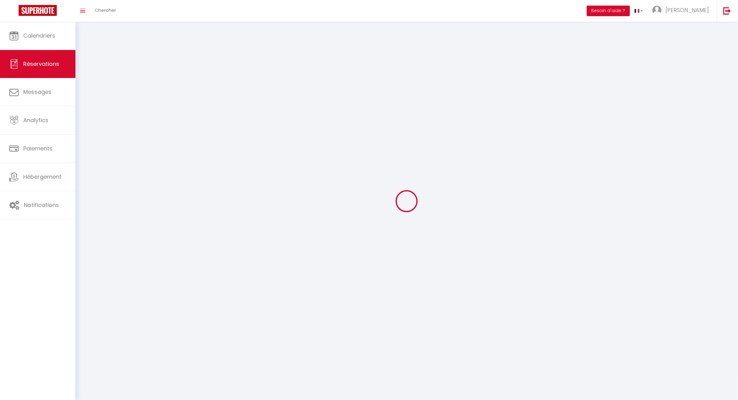
select select
checkbox input "false"
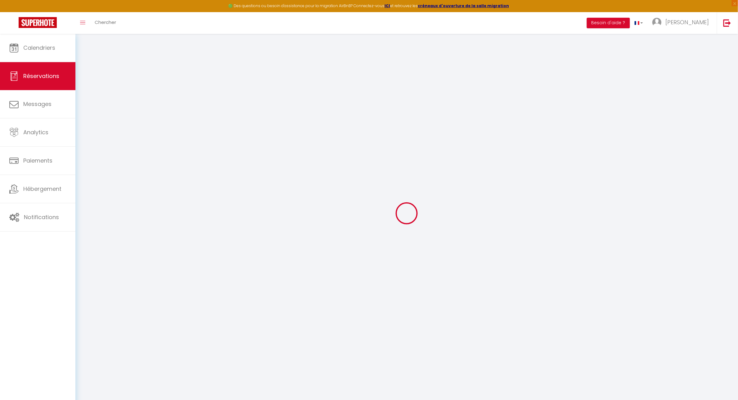
select select
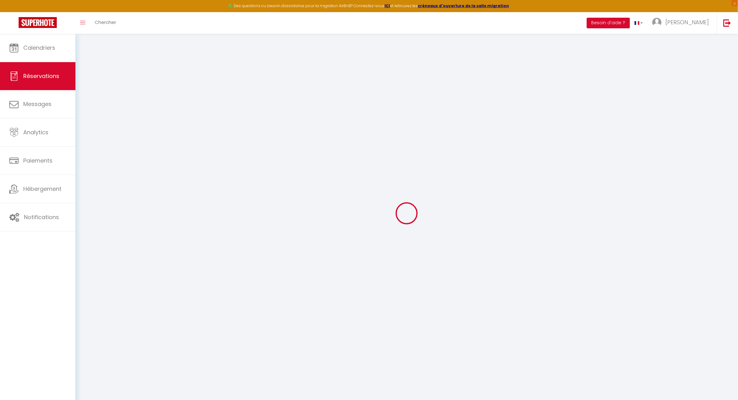
select select
checkbox input "false"
select select
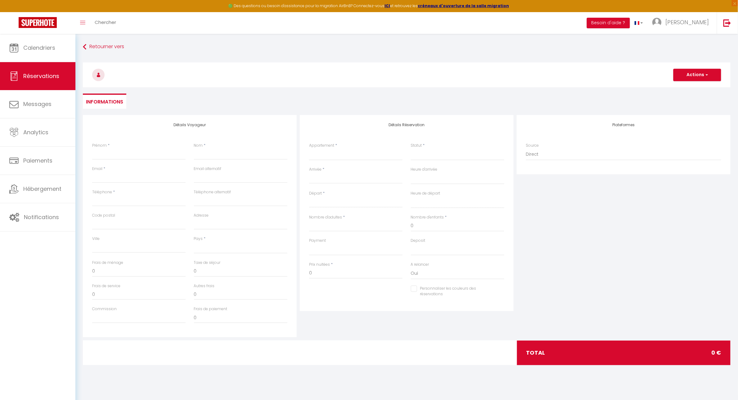
select select
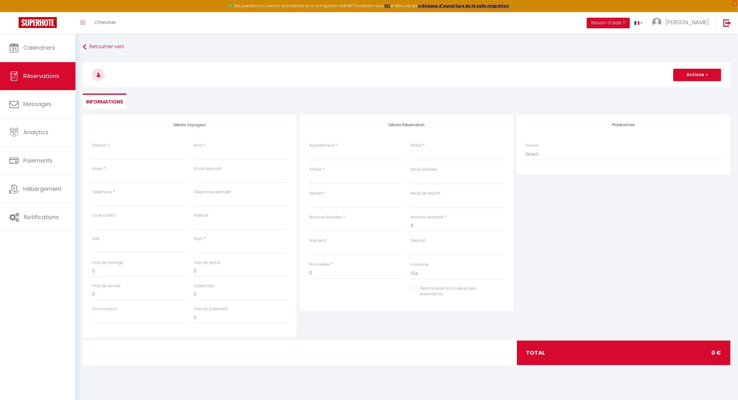
checkbox input "false"
select select
click at [108, 156] on input "Prénom" at bounding box center [138, 153] width 93 height 11
type input "e"
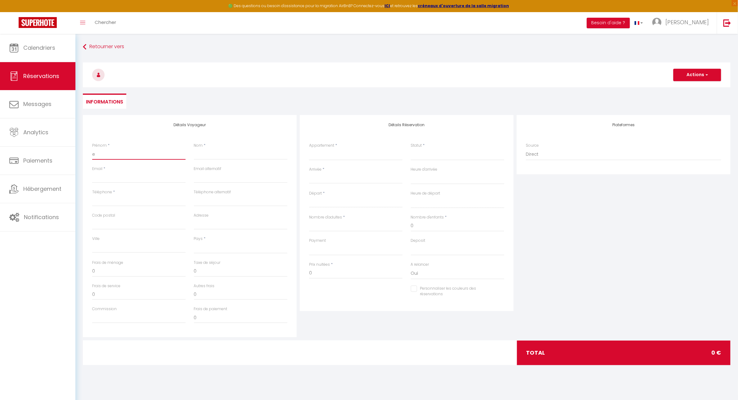
select select
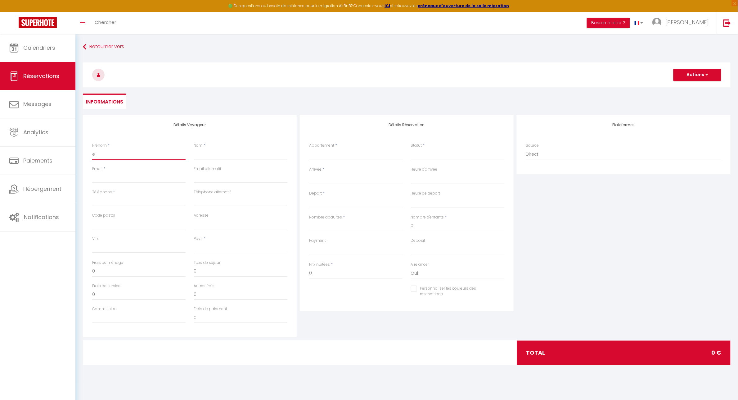
select select
checkbox input "false"
type input "em"
select select
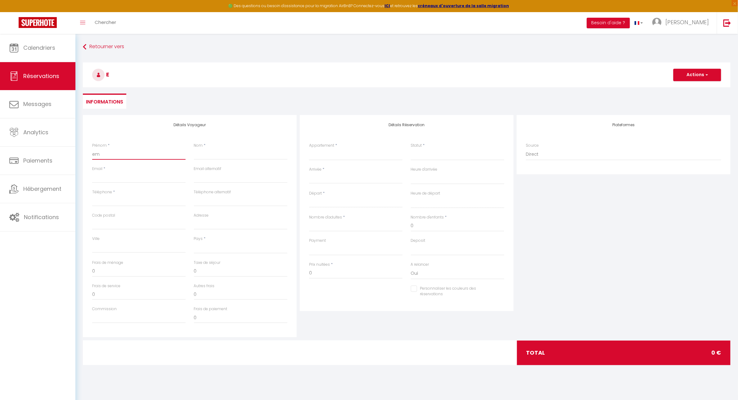
select select
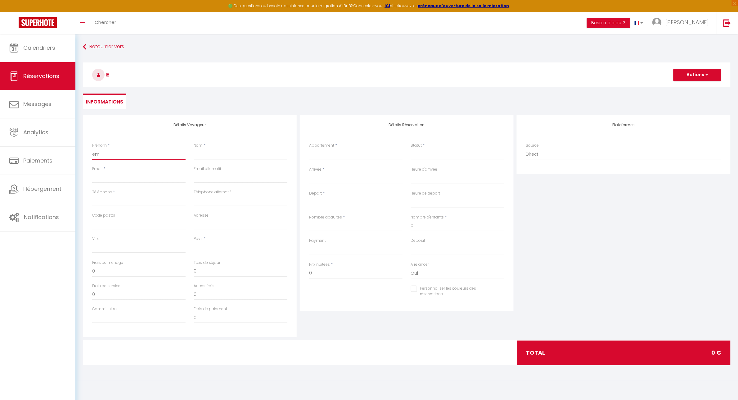
select select
checkbox input "false"
type input "emi"
select select
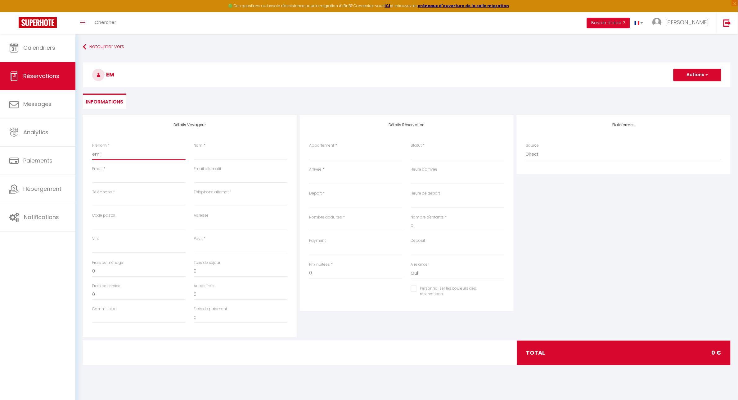
select select
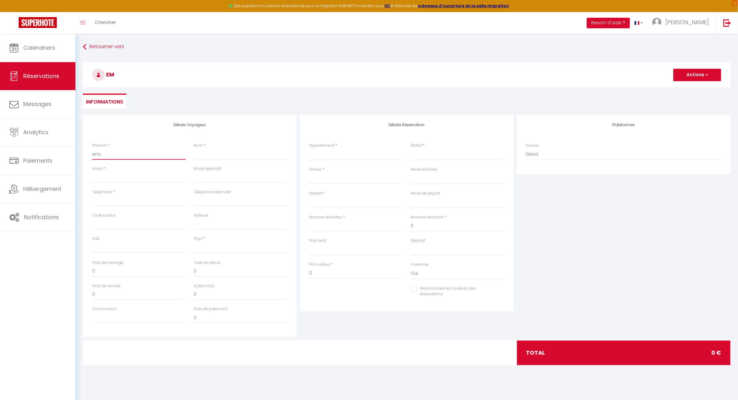
checkbox input "false"
type input "emil"
select select
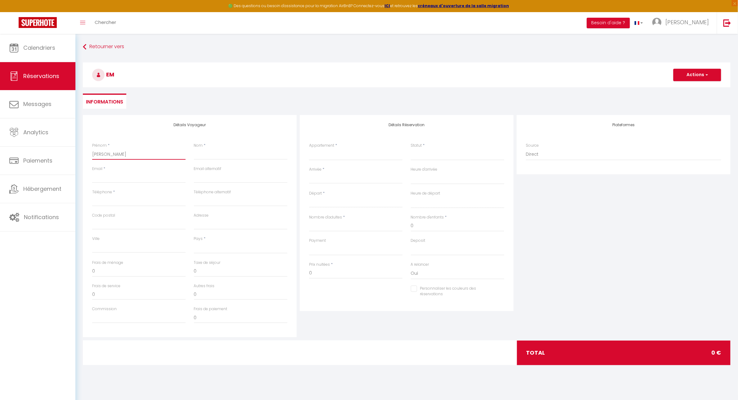
select select
checkbox input "false"
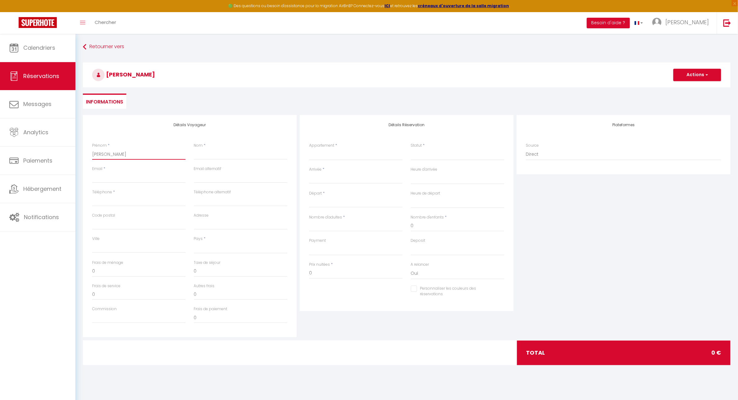
type input "emils"
select select
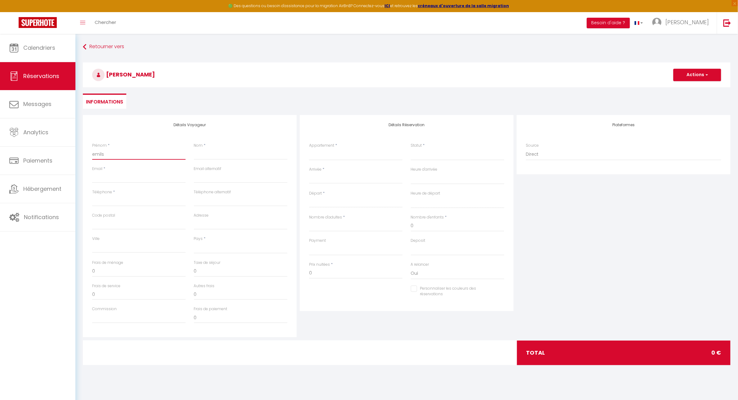
select select
checkbox input "false"
type input "emilse"
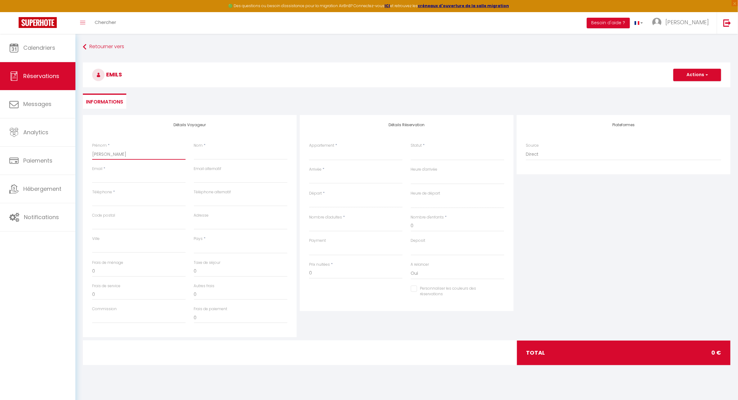
select select
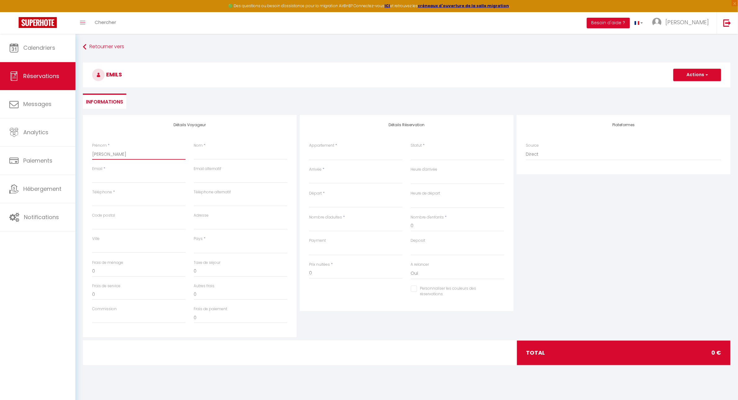
select select
checkbox input "false"
type input "emilse"
select select
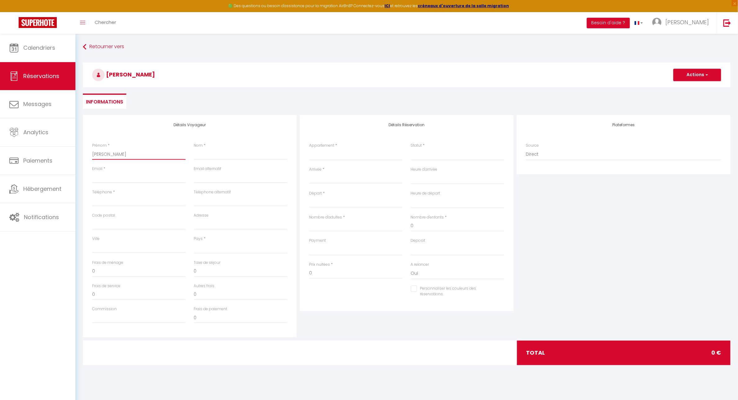
select select
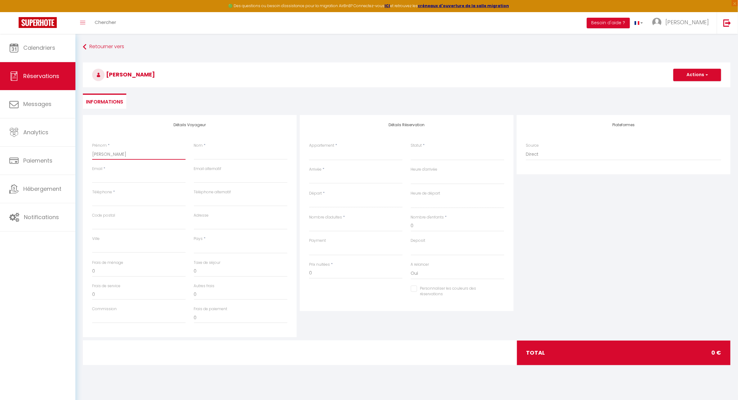
select select
checkbox input "false"
type input "emilse"
type input "d"
select select
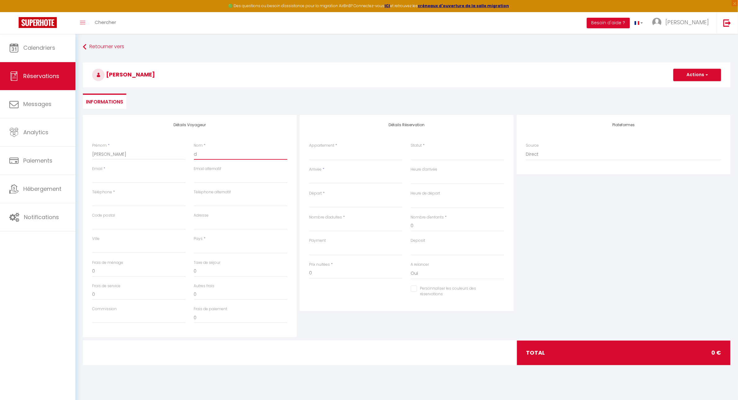
select select
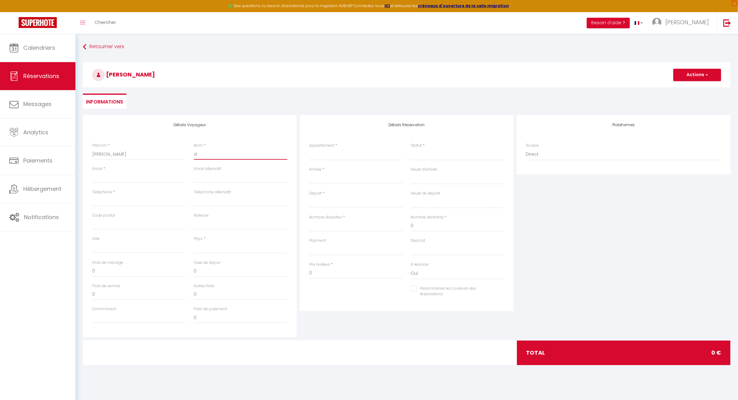
select select
checkbox input "false"
type input "do"
select select
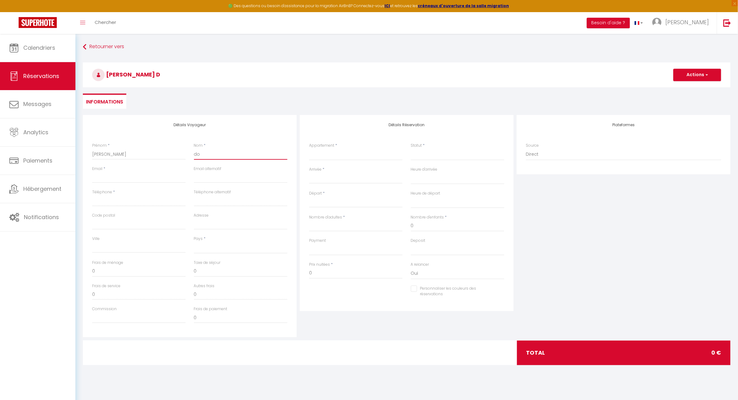
select select
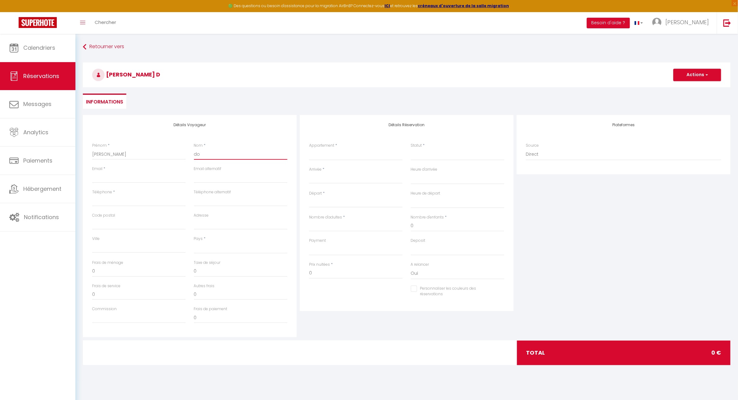
checkbox input "false"
type input "don"
select select
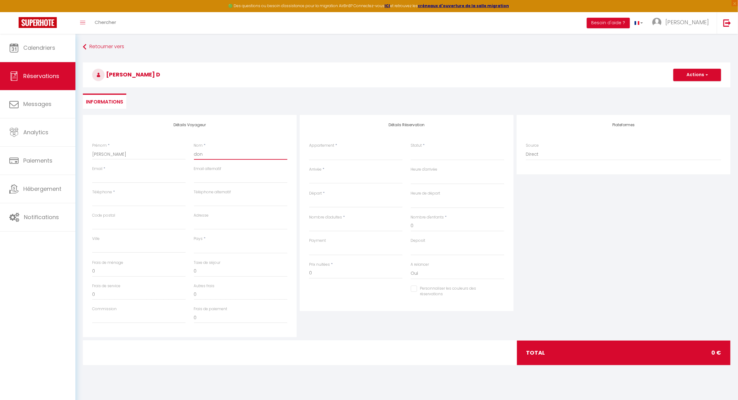
select select
checkbox input "false"
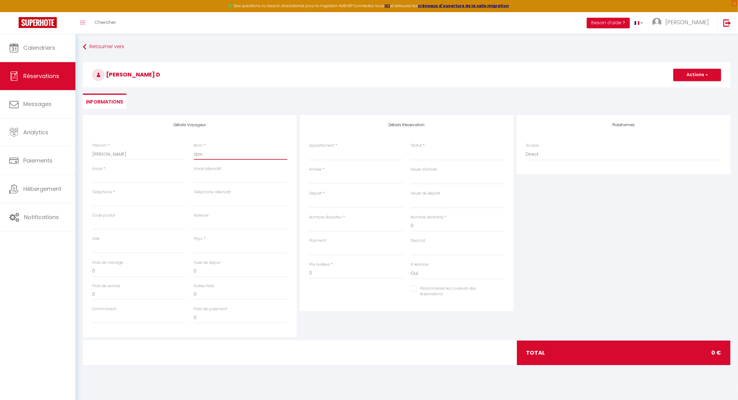
type input "donc"
select select
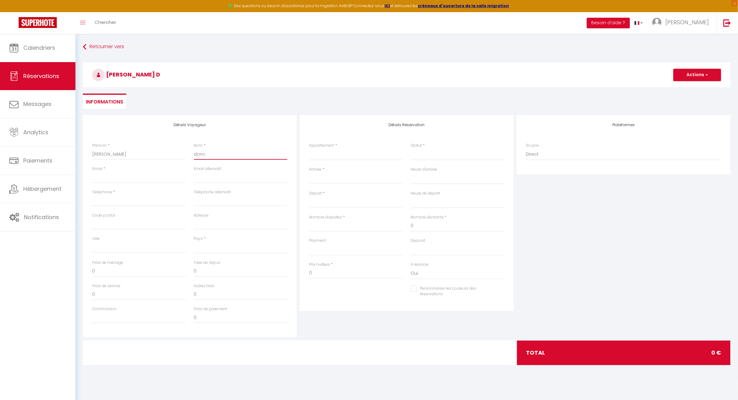
select select
checkbox input "false"
type input "don"
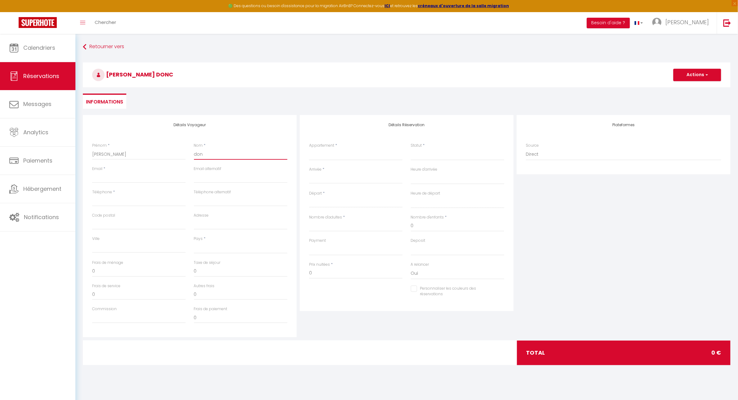
select select
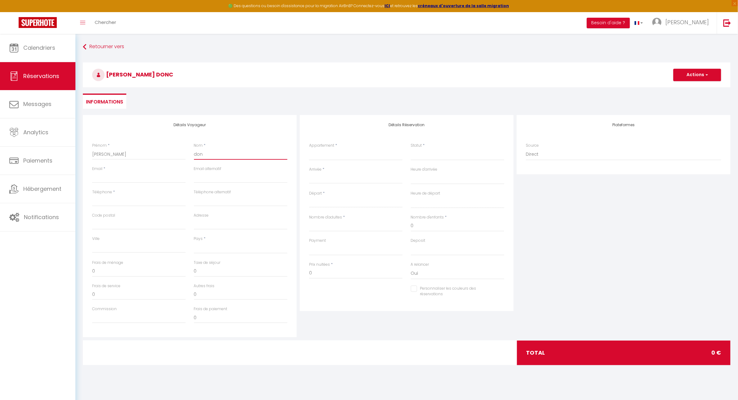
select select
checkbox input "false"
type input "do"
select select
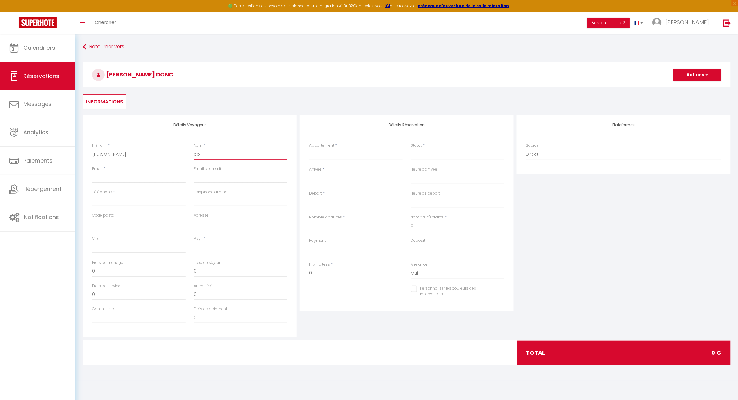
select select
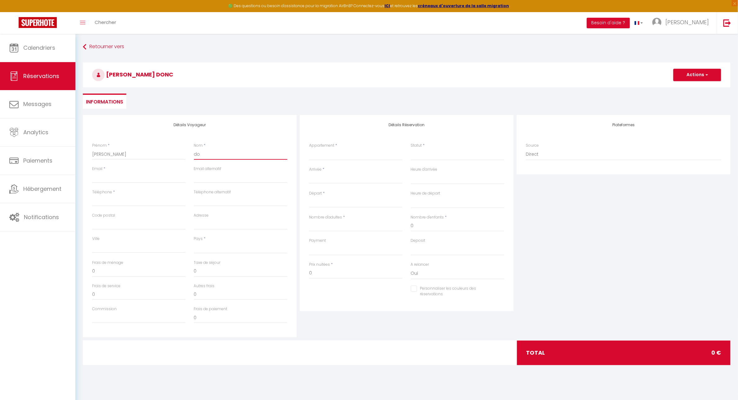
select select
checkbox input "false"
type input "d"
select select
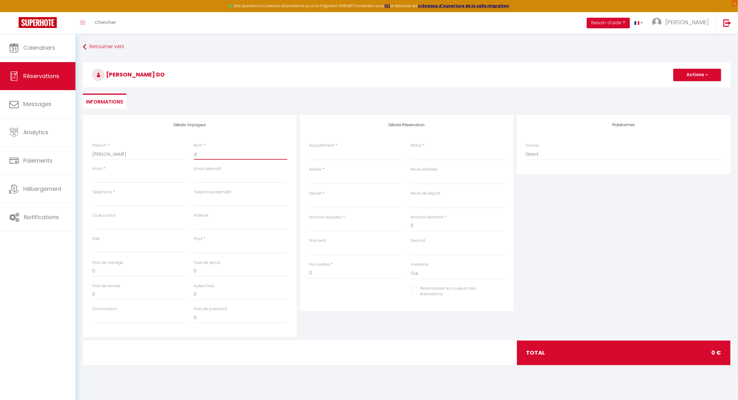
select select
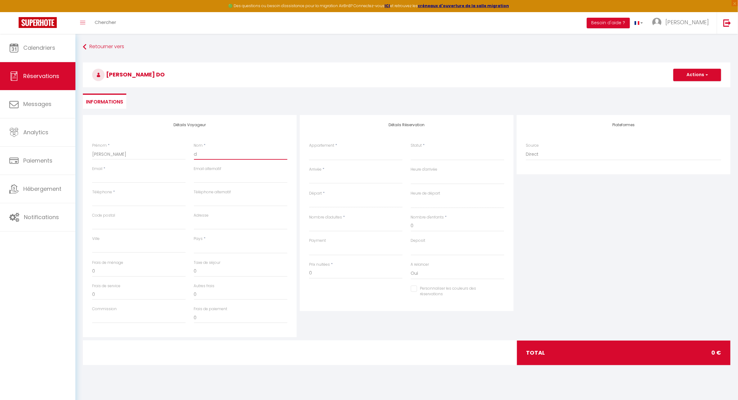
checkbox input "false"
select select
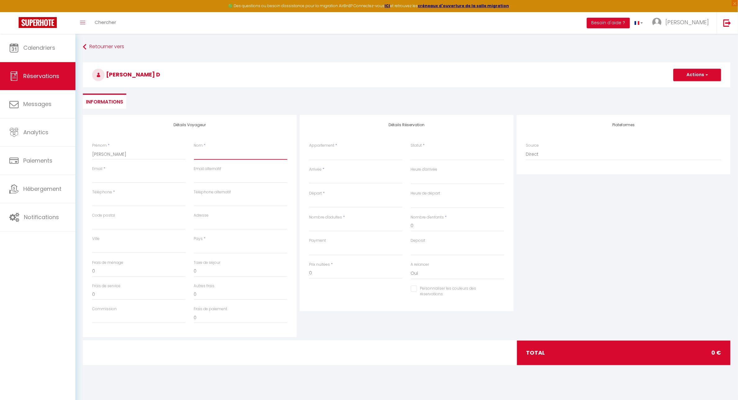
select select
checkbox input "false"
type input "g"
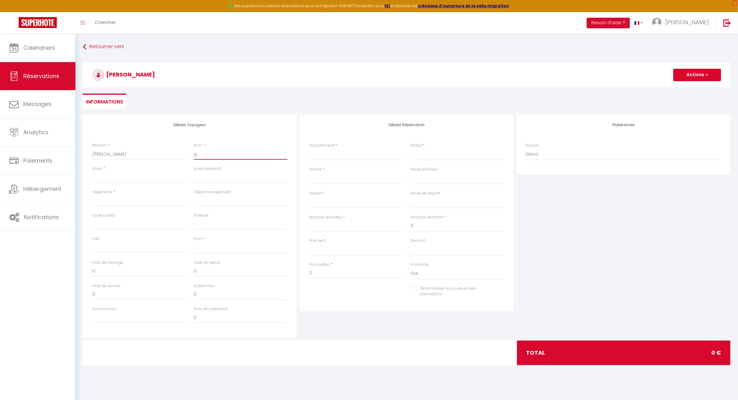
select select
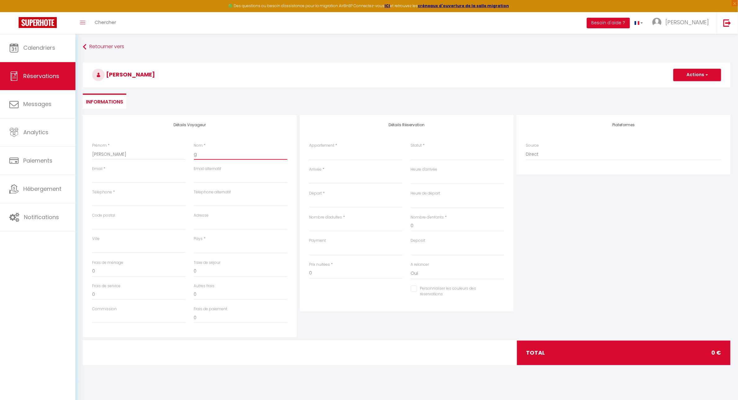
select select
checkbox input "false"
type input "go"
select select
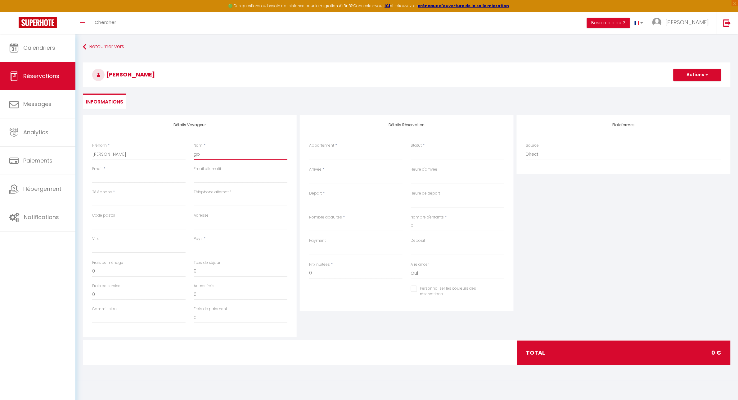
select select
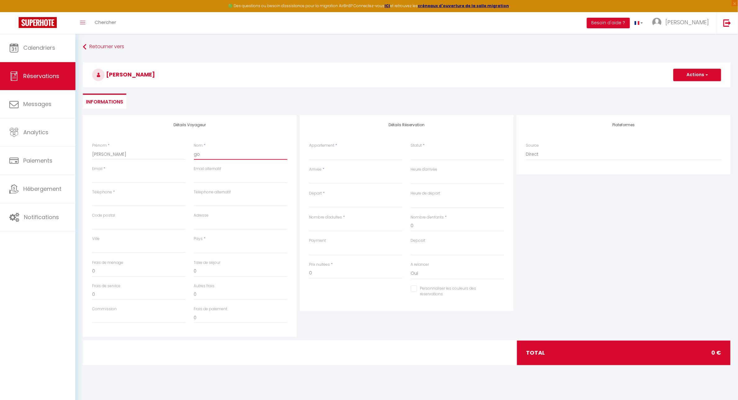
select select
checkbox input "false"
type input "gon"
select select
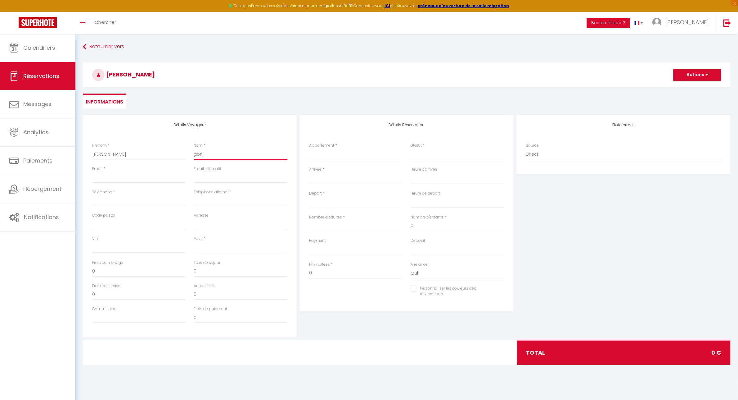
select select
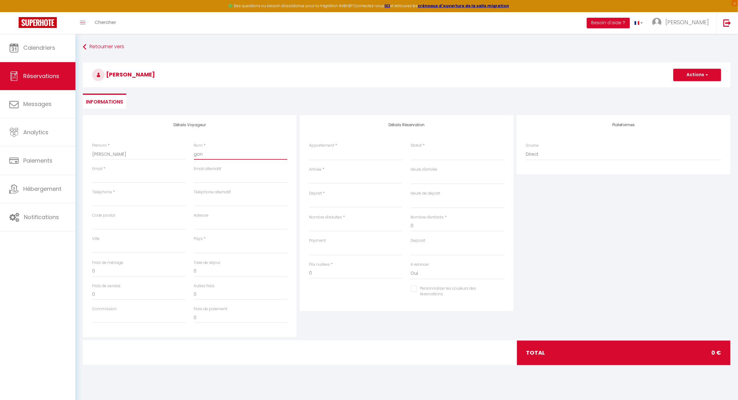
checkbox input "false"
type input "gonz"
select select
click at [101, 176] on input "y" at bounding box center [138, 177] width 93 height 11
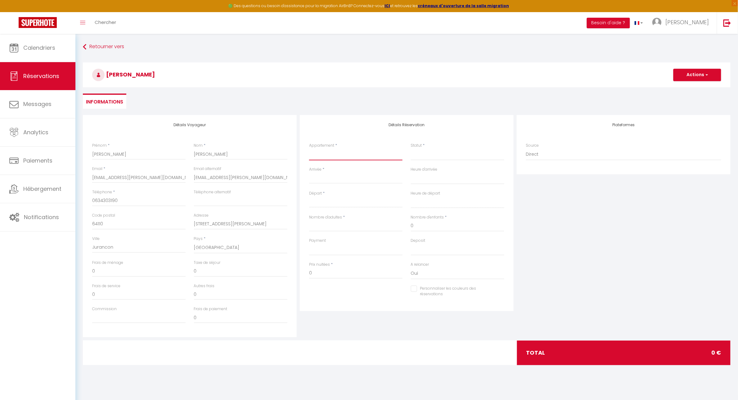
click at [347, 153] on select "🍀 Cosy Lotus - T2 - Place [GEOGRAPHIC_DATA] 🌼 [GEOGRAPHIC_DATA] - T1 - [GEOGRAP…" at bounding box center [355, 154] width 93 height 12
click at [309, 148] on select "🍀 Cosy Lotus - T2 - Place [GEOGRAPHIC_DATA] 🌼 [GEOGRAPHIC_DATA] - T1 - [GEOGRAP…" at bounding box center [355, 154] width 93 height 12
click at [425, 158] on select "Confirmé Non Confirmé [PERSON_NAME] par le voyageur No Show Request" at bounding box center [457, 154] width 93 height 12
click at [411, 148] on select "Confirmé Non Confirmé [PERSON_NAME] par le voyageur No Show Request" at bounding box center [457, 154] width 93 height 12
click at [340, 174] on input "Arrivée" at bounding box center [355, 178] width 93 height 8
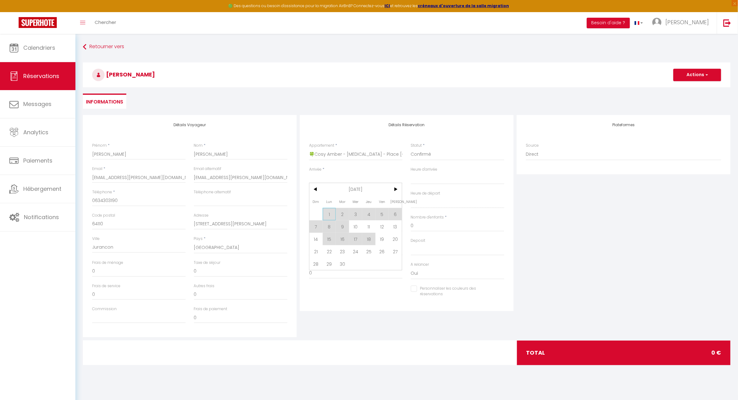
click at [333, 213] on span "1" at bounding box center [329, 214] width 13 height 12
click at [359, 199] on input "Mar 02 Septembre 2025" at bounding box center [355, 202] width 93 height 8
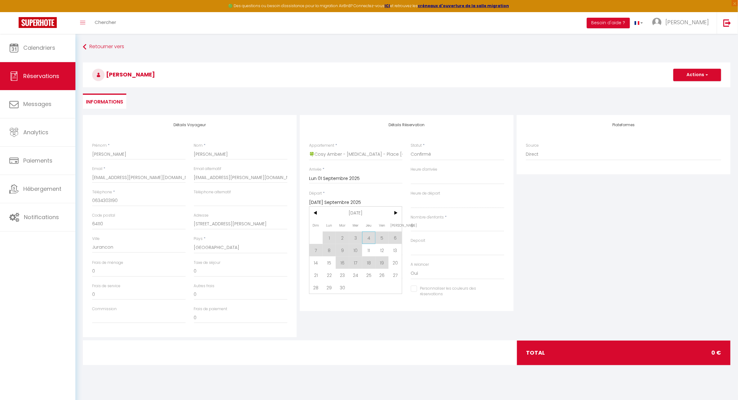
click at [368, 238] on span "4" at bounding box center [368, 237] width 13 height 12
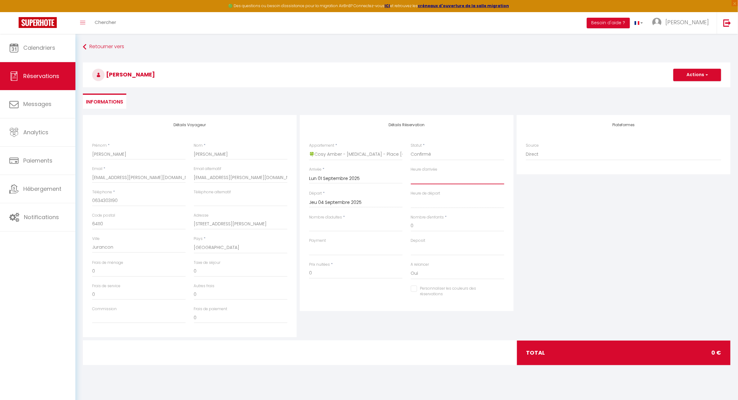
click at [438, 178] on select "00:00 00:30 01:00 01:30 02:00 02:30 03:00 03:30 04:00 04:30 05:00 05:30 06:00 0…" at bounding box center [457, 178] width 93 height 12
click at [411, 172] on select "00:00 00:30 01:00 01:30 02:00 02:30 03:00 03:30 04:00 04:30 05:00 05:30 06:00 0…" at bounding box center [457, 178] width 93 height 12
click at [433, 204] on select "00:00 00:30 01:00 01:30 02:00 02:30 03:00 03:30 04:00 04:30 05:00 05:30 06:00 0…" at bounding box center [457, 202] width 93 height 12
click at [411, 196] on select "00:00 00:30 01:00 01:30 02:00 02:30 03:00 03:30 04:00 04:30 05:00 05:30 06:00 0…" at bounding box center [457, 202] width 93 height 12
click at [341, 227] on input "Nombre d'adultes" at bounding box center [355, 225] width 93 height 11
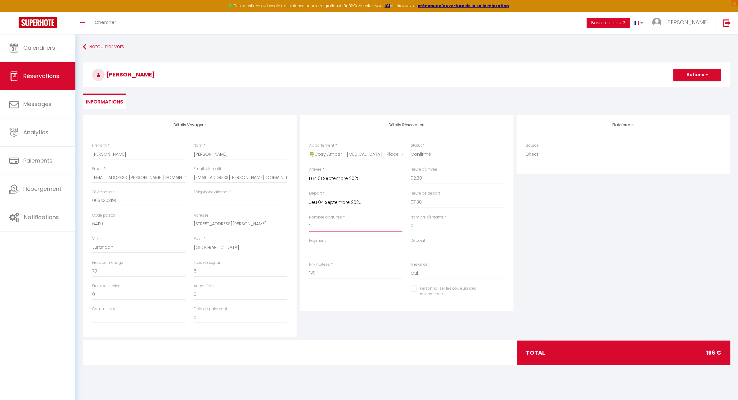
drag, startPoint x: 307, startPoint y: 222, endPoint x: 294, endPoint y: 222, distance: 13.0
click at [294, 222] on div "Détails Voyageur Prénom * emilse Nom * gonzales Email * yasmine.vidal@homeinves…" at bounding box center [406, 226] width 651 height 222
click at [422, 224] on input "0" at bounding box center [457, 225] width 93 height 11
drag, startPoint x: 428, startPoint y: 224, endPoint x: 389, endPoint y: 224, distance: 38.8
click at [389, 224] on div "Nombre d'adultes * 2 Nombre d'enfants * 0" at bounding box center [406, 225] width 203 height 23
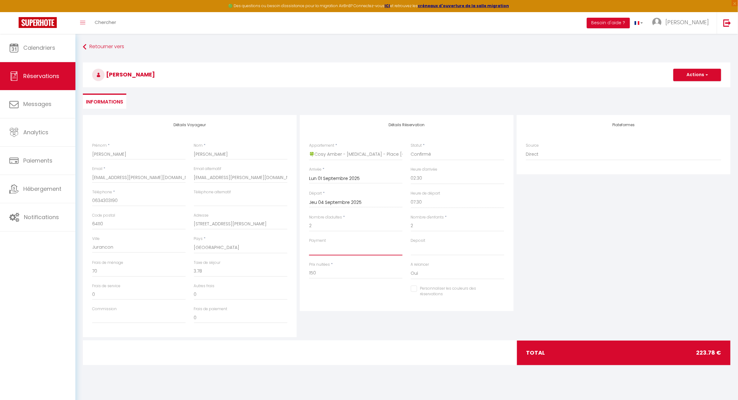
drag, startPoint x: 344, startPoint y: 249, endPoint x: 344, endPoint y: 252, distance: 3.4
click at [344, 249] on select "OK KO" at bounding box center [355, 249] width 93 height 12
click at [309, 243] on select "OK KO" at bounding box center [355, 249] width 93 height 12
click at [417, 248] on select "OK KO" at bounding box center [457, 249] width 93 height 12
click at [411, 243] on select "OK KO" at bounding box center [457, 249] width 93 height 12
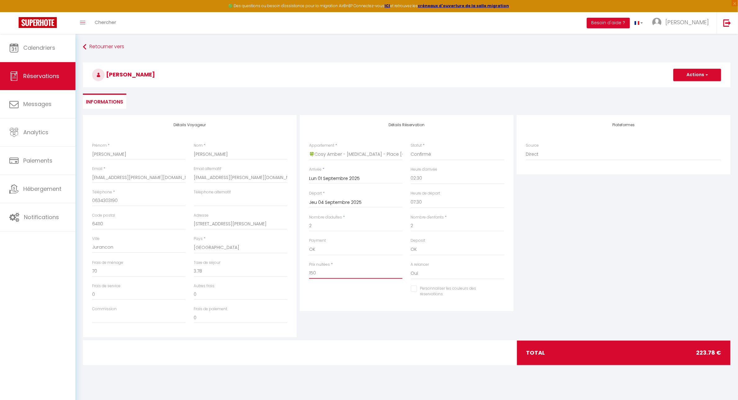
click at [332, 274] on input "150" at bounding box center [355, 272] width 93 height 11
drag, startPoint x: 351, startPoint y: 272, endPoint x: 297, endPoint y: 269, distance: 53.8
click at [297, 269] on div "Détails Voyageur Prénom * emilse Nom * gonzales Email * yasmine.vidal@homeinves…" at bounding box center [406, 226] width 651 height 222
click at [568, 153] on select "Direct [DOMAIN_NAME] [DOMAIN_NAME] Chalet montagne Expedia Gite de [GEOGRAPHIC_…" at bounding box center [623, 154] width 195 height 12
click at [526, 148] on select "Direct [DOMAIN_NAME] [DOMAIN_NAME] Chalet montagne Expedia Gite de [GEOGRAPHIC_…" at bounding box center [623, 154] width 195 height 12
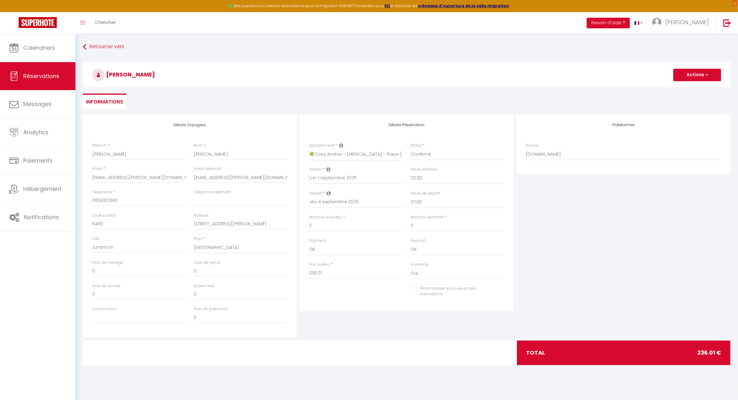
click at [411, 290] on input "Personnaliser les couleurs des réservations" at bounding box center [454, 288] width 86 height 6
click at [502, 290] on span at bounding box center [501, 289] width 5 height 5
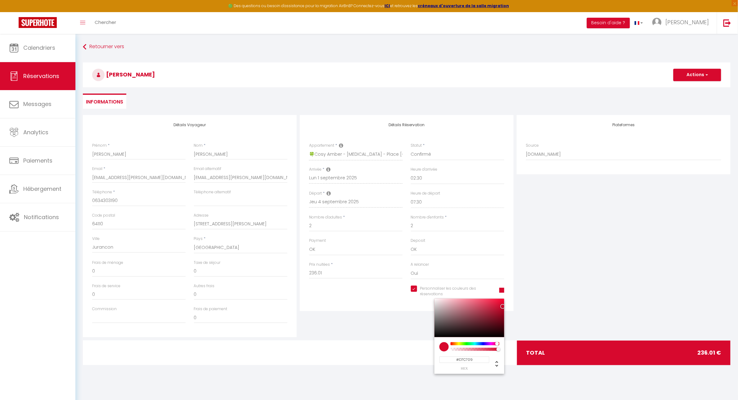
click at [459, 343] on div at bounding box center [474, 343] width 47 height 3
click at [691, 271] on div "Plateformes Source Direct [DOMAIN_NAME] [DOMAIN_NAME] Chalet montagne Expedia G…" at bounding box center [623, 226] width 217 height 222
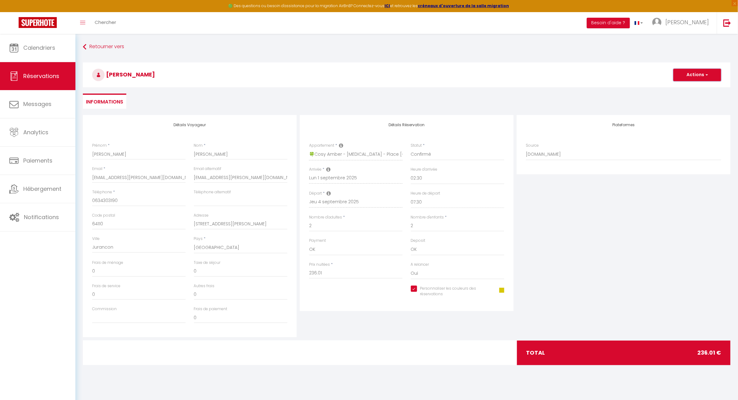
click at [706, 76] on span "button" at bounding box center [706, 75] width 4 height 6
click at [683, 90] on link "Enregistrer" at bounding box center [691, 88] width 49 height 8
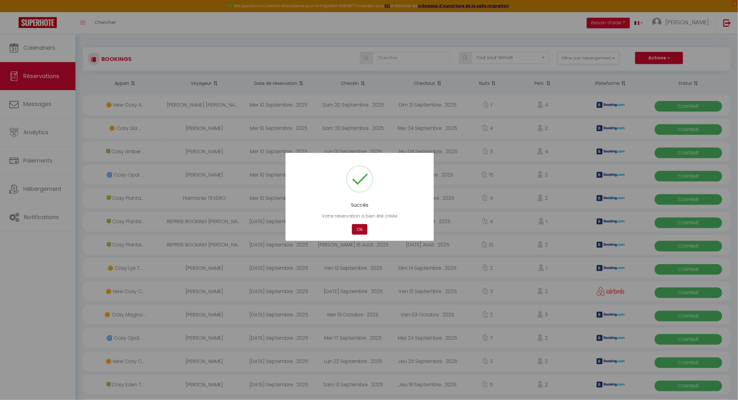
click at [359, 229] on button "OK" at bounding box center [360, 229] width 16 height 11
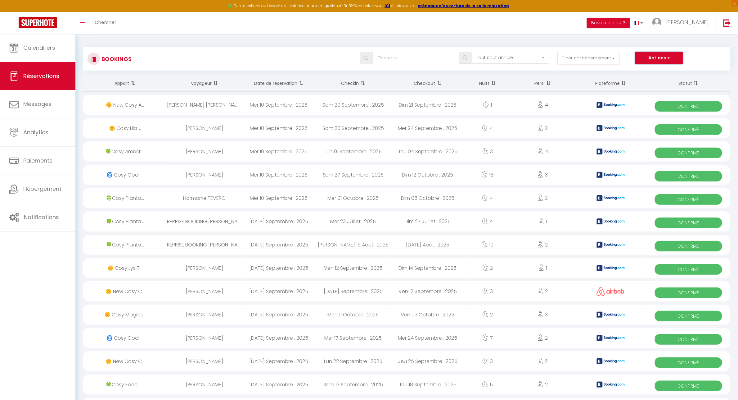
drag, startPoint x: 667, startPoint y: 57, endPoint x: 667, endPoint y: 61, distance: 3.7
click at [667, 57] on span "button" at bounding box center [668, 58] width 4 height 6
click at [644, 73] on link "Nouvelle Réservation" at bounding box center [650, 71] width 66 height 8
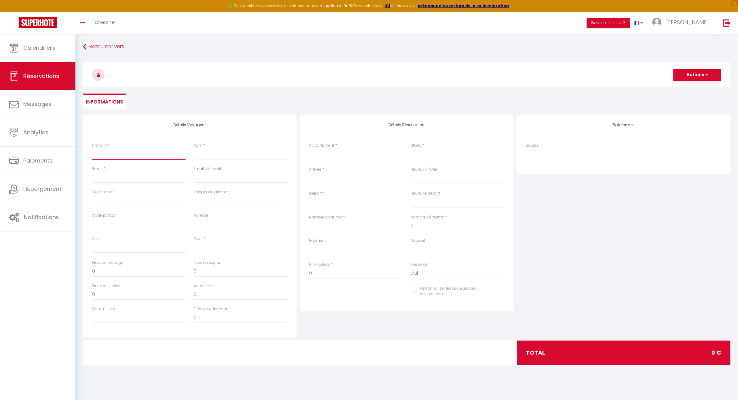
click at [145, 154] on input "Prénom" at bounding box center [138, 153] width 93 height 11
click at [382, 151] on select "🍀 Cosy Lotus - T2 - Place [GEOGRAPHIC_DATA] 🌼 [GEOGRAPHIC_DATA] - T1 - [GEOGRAP…" at bounding box center [355, 154] width 93 height 12
click at [309, 148] on select "🍀 Cosy Lotus - T2 - Place [GEOGRAPHIC_DATA] 🌼 [GEOGRAPHIC_DATA] - T1 - [GEOGRAP…" at bounding box center [355, 154] width 93 height 12
click at [450, 152] on select "Confirmé Non Confirmé [PERSON_NAME] par le voyageur No Show Request" at bounding box center [457, 154] width 93 height 12
click at [438, 151] on select "Confirmé Non Confirmé [PERSON_NAME] par le voyageur No Show Request" at bounding box center [457, 154] width 93 height 12
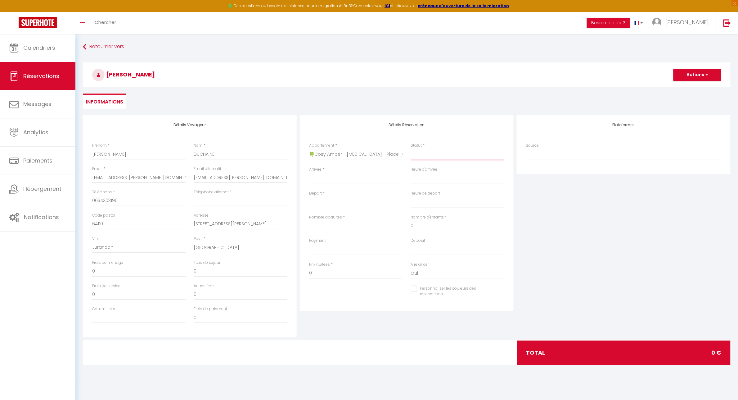
click at [421, 159] on select "Confirmé Non Confirmé [PERSON_NAME] par le voyageur No Show Request" at bounding box center [457, 154] width 93 height 12
click at [411, 148] on select "Confirmé Non Confirmé [PERSON_NAME] par le voyageur No Show Request" at bounding box center [457, 154] width 93 height 12
click at [318, 177] on input "Arrivée" at bounding box center [355, 178] width 93 height 8
click at [315, 189] on span "<" at bounding box center [315, 189] width 13 height 12
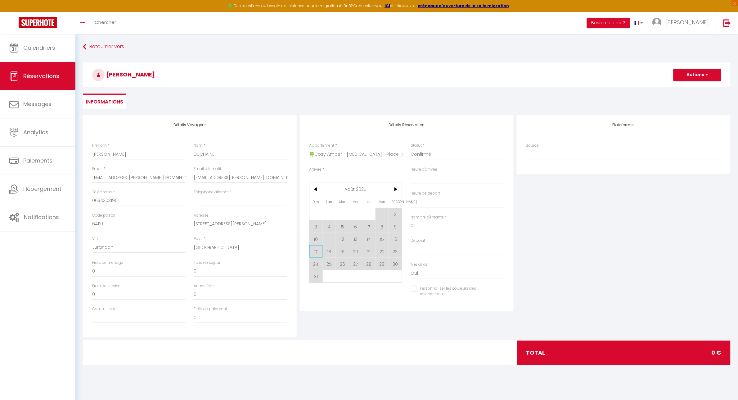
click at [318, 253] on span "17" at bounding box center [315, 251] width 13 height 12
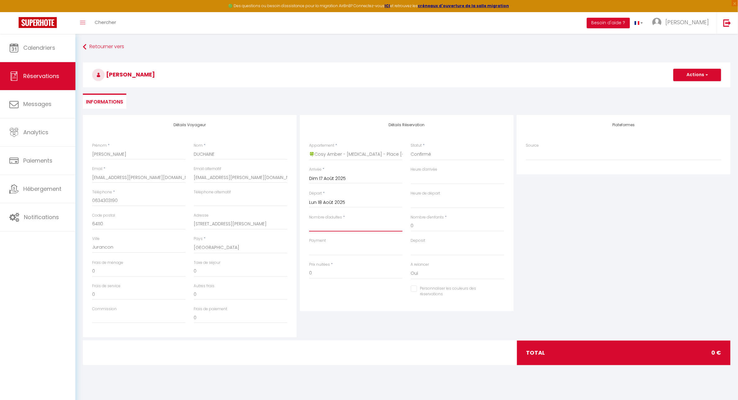
click at [334, 227] on input "Nombre d'adultes" at bounding box center [355, 225] width 93 height 11
click at [331, 224] on input "Nombre d'adultes" at bounding box center [355, 225] width 93 height 11
click at [342, 204] on input "Lun 18 Août 2025" at bounding box center [355, 202] width 93 height 8
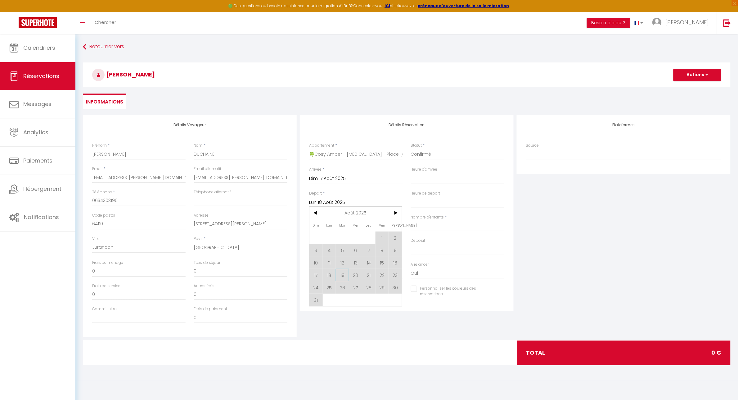
click at [341, 276] on span "19" at bounding box center [342, 275] width 13 height 12
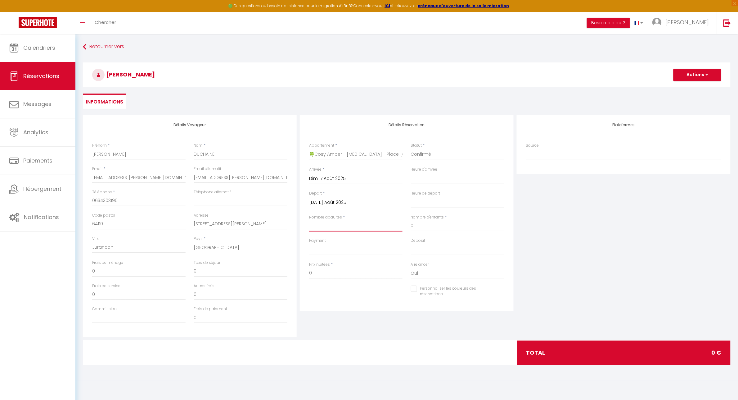
click at [330, 228] on input "Nombre d'adultes" at bounding box center [355, 225] width 93 height 11
click at [431, 224] on input "0" at bounding box center [457, 225] width 93 height 11
drag, startPoint x: 414, startPoint y: 225, endPoint x: 399, endPoint y: 224, distance: 15.0
click at [399, 224] on div "Nombre d'adultes * 2 Nombre d'enfants * 0" at bounding box center [406, 225] width 203 height 23
click at [346, 247] on select "OK KO" at bounding box center [355, 249] width 93 height 12
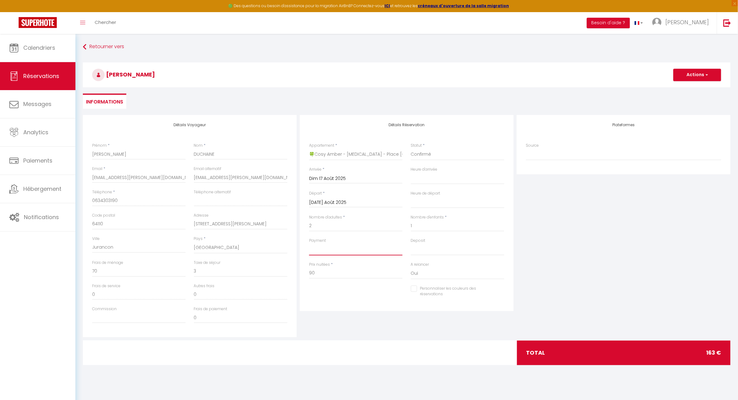
click at [309, 243] on select "OK KO" at bounding box center [355, 249] width 93 height 12
click at [424, 251] on select "OK KO" at bounding box center [457, 249] width 93 height 12
click at [411, 243] on select "OK KO" at bounding box center [457, 249] width 93 height 12
click at [346, 271] on input "90" at bounding box center [355, 272] width 93 height 11
drag, startPoint x: 338, startPoint y: 272, endPoint x: 299, endPoint y: 272, distance: 39.1
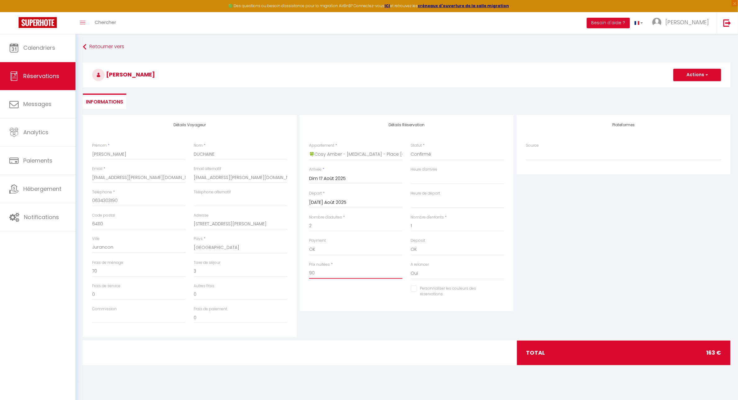
click at [299, 272] on div "Détails Réservation Appartement * 🍀 Cosy Lotus - [GEOGRAPHIC_DATA] [GEOGRAPHIC_…" at bounding box center [406, 226] width 217 height 222
click at [416, 274] on select "Oui Non" at bounding box center [457, 273] width 93 height 12
click at [411, 267] on select "Oui Non" at bounding box center [457, 273] width 93 height 12
click at [411, 289] on input "Personnaliser les couleurs des réservations" at bounding box center [454, 288] width 86 height 6
click at [501, 289] on span at bounding box center [501, 289] width 5 height 5
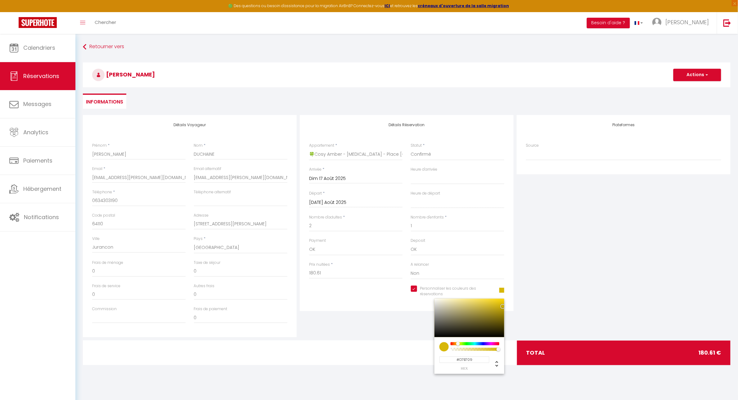
click at [458, 345] on div at bounding box center [474, 343] width 47 height 3
click at [549, 156] on select "Direct [DOMAIN_NAME] [DOMAIN_NAME] Chalet montagne Expedia Gite de [GEOGRAPHIC_…" at bounding box center [623, 154] width 195 height 12
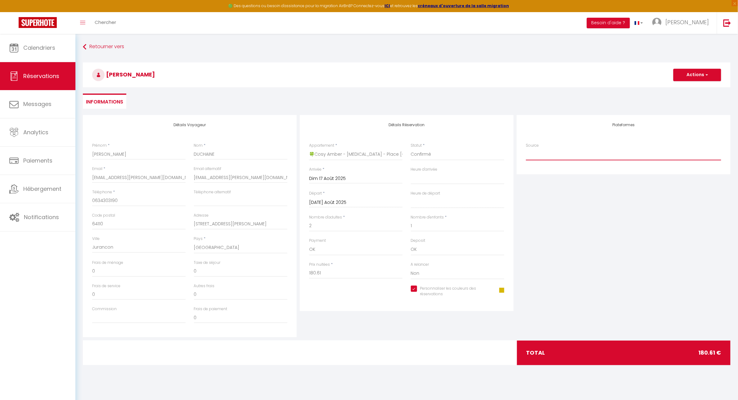
click at [526, 148] on select "Direct [DOMAIN_NAME] [DOMAIN_NAME] Chalet montagne Expedia Gite de [GEOGRAPHIC_…" at bounding box center [623, 154] width 195 height 12
click at [604, 296] on div "Plateformes Source Direct [DOMAIN_NAME] [DOMAIN_NAME] Chalet montagne Expedia G…" at bounding box center [623, 226] width 217 height 222
click at [447, 175] on select "00:00 00:30 01:00 01:30 02:00 02:30 03:00 03:30 04:00 04:30 05:00 05:30 06:00 0…" at bounding box center [457, 178] width 93 height 12
click at [411, 172] on select "00:00 00:30 01:00 01:30 02:00 02:30 03:00 03:30 04:00 04:30 05:00 05:30 06:00 0…" at bounding box center [457, 178] width 93 height 12
drag, startPoint x: 446, startPoint y: 202, endPoint x: 446, endPoint y: 216, distance: 14.3
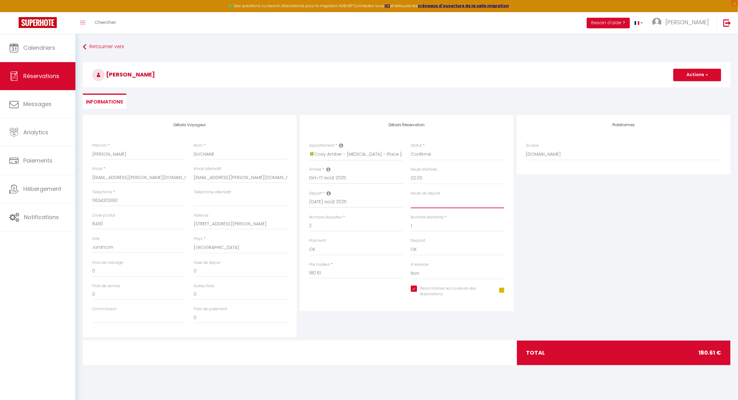
click at [446, 202] on select "00:00 00:30 01:00 01:30 02:00 02:30 03:00 03:30 04:00 04:30 05:00 05:30 06:00 0…" at bounding box center [457, 202] width 93 height 12
click at [411, 196] on select "00:00 00:30 01:00 01:30 02:00 02:30 03:00 03:30 04:00 04:30 05:00 05:30 06:00 0…" at bounding box center [457, 202] width 93 height 12
click at [643, 241] on div "Plateformes Source Direct [DOMAIN_NAME] [DOMAIN_NAME] Chalet montagne Expedia G…" at bounding box center [623, 226] width 217 height 222
click at [710, 73] on button "Actions" at bounding box center [698, 75] width 48 height 12
click at [682, 88] on link "Enregistrer" at bounding box center [691, 88] width 49 height 8
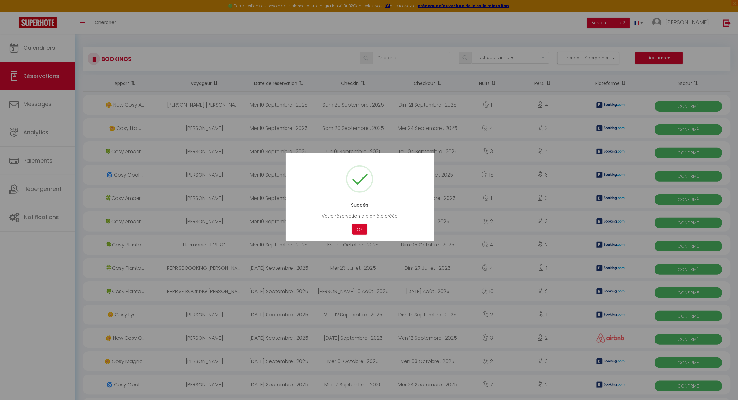
click at [29, 190] on div at bounding box center [369, 200] width 738 height 400
click at [356, 229] on button "OK" at bounding box center [360, 229] width 16 height 11
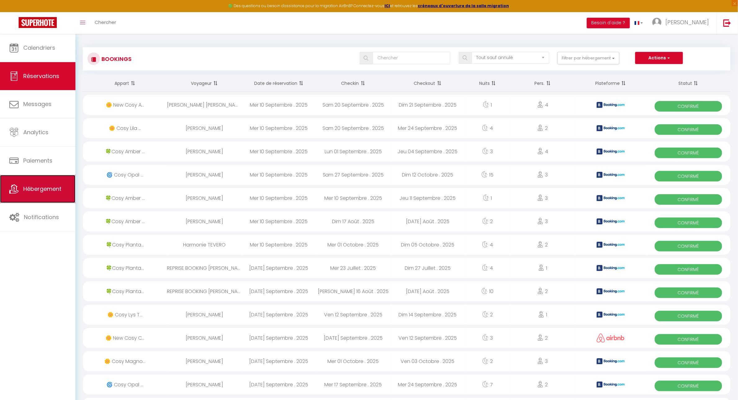
click at [33, 192] on span "Hébergement" at bounding box center [42, 189] width 38 height 8
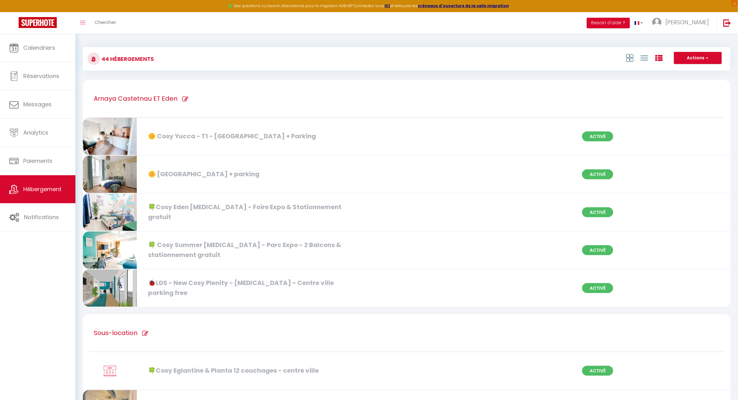
scroll to position [1913, 0]
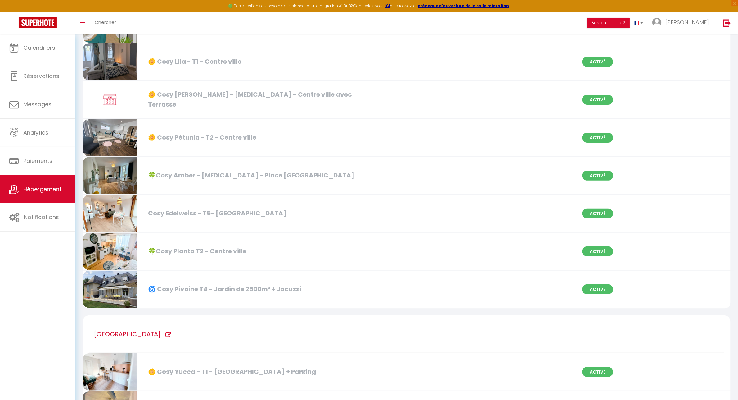
click at [344, 208] on div "Cosy Edelweiss - T5- [GEOGRAPHIC_DATA]" at bounding box center [250, 213] width 210 height 10
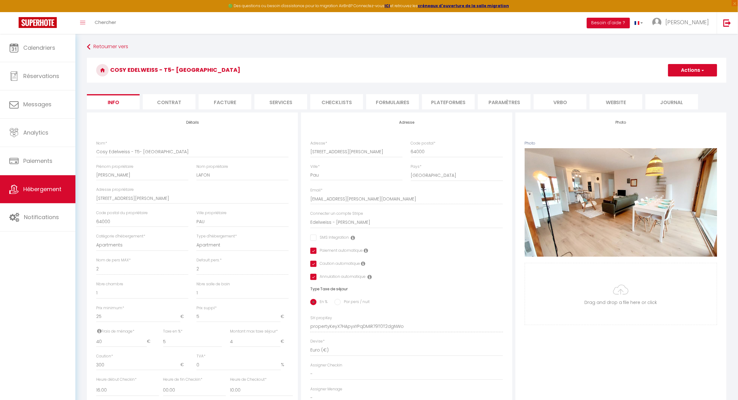
click at [446, 98] on li "Plateformes" at bounding box center [448, 101] width 53 height 15
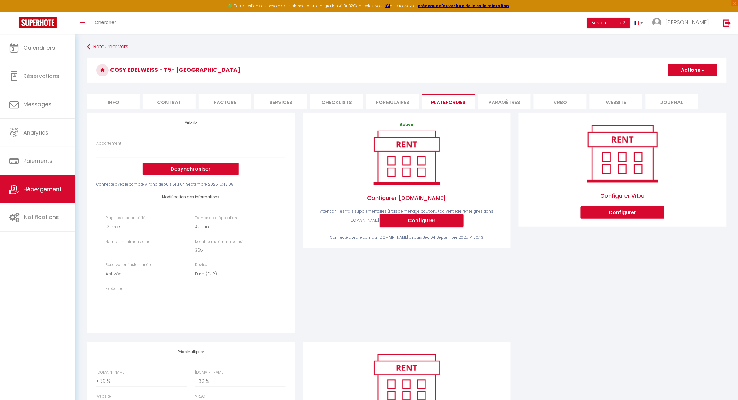
click at [406, 221] on button "Configurer" at bounding box center [422, 220] width 84 height 12
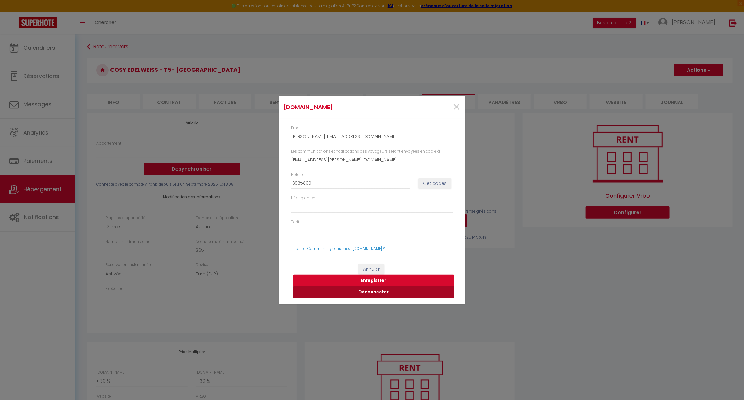
click at [373, 291] on button "Déconnecter" at bounding box center [373, 292] width 161 height 12
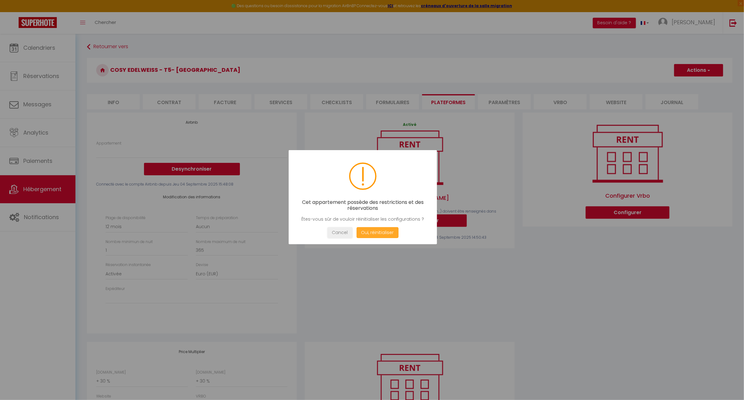
click at [380, 234] on button "Oui, réinitialiser" at bounding box center [377, 232] width 42 height 11
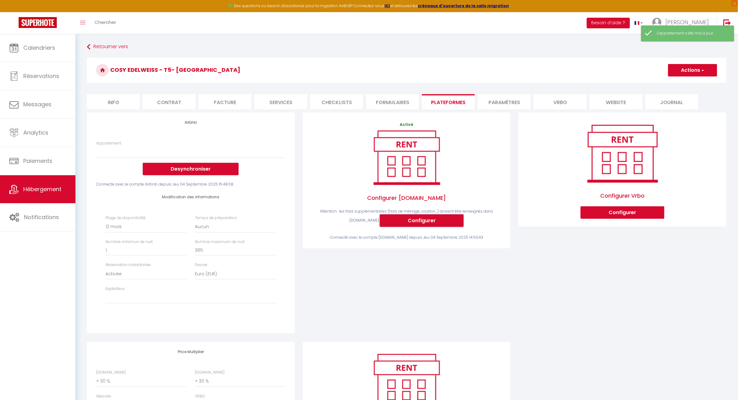
click at [425, 218] on button "Configurer" at bounding box center [422, 220] width 84 height 12
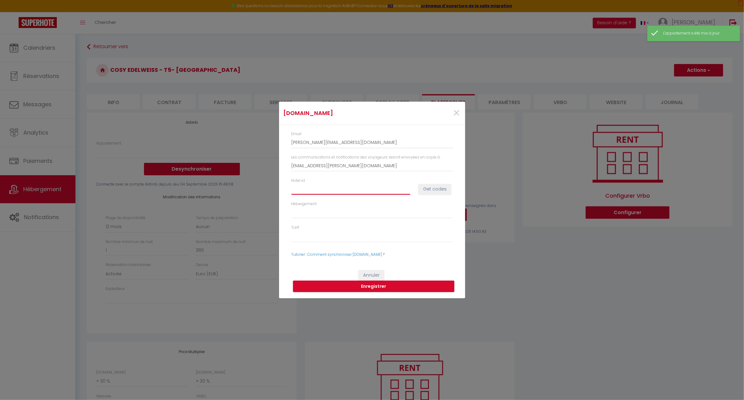
click at [319, 187] on input "Hotel id" at bounding box center [350, 188] width 119 height 11
click at [435, 185] on button "Get codes" at bounding box center [434, 189] width 33 height 11
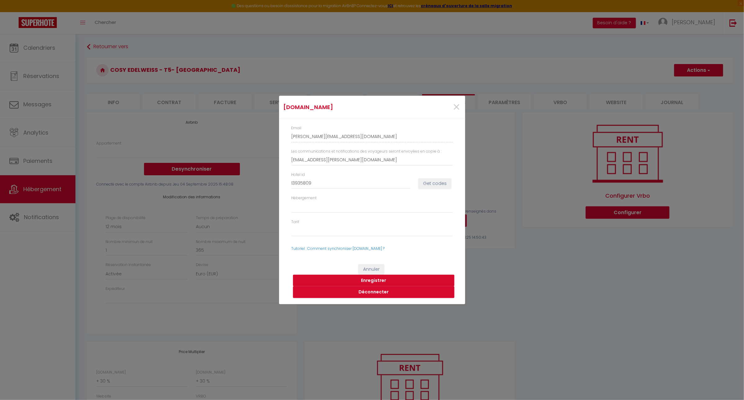
click at [367, 280] on button "Enregistrer" at bounding box center [373, 280] width 161 height 12
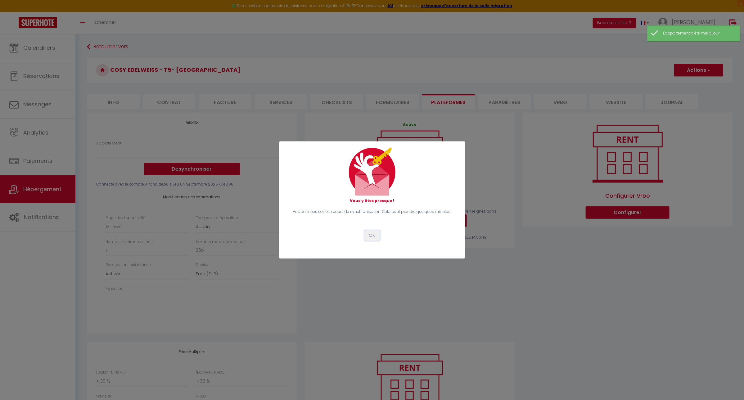
click at [372, 237] on button "OK" at bounding box center [372, 235] width 16 height 11
